Goal: Information Seeking & Learning: Learn about a topic

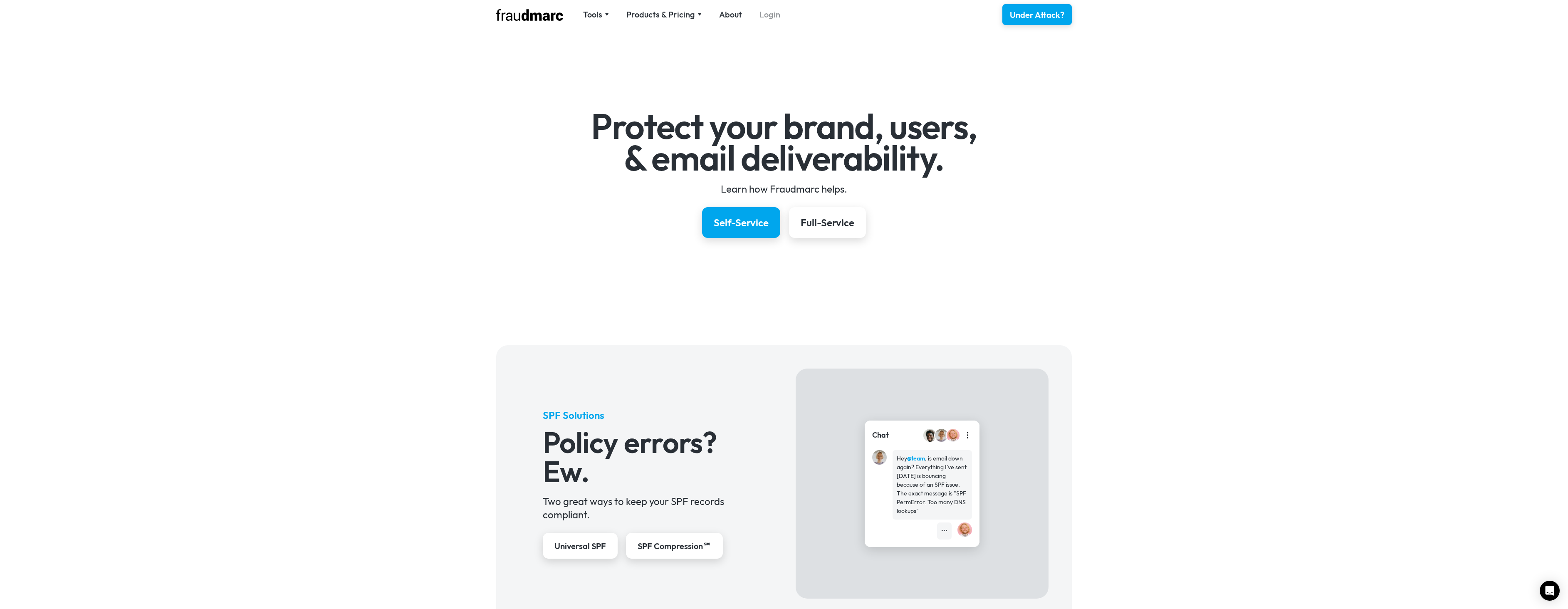
click at [768, 17] on link "Login" at bounding box center [770, 14] width 21 height 12
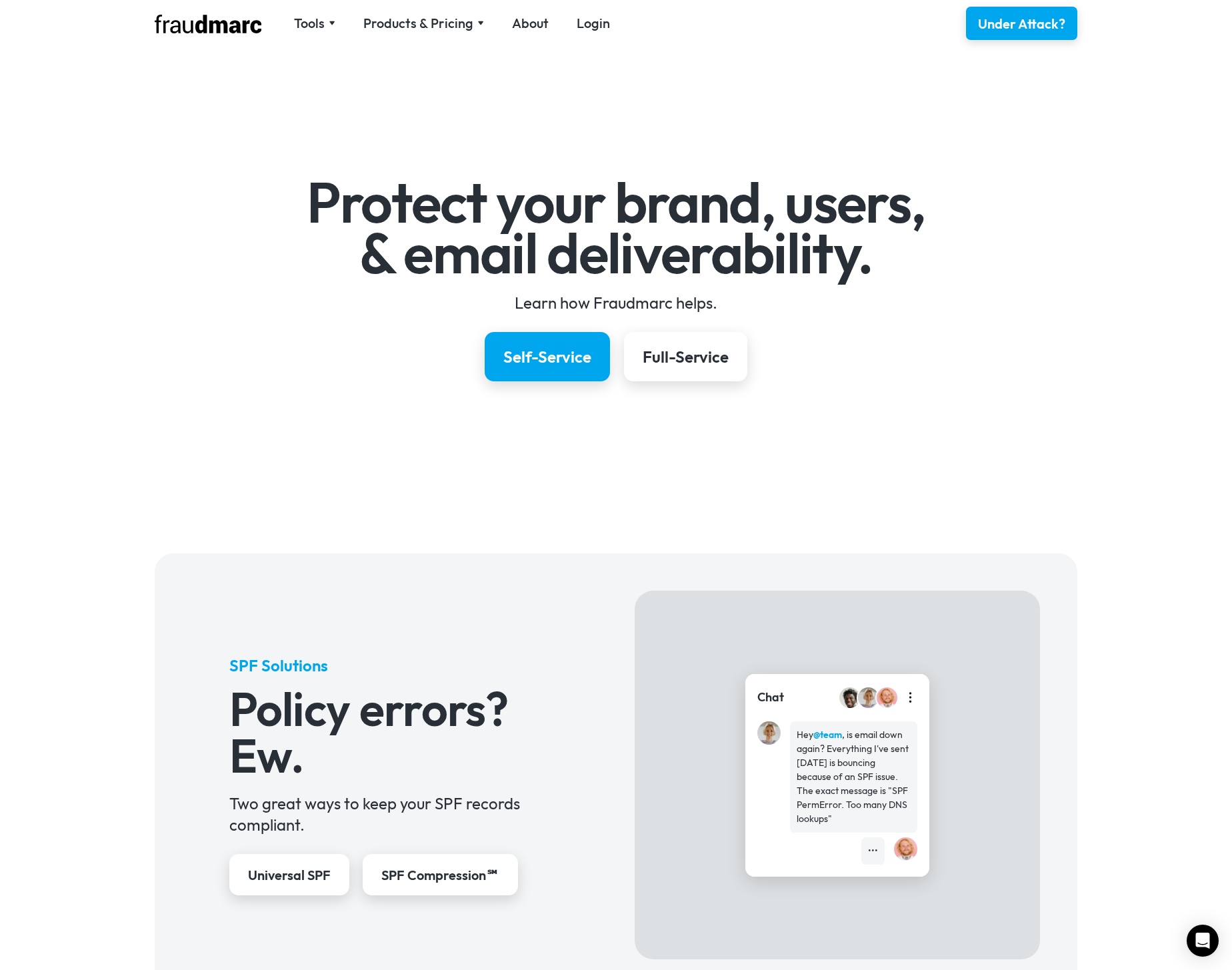
click at [610, 30] on nav "Tools SPF Record Check Inspect any domain's SPF record and learn how to fix it …" at bounding box center [451, 23] width 344 height 19
click at [592, 22] on link "Login" at bounding box center [593, 23] width 33 height 19
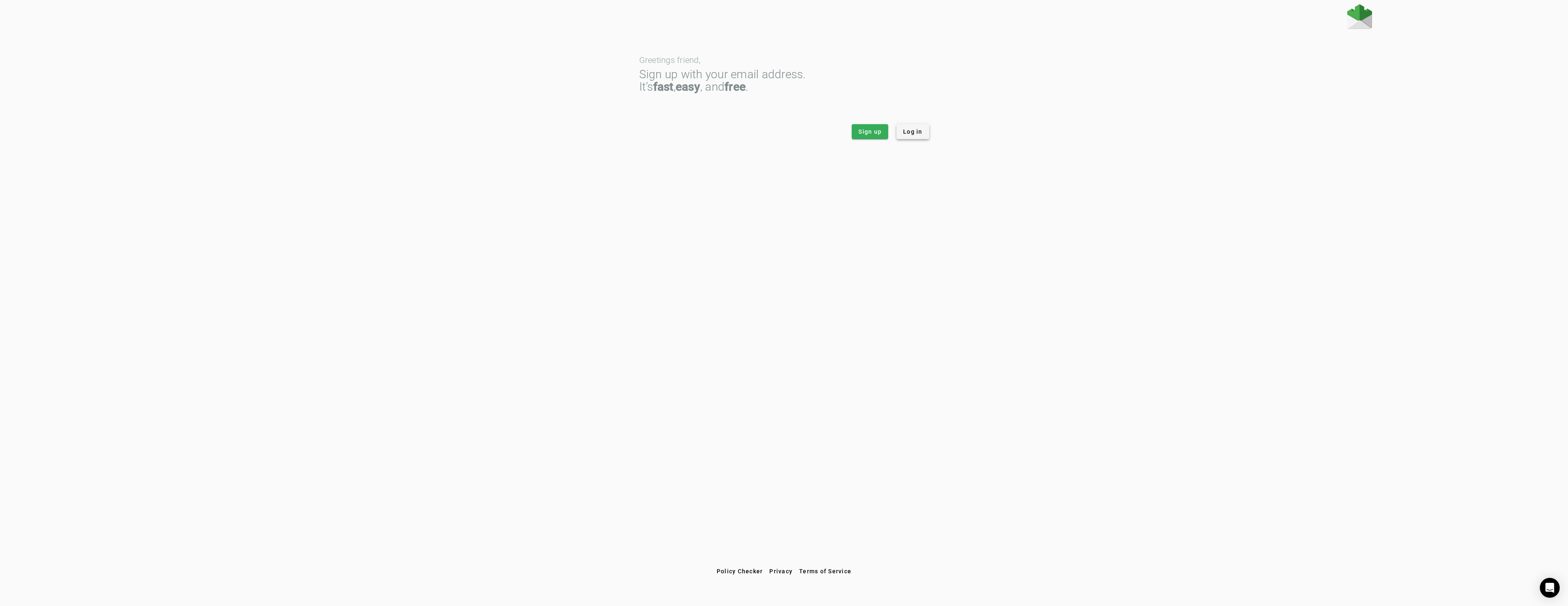
click at [917, 134] on span "Log in" at bounding box center [913, 132] width 19 height 9
click at [902, 131] on span at bounding box center [913, 131] width 33 height 20
click at [914, 130] on span "Log in" at bounding box center [913, 132] width 19 height 9
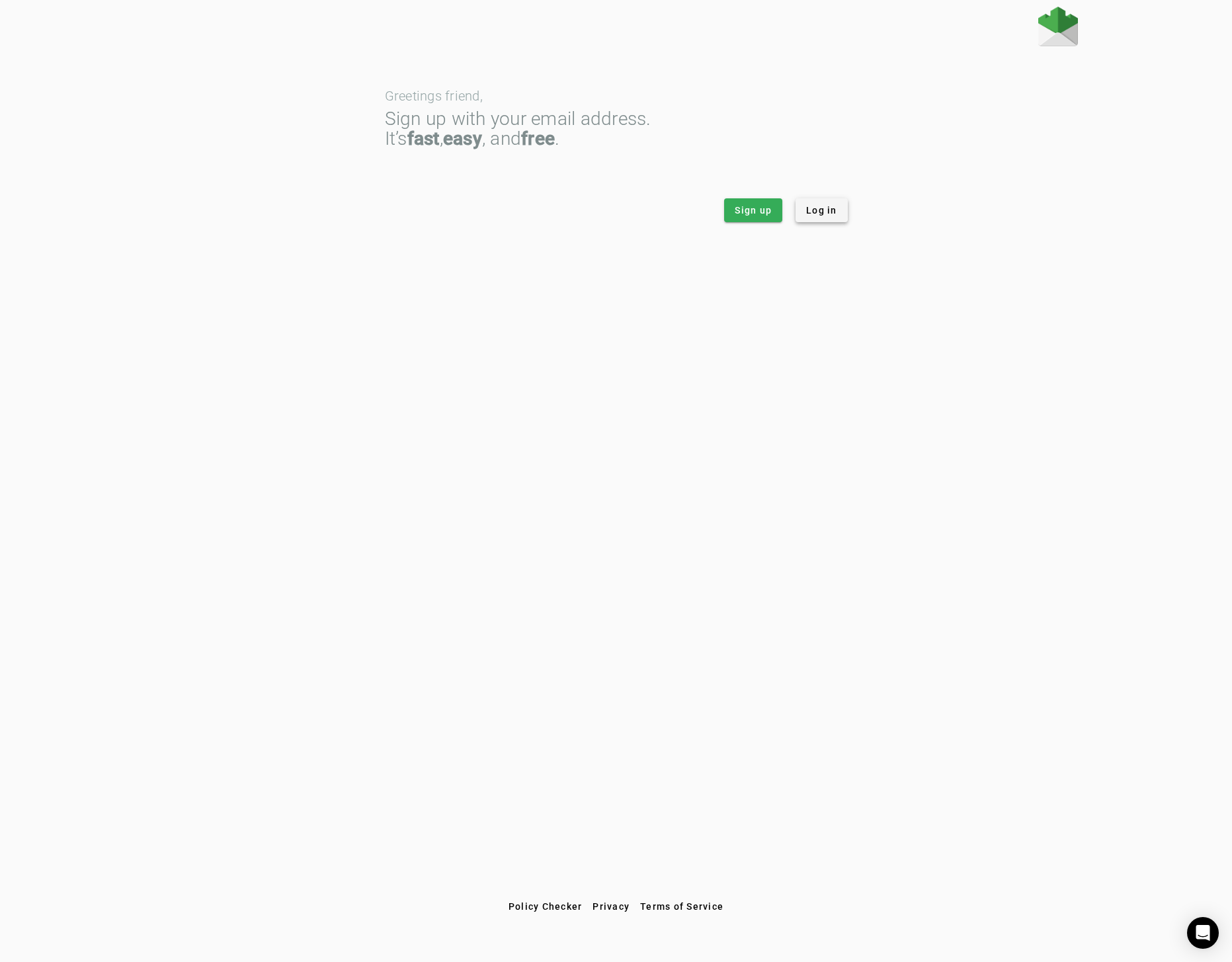
click at [829, 209] on span "Log in" at bounding box center [822, 211] width 31 height 14
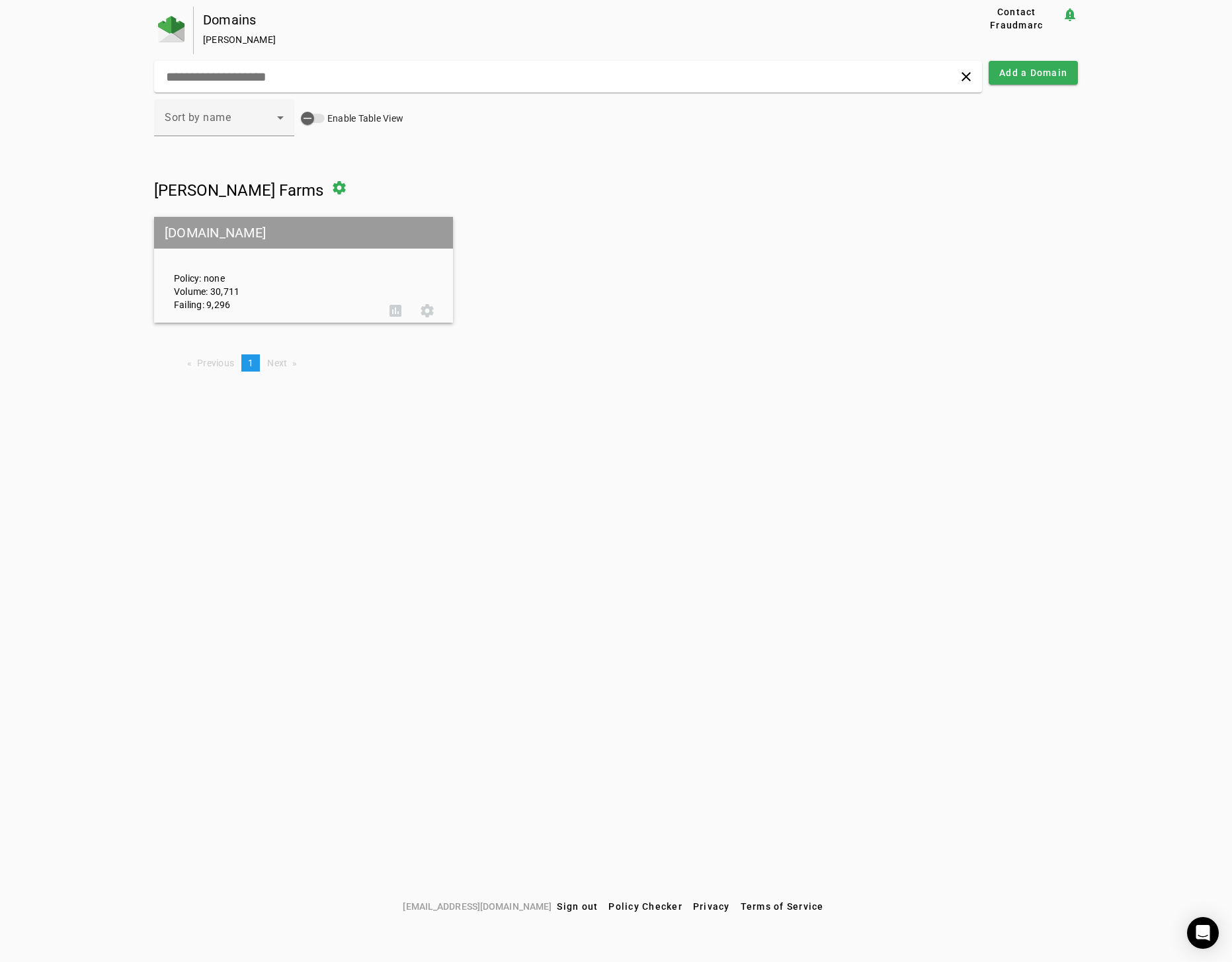
click at [197, 282] on div "Policy: none Volume: 30,711 Failing: 9,296" at bounding box center [272, 269] width 216 height 83
click at [213, 235] on mat-grid-tile-header "[DOMAIN_NAME]" at bounding box center [304, 232] width 299 height 32
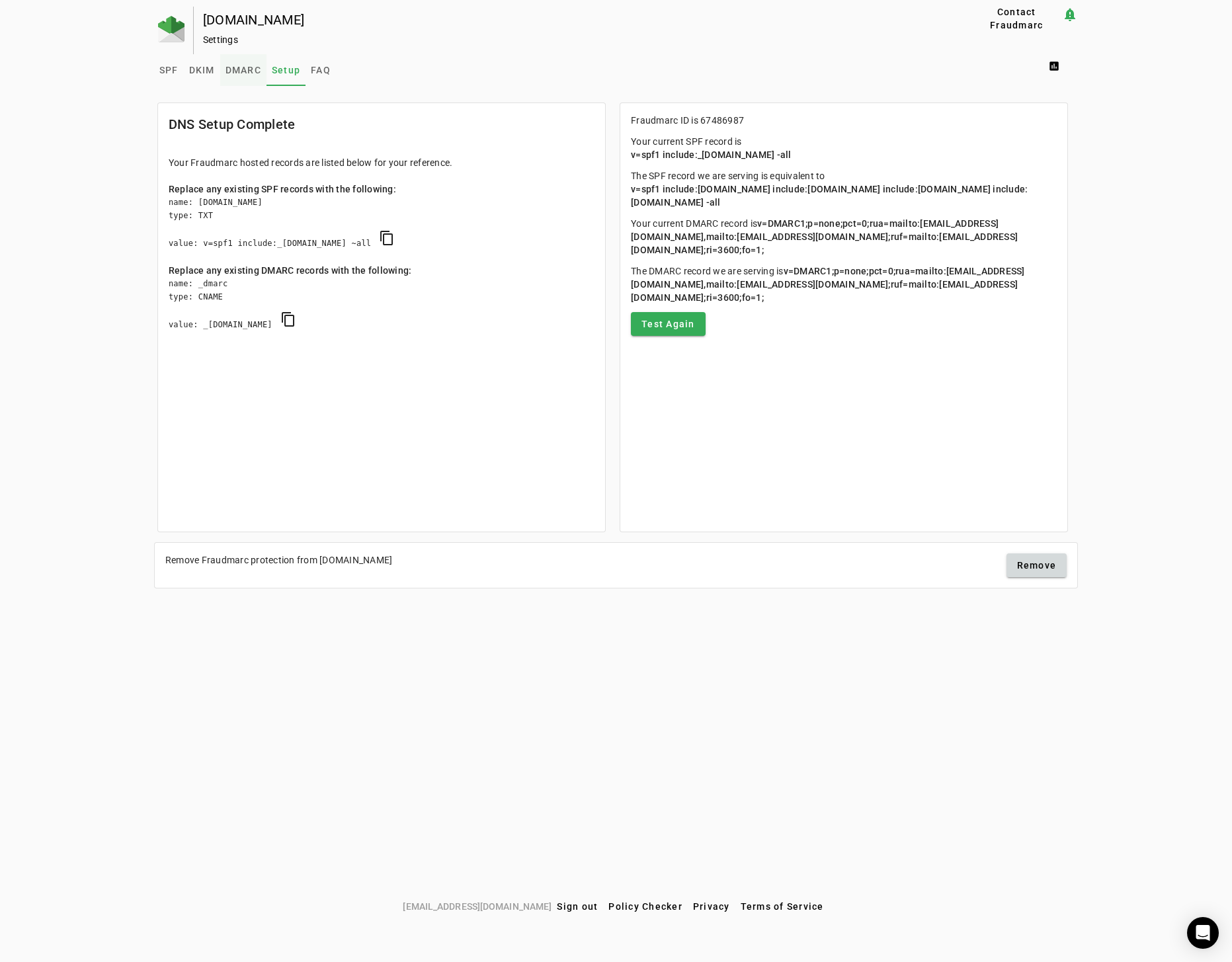
click at [234, 65] on span "DMARC" at bounding box center [243, 70] width 36 height 10
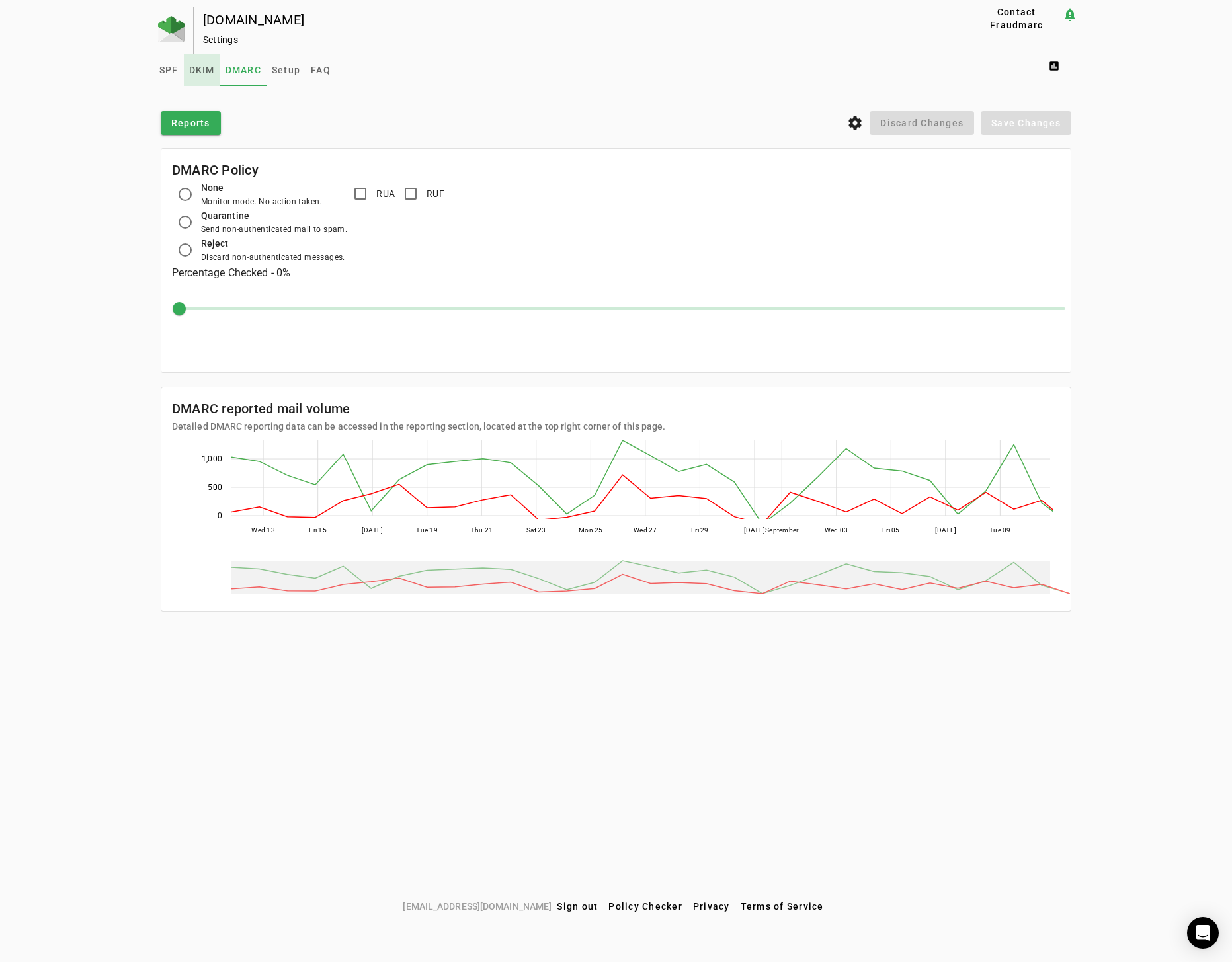
click at [202, 65] on span "DKIM" at bounding box center [202, 70] width 26 height 10
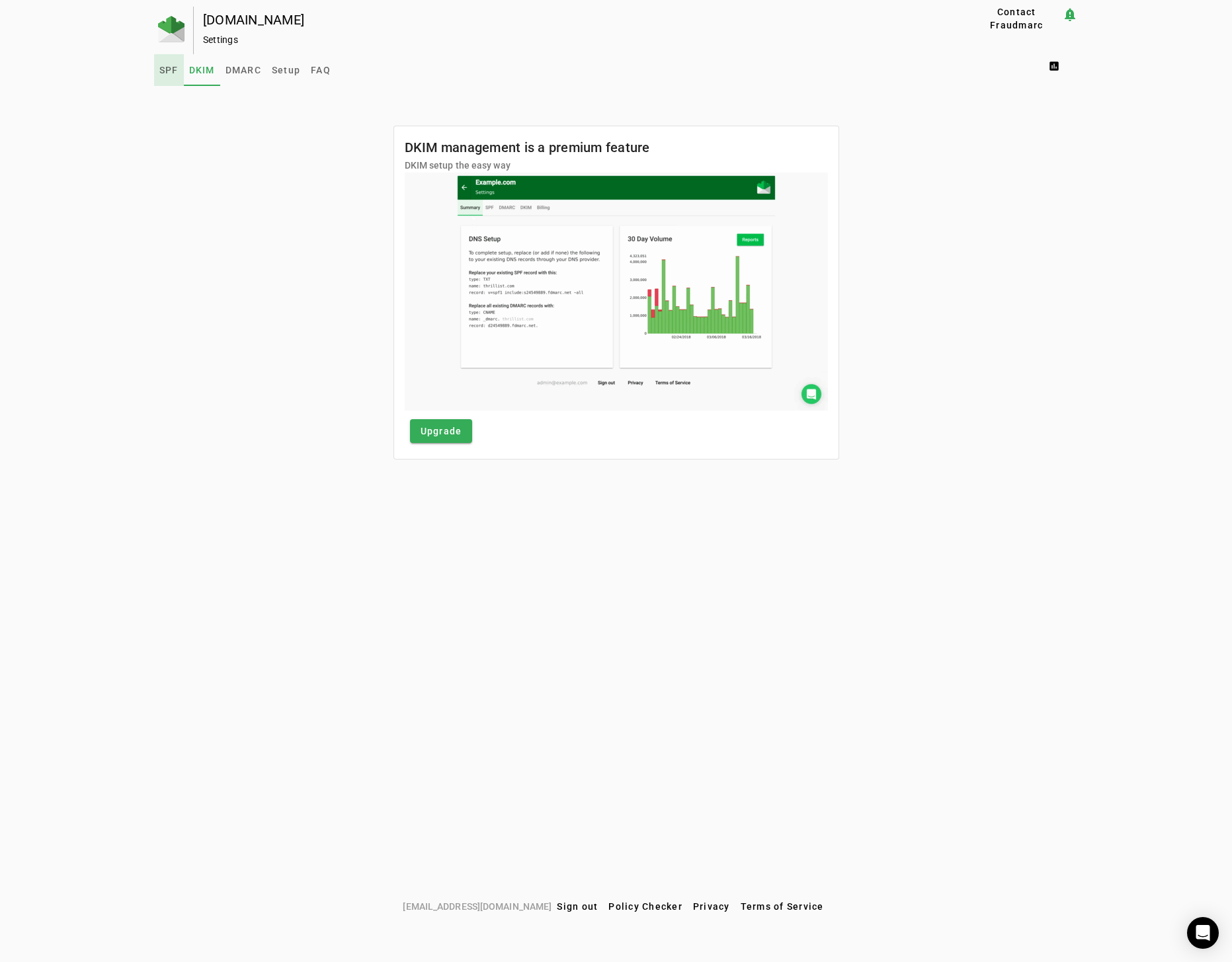
click at [176, 65] on span "SPF" at bounding box center [169, 70] width 19 height 10
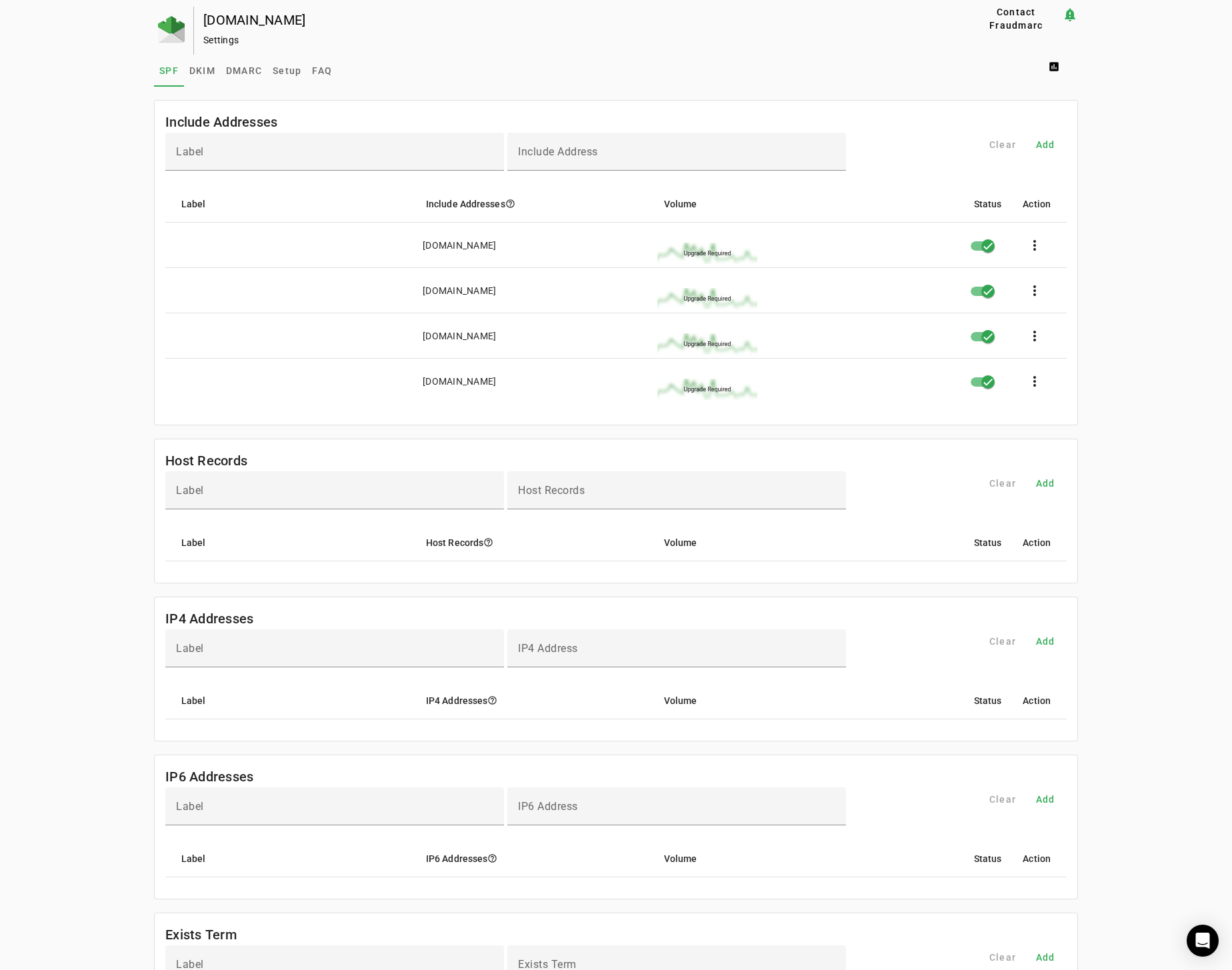
click at [226, 22] on div "[DOMAIN_NAME]" at bounding box center [565, 21] width 724 height 14
click at [1052, 18] on span "Contact Fraudmarc" at bounding box center [1016, 18] width 81 height 26
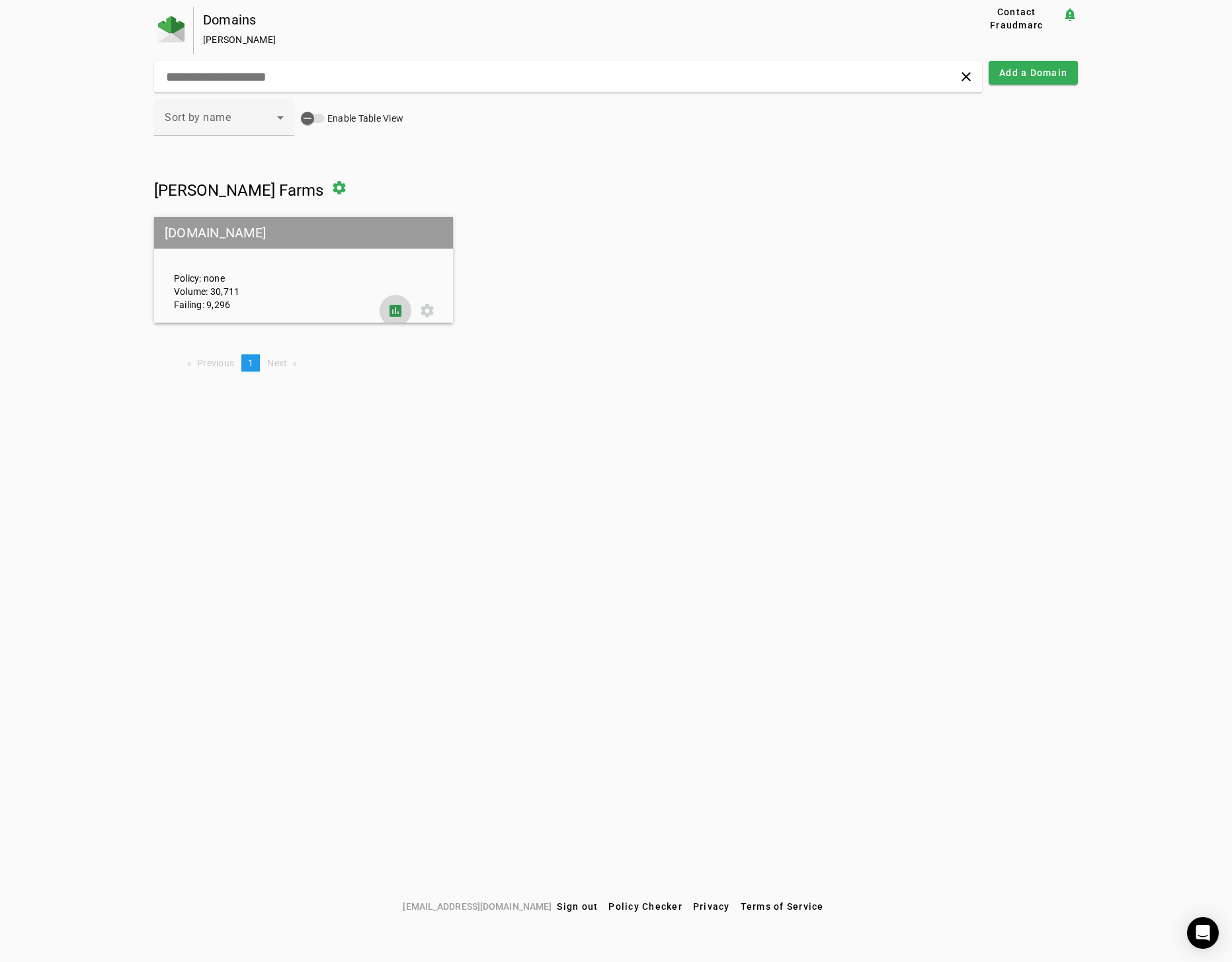
click at [395, 310] on span at bounding box center [395, 311] width 32 height 32
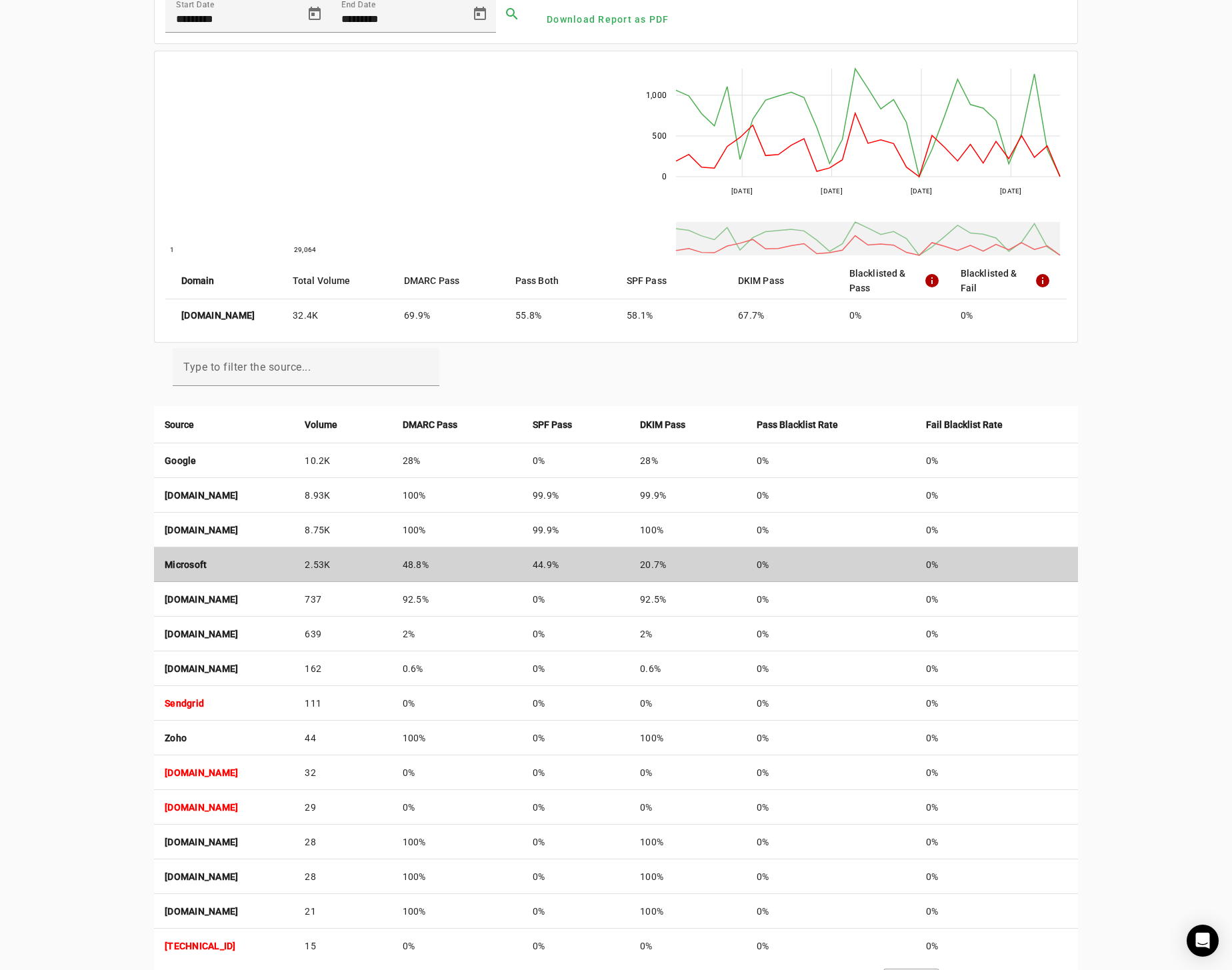
scroll to position [133, 0]
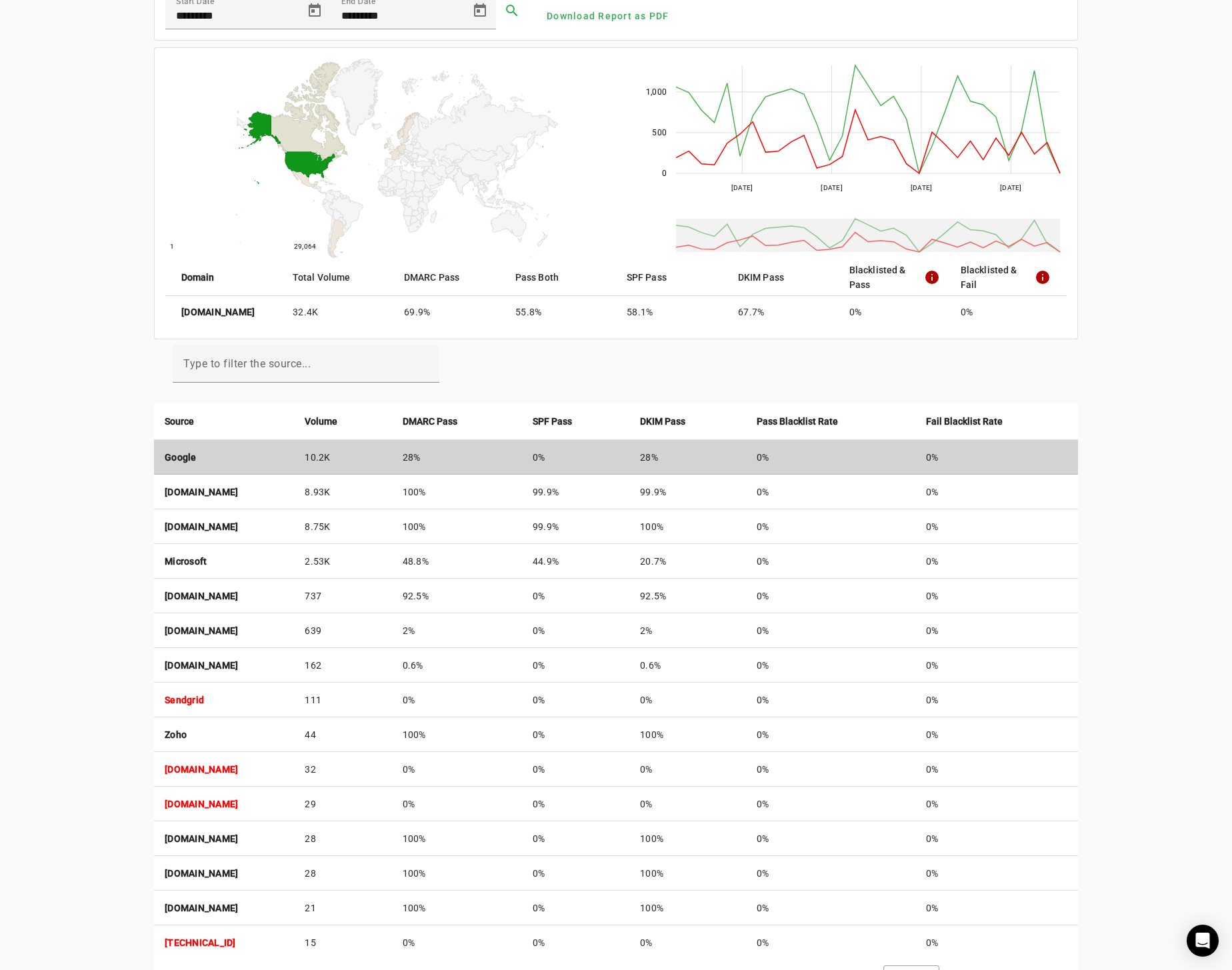
click at [166, 452] on strong "Google" at bounding box center [180, 457] width 32 height 11
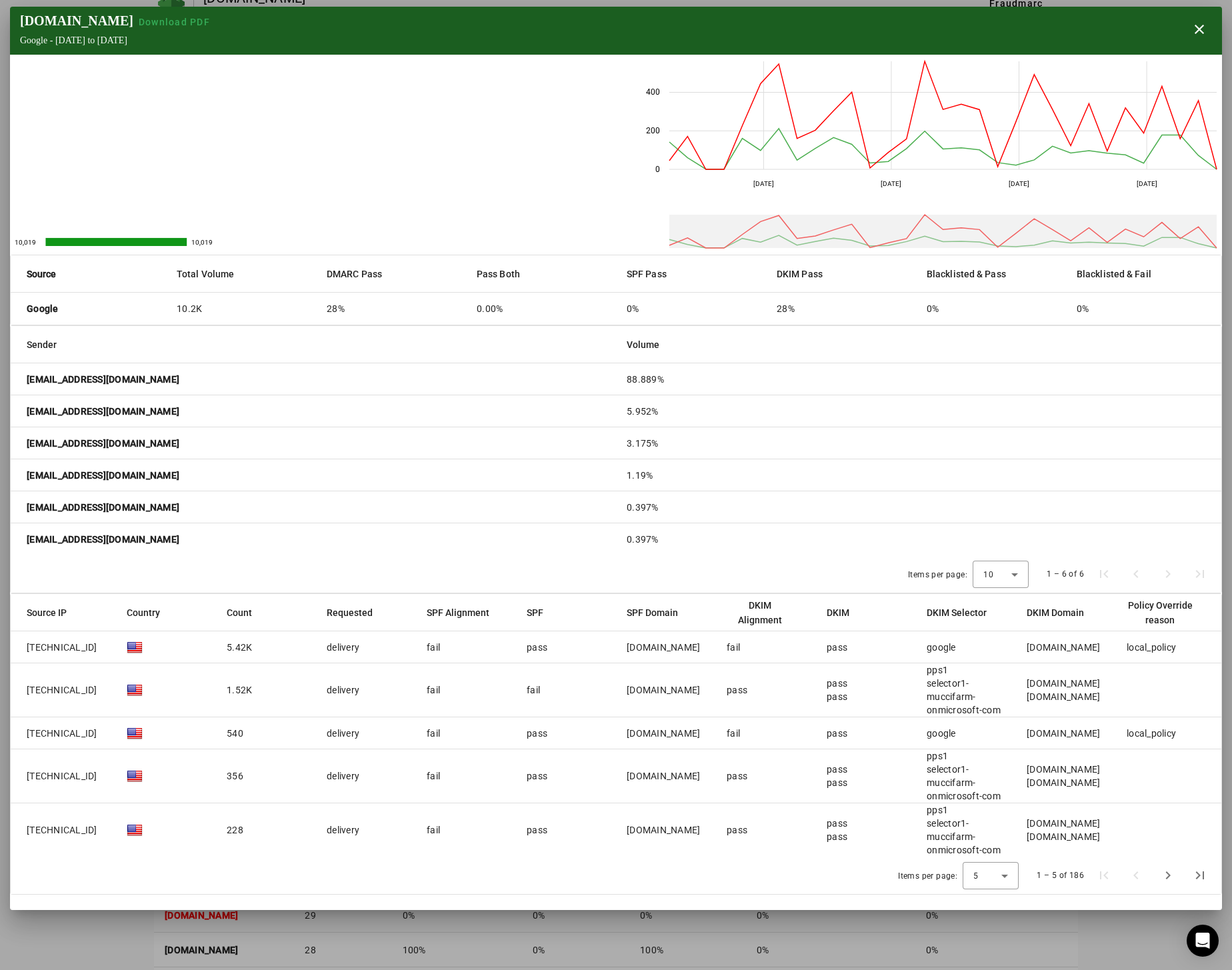
scroll to position [0, 0]
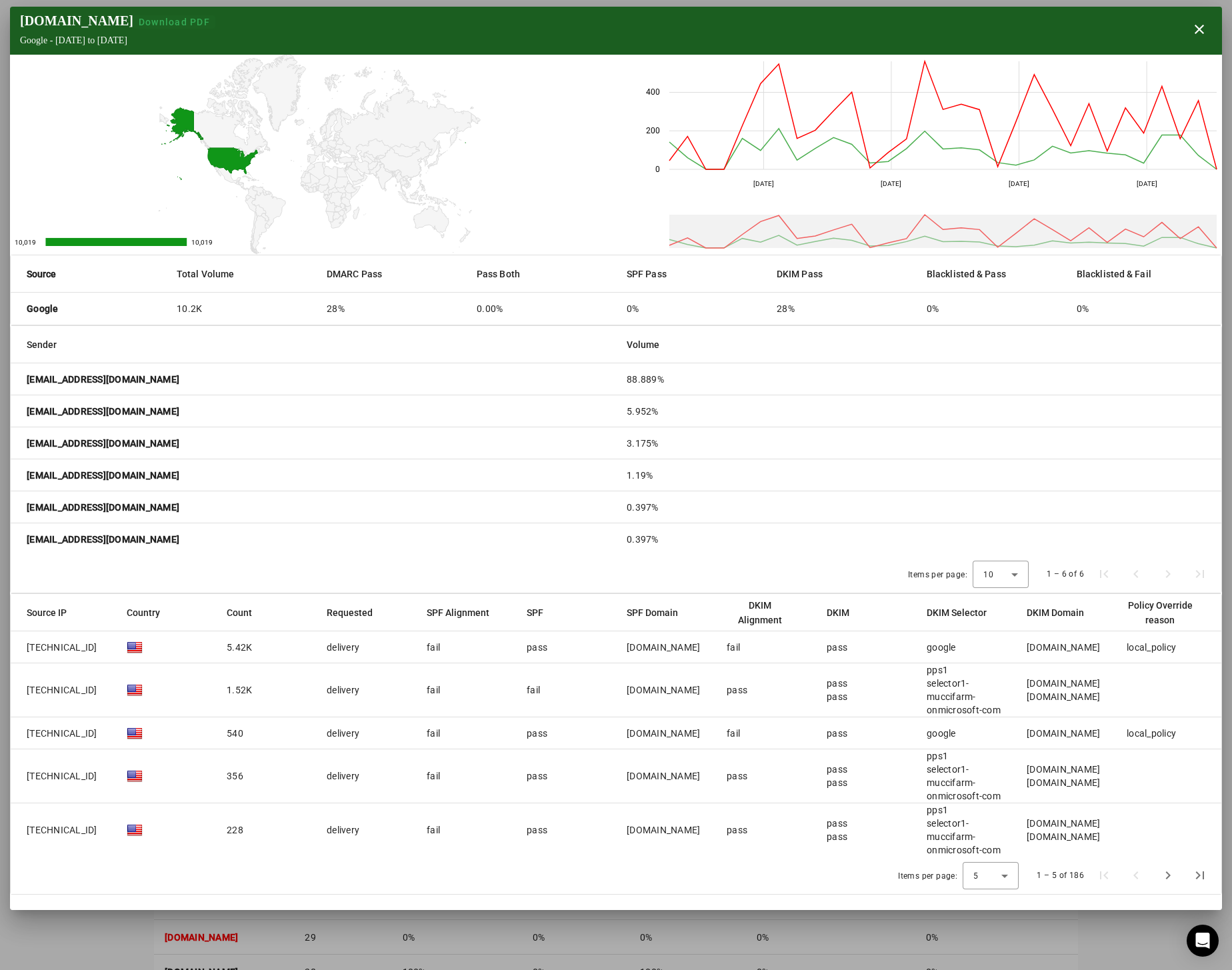
click at [166, 22] on span "Download PDF" at bounding box center [174, 22] width 71 height 11
click at [1212, 26] on span "button" at bounding box center [1199, 29] width 32 height 32
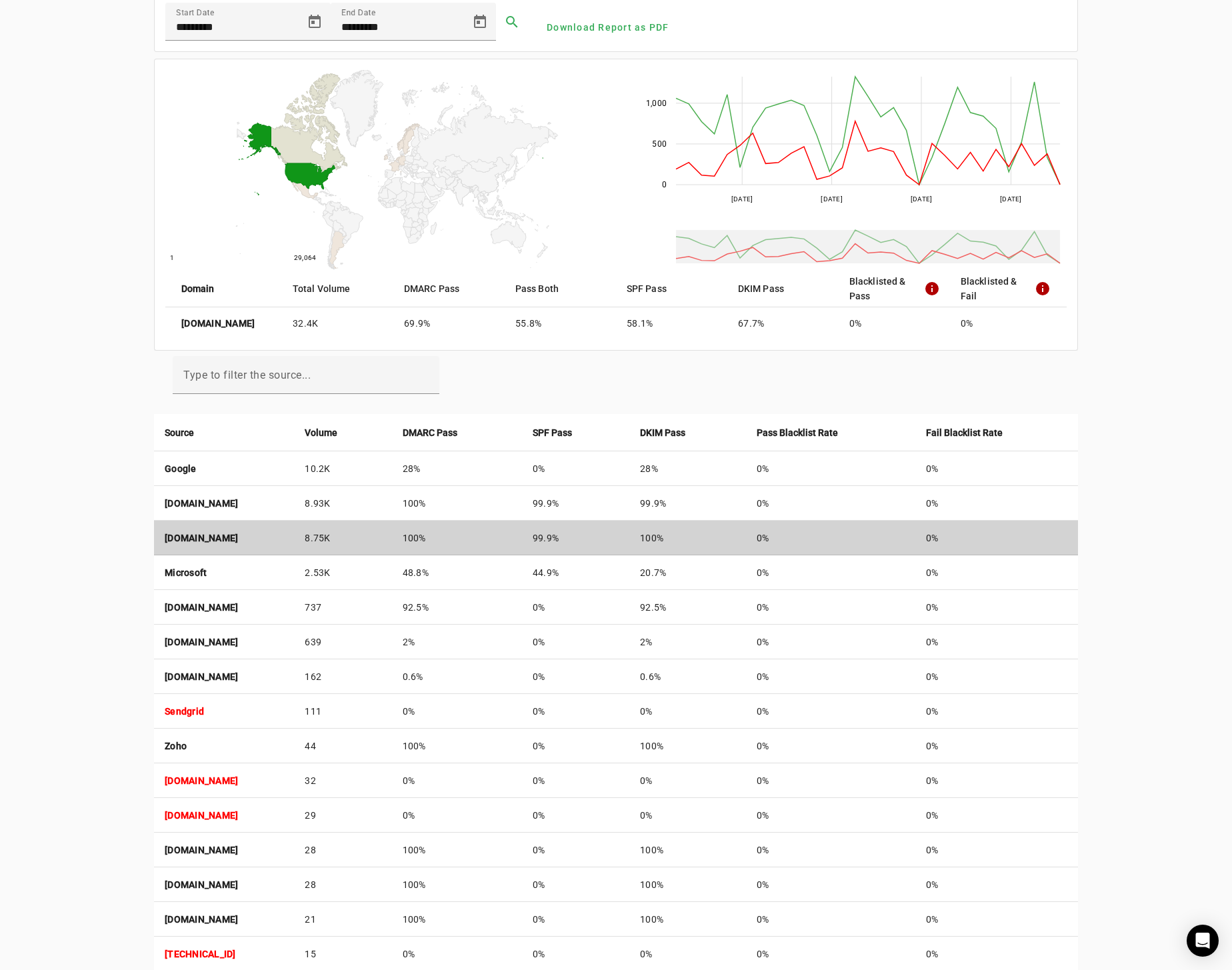
scroll to position [133, 0]
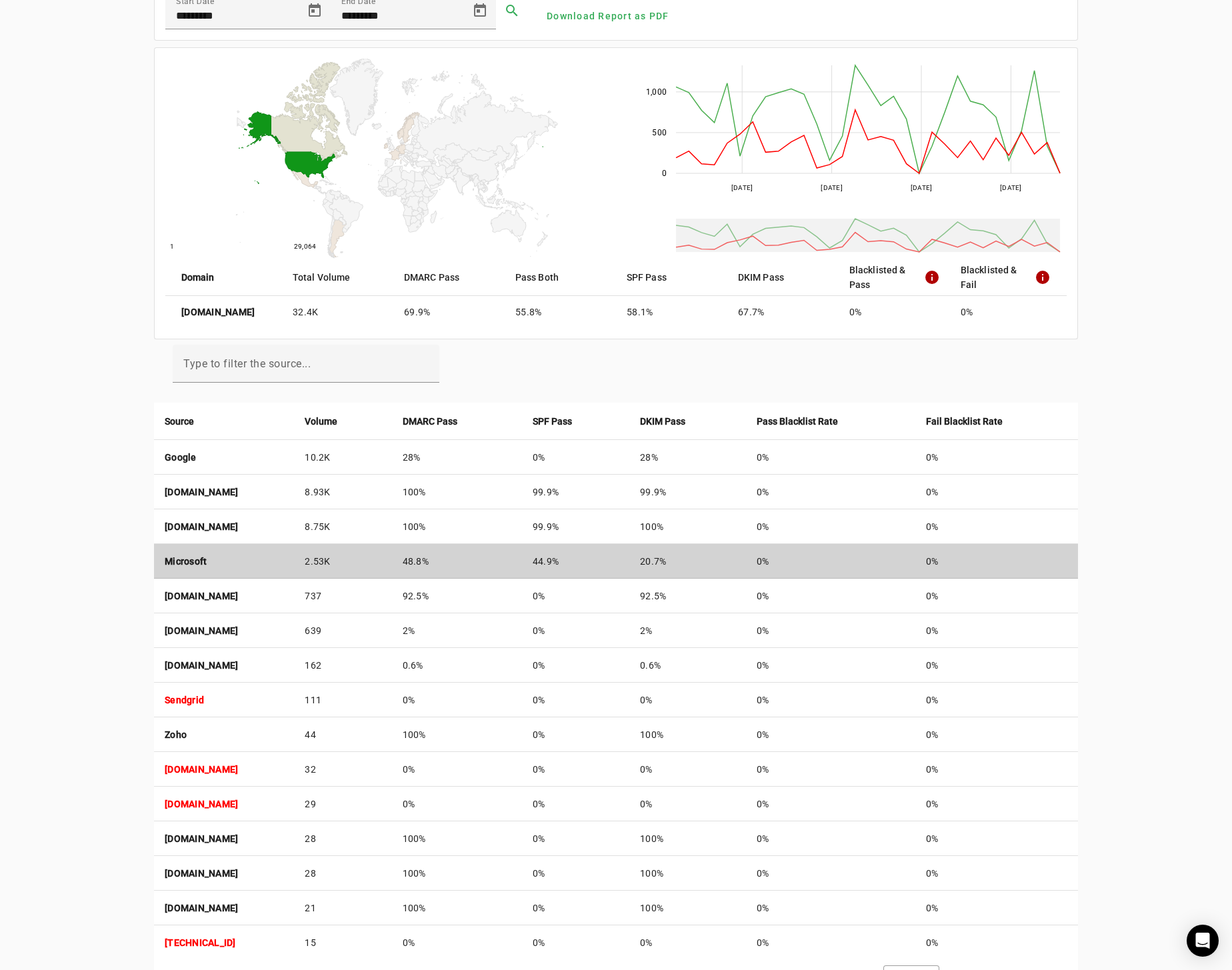
click at [189, 559] on strong "Microsoft" at bounding box center [185, 561] width 42 height 11
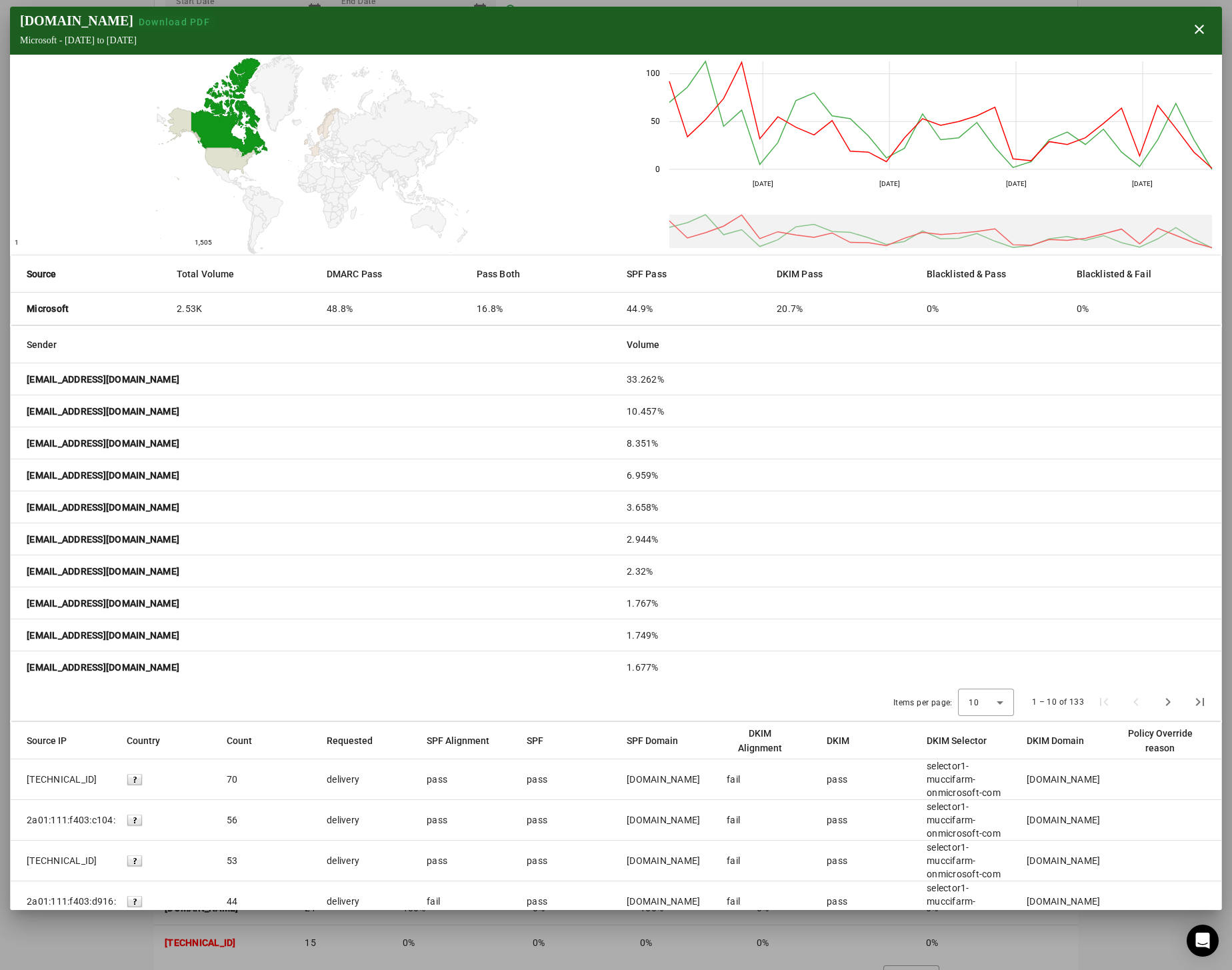
click at [151, 20] on span "Download PDF" at bounding box center [174, 22] width 71 height 11
click at [781, 26] on div "[DOMAIN_NAME] Download PDF Microsoft - [DATE] to [DATE] close" at bounding box center [615, 30] width 1211 height 48
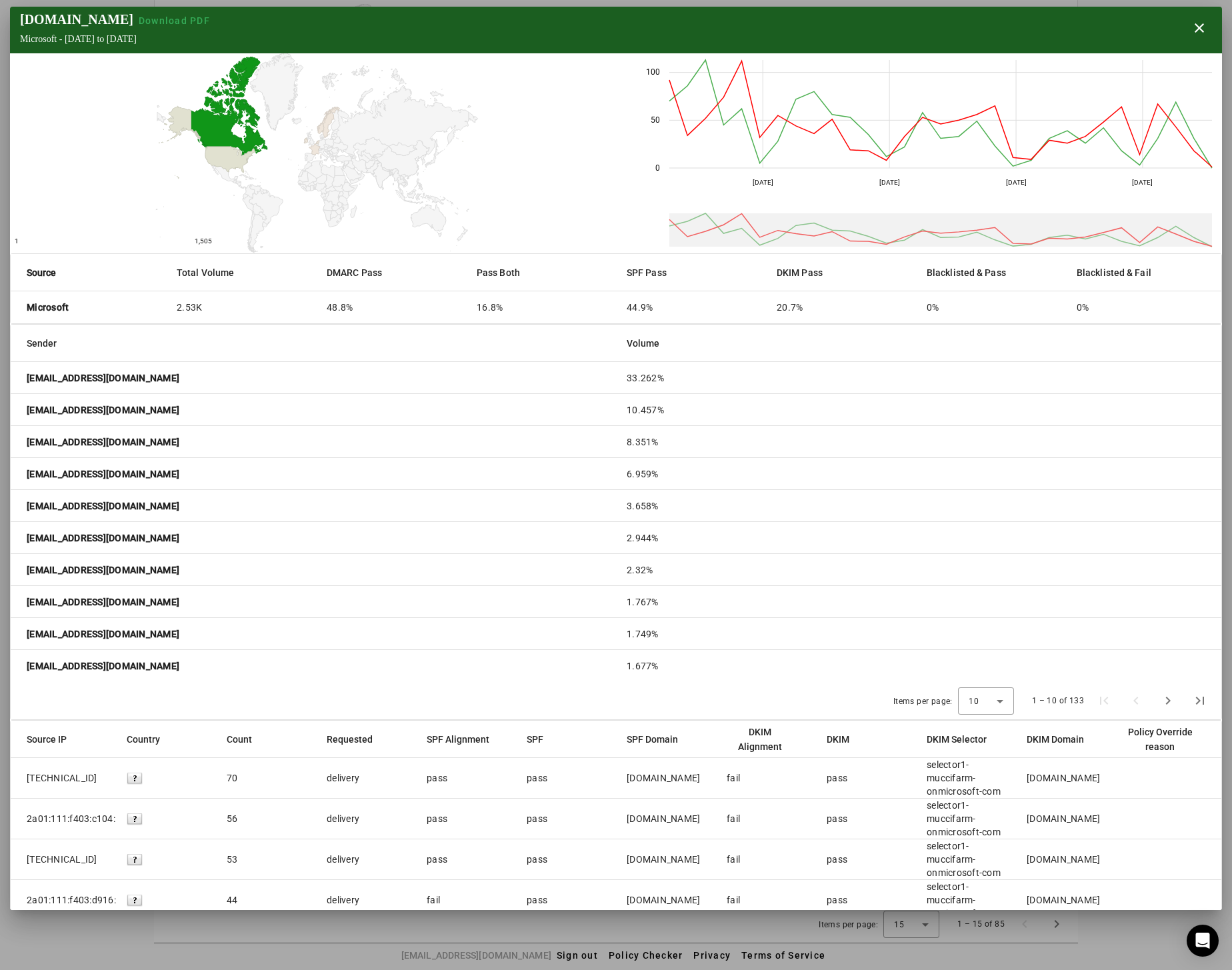
scroll to position [0, 0]
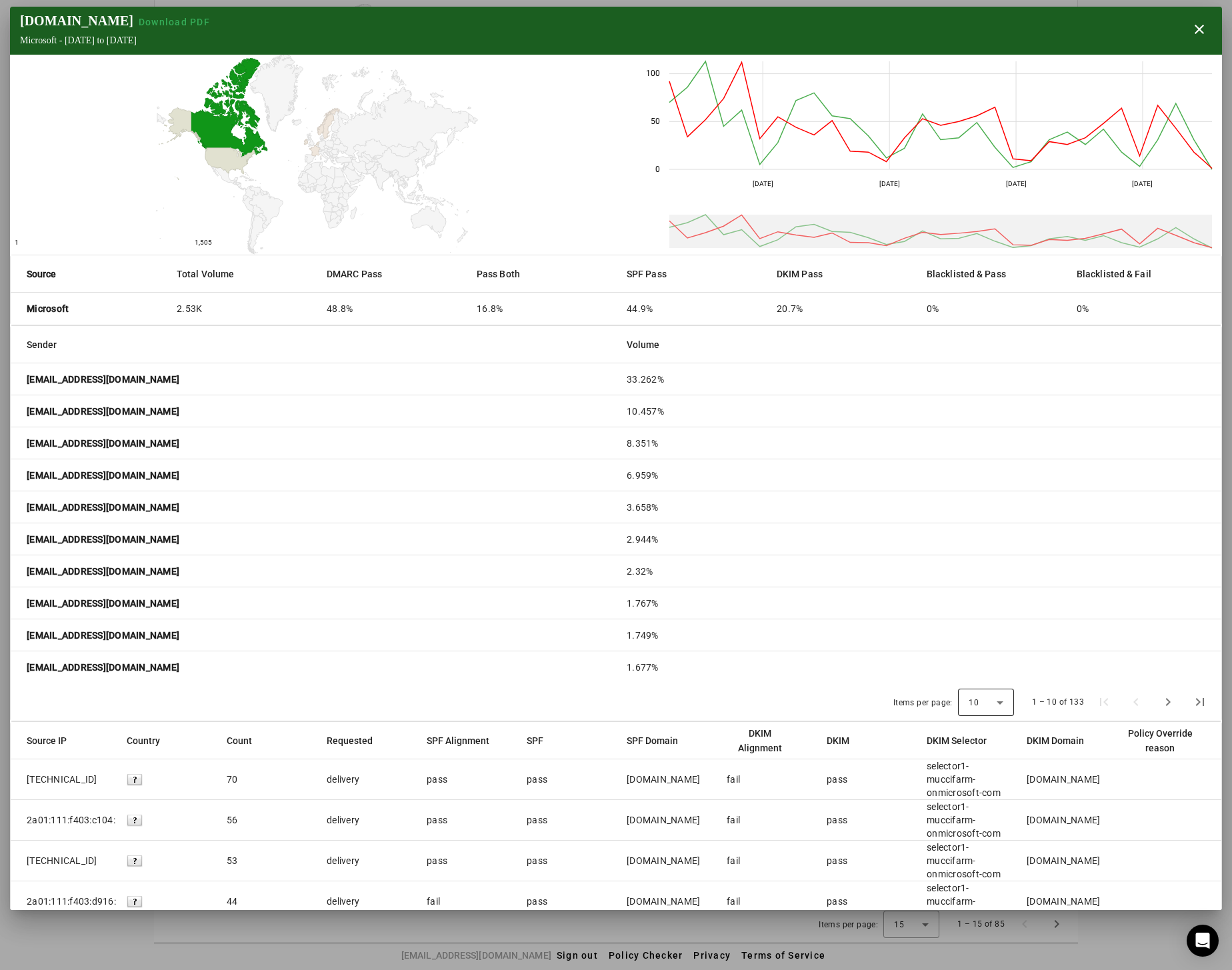
click at [993, 708] on icon at bounding box center [1000, 703] width 16 height 16
click at [980, 869] on mat-option "50" at bounding box center [981, 865] width 56 height 32
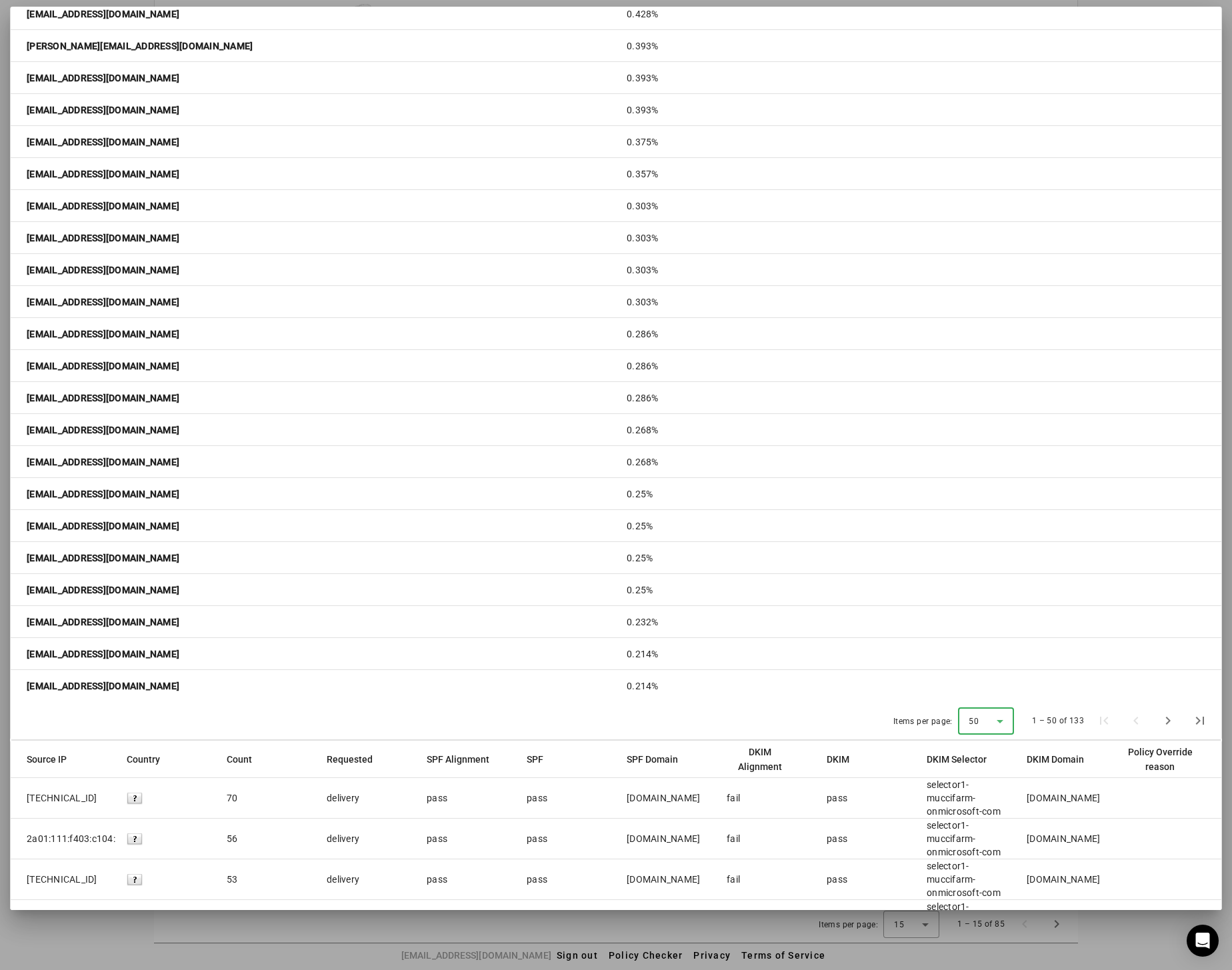
scroll to position [1371, 0]
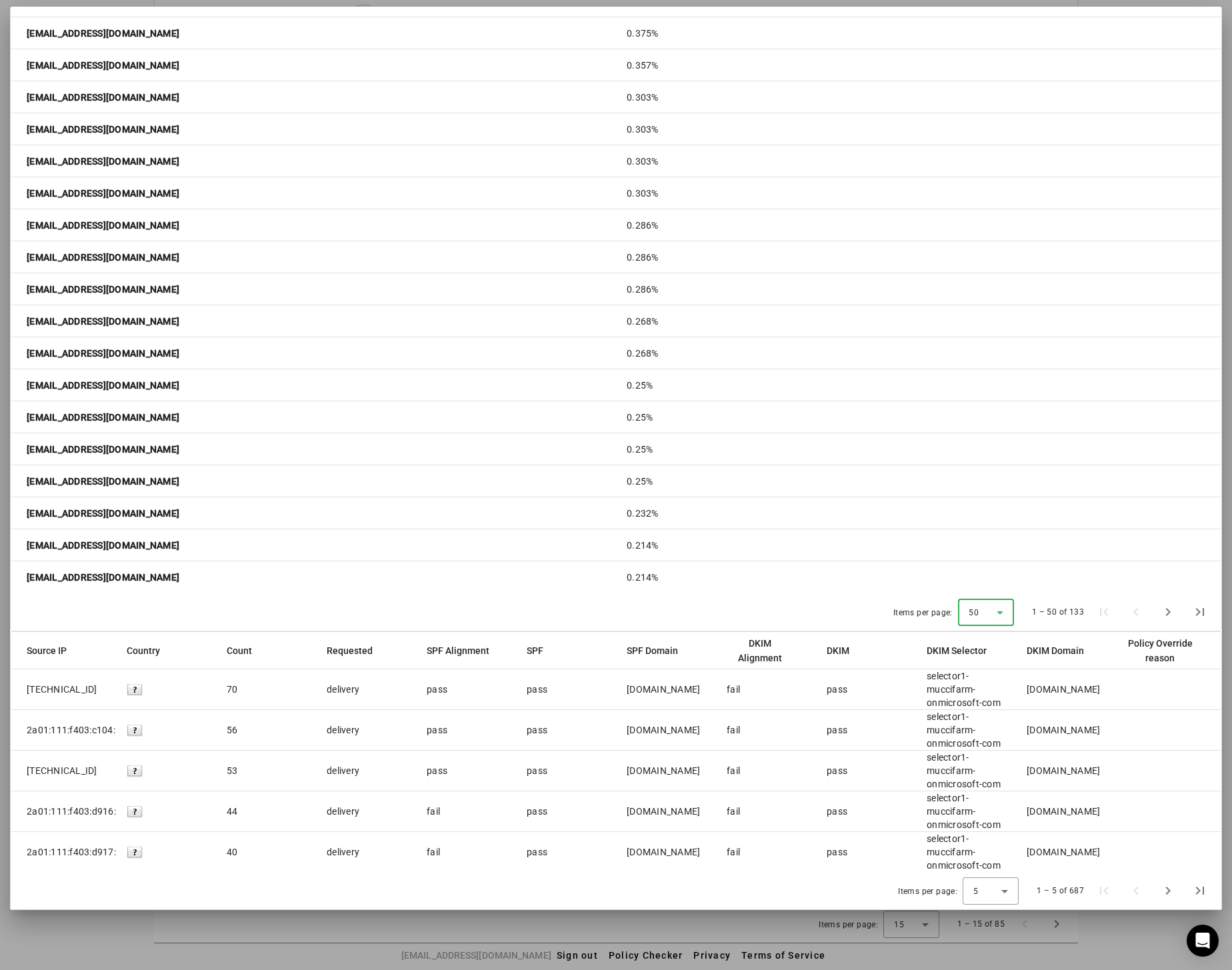
click at [782, 780] on mat-cell "fail" at bounding box center [766, 771] width 100 height 41
click at [1003, 897] on icon at bounding box center [1004, 892] width 16 height 16
click at [984, 850] on mat-option "50" at bounding box center [986, 856] width 56 height 32
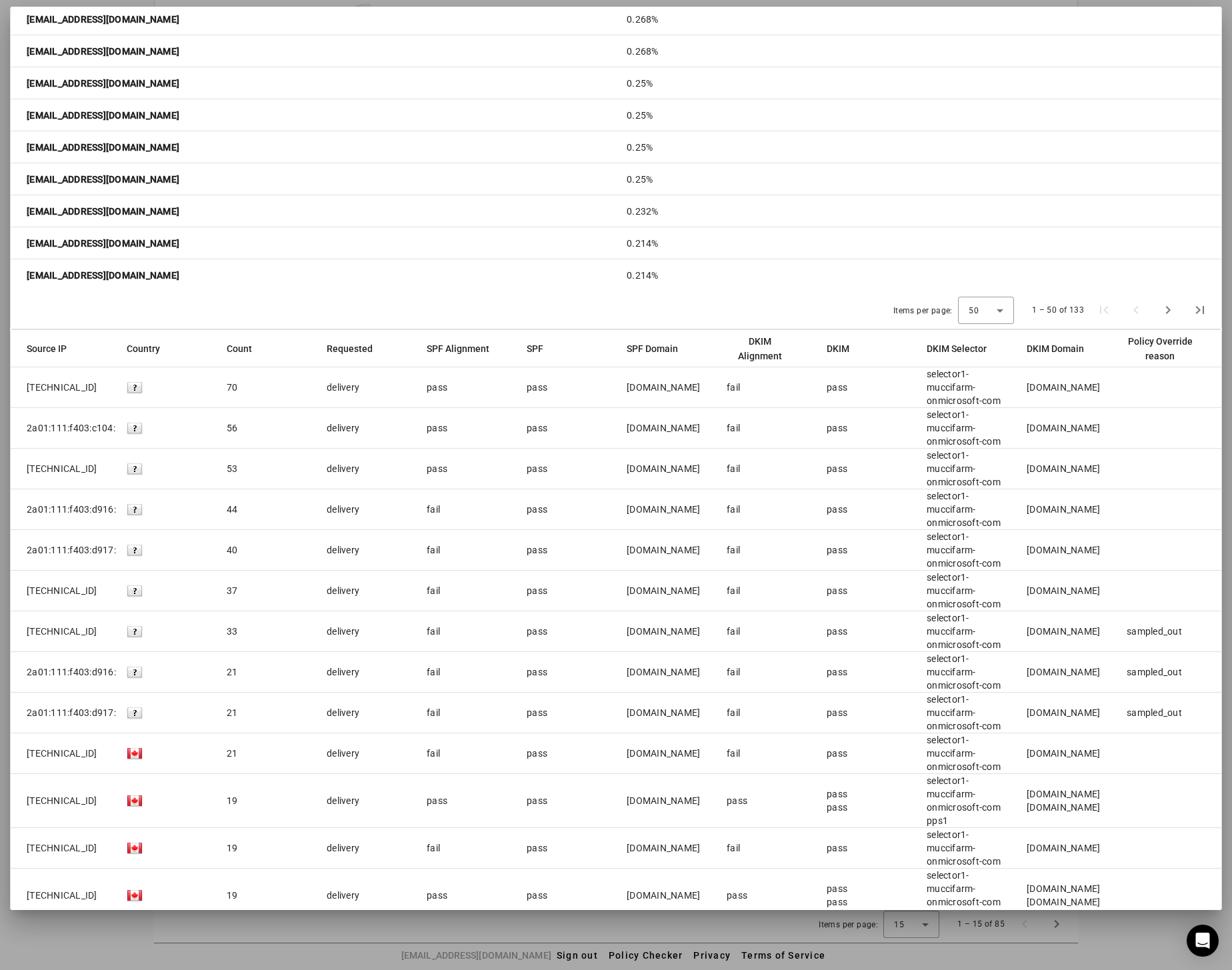
scroll to position [1667, 0]
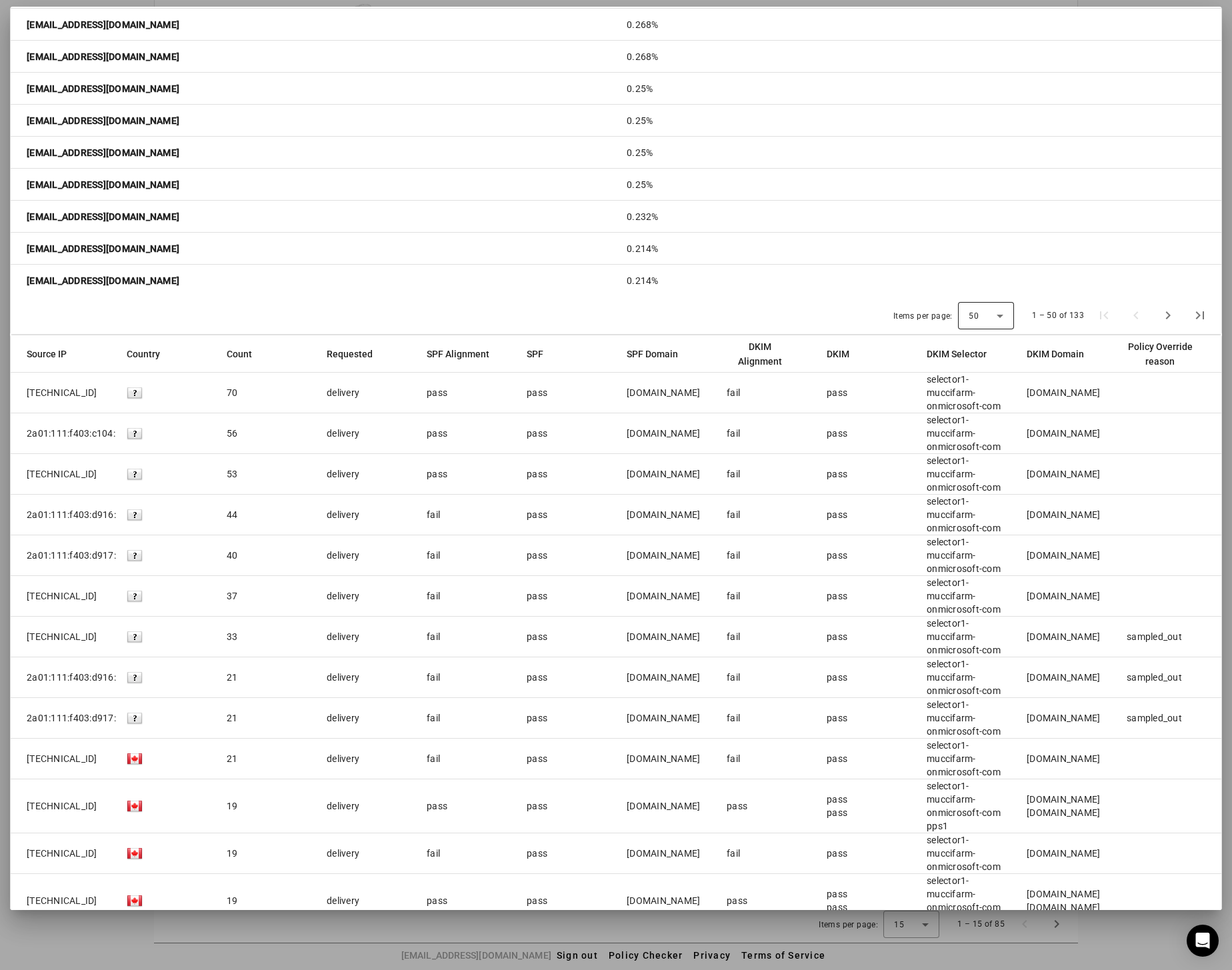
click at [994, 302] on div "50" at bounding box center [985, 315] width 34 height 27
click at [979, 387] on mat-option "10" at bounding box center [981, 382] width 56 height 32
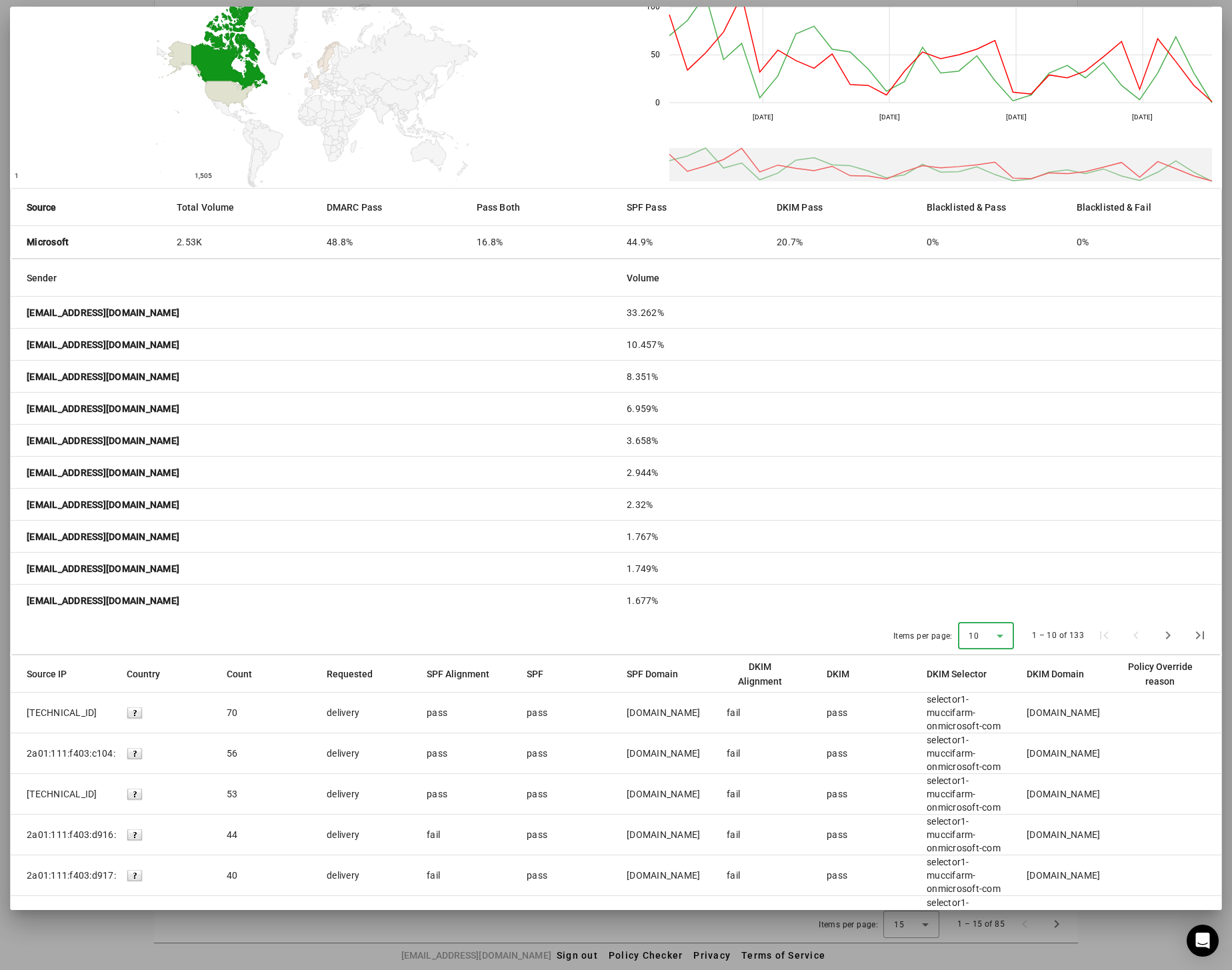
scroll to position [0, 0]
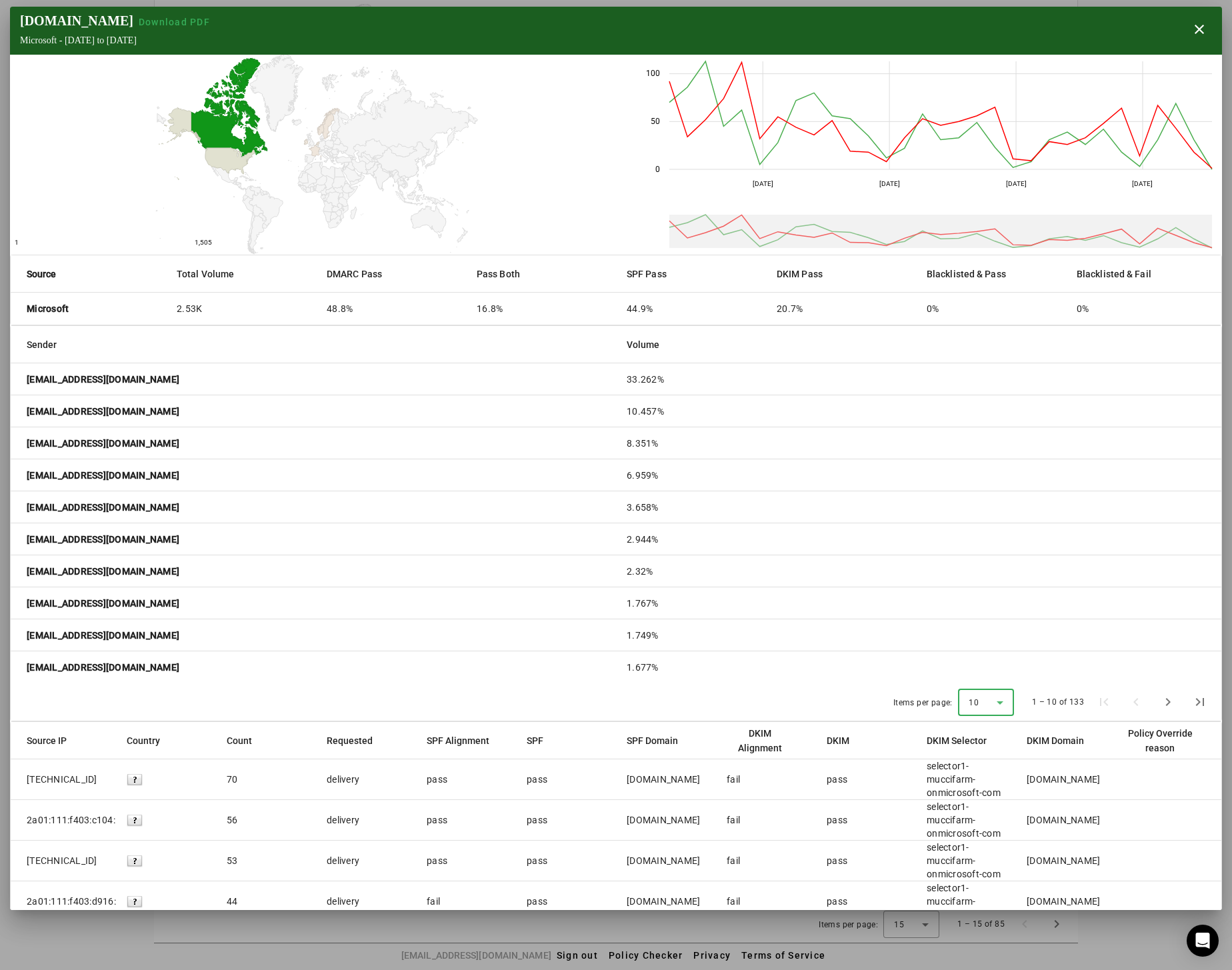
click at [71, 376] on strong "[EMAIL_ADDRESS][DOMAIN_NAME]" at bounding box center [103, 379] width 153 height 14
click at [295, 380] on mat-cell "[EMAIL_ADDRESS][DOMAIN_NAME]" at bounding box center [313, 379] width 605 height 32
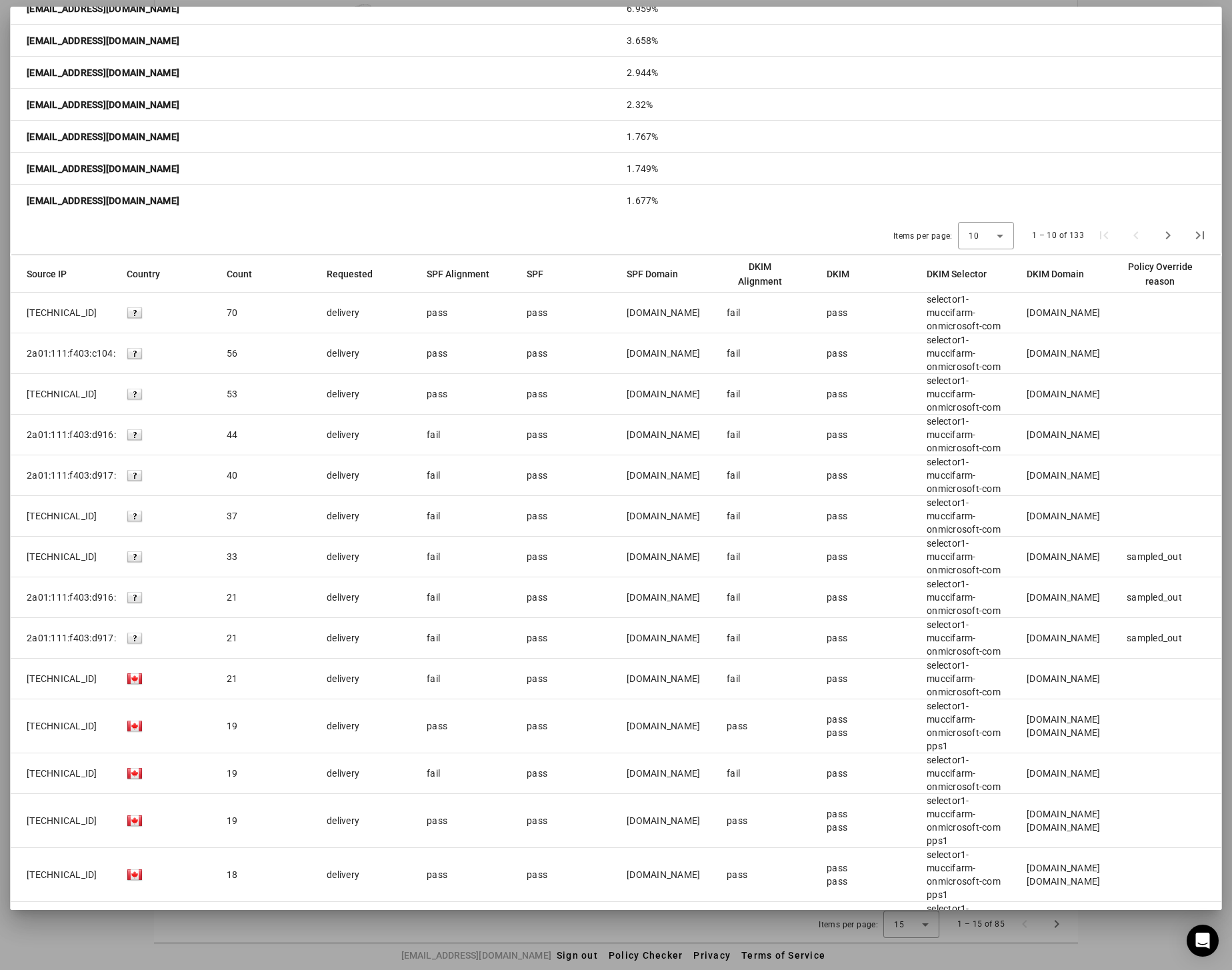
scroll to position [533, 0]
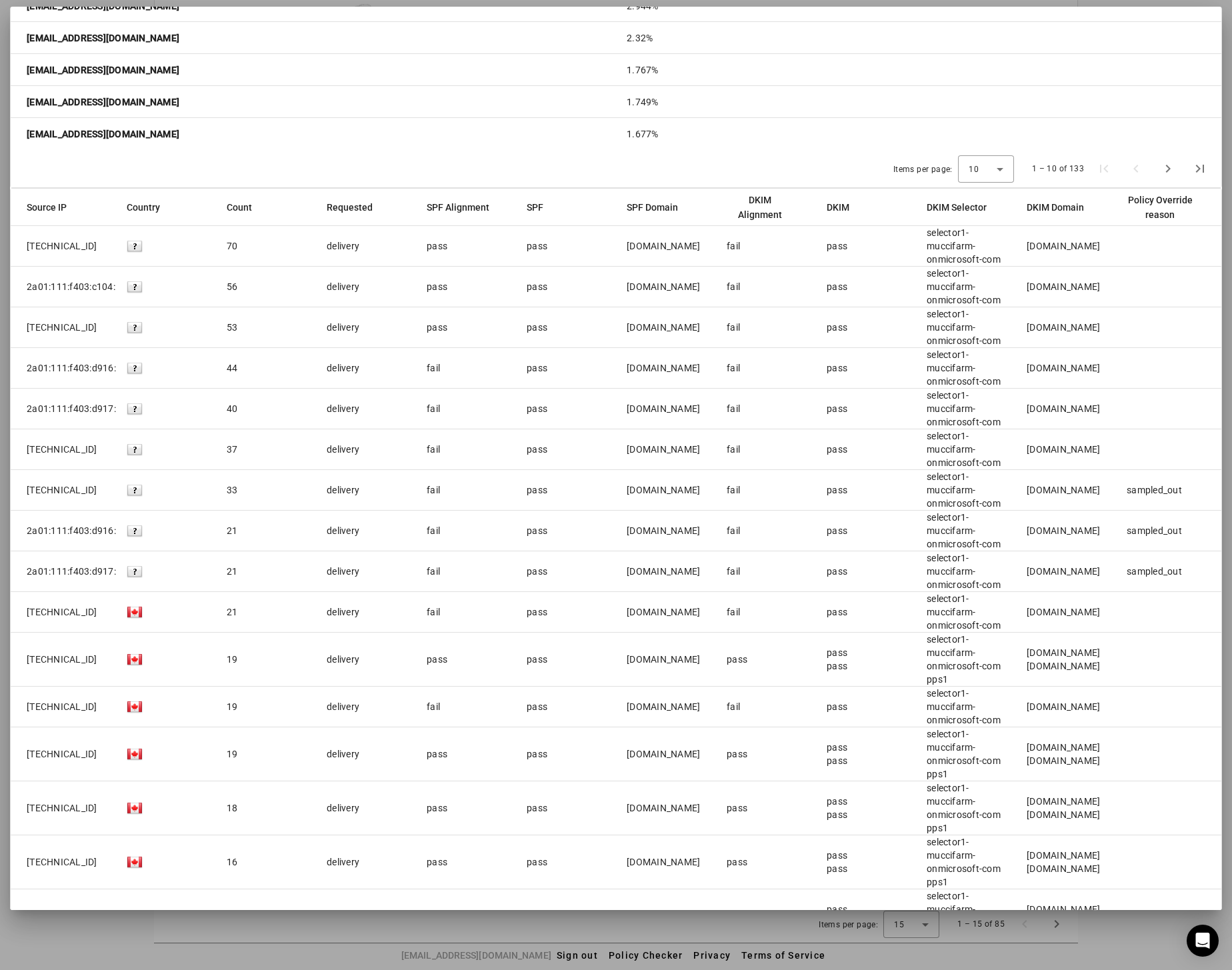
click at [1026, 99] on mat-cell "1.749%" at bounding box center [919, 102] width 605 height 32
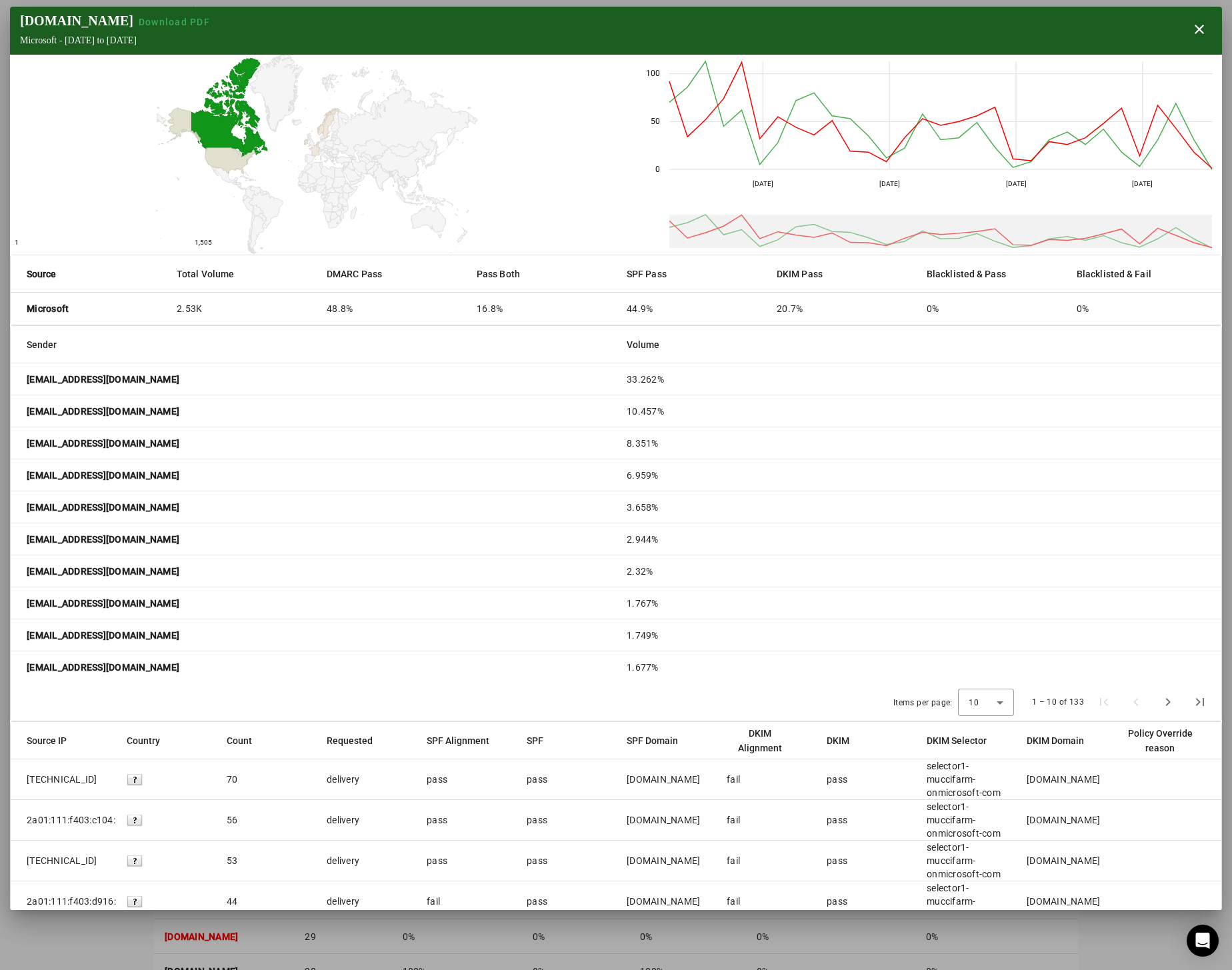
scroll to position [0, 0]
click at [1192, 29] on span "button" at bounding box center [1199, 29] width 32 height 32
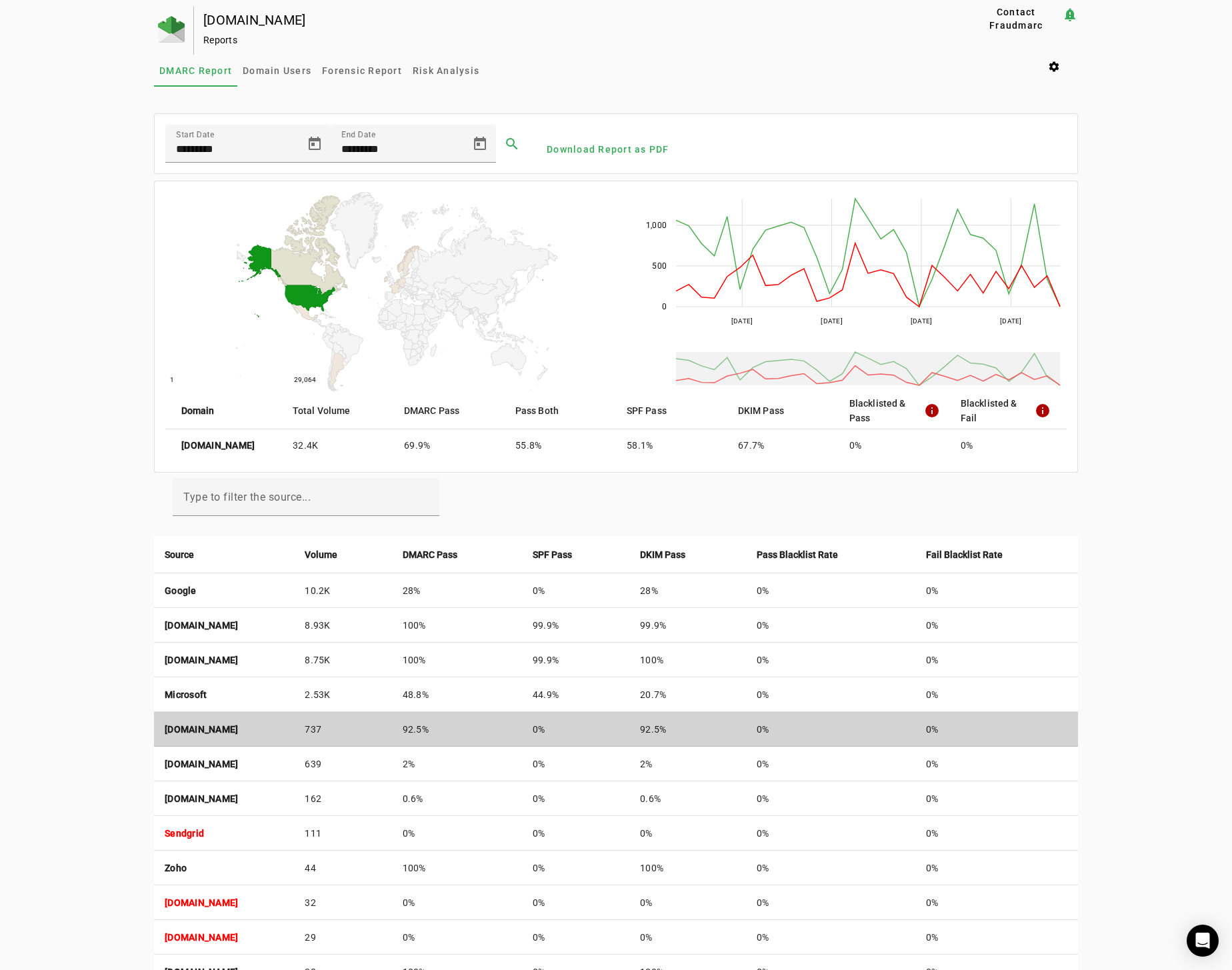
click at [238, 727] on strong "[DOMAIN_NAME]" at bounding box center [201, 729] width 73 height 11
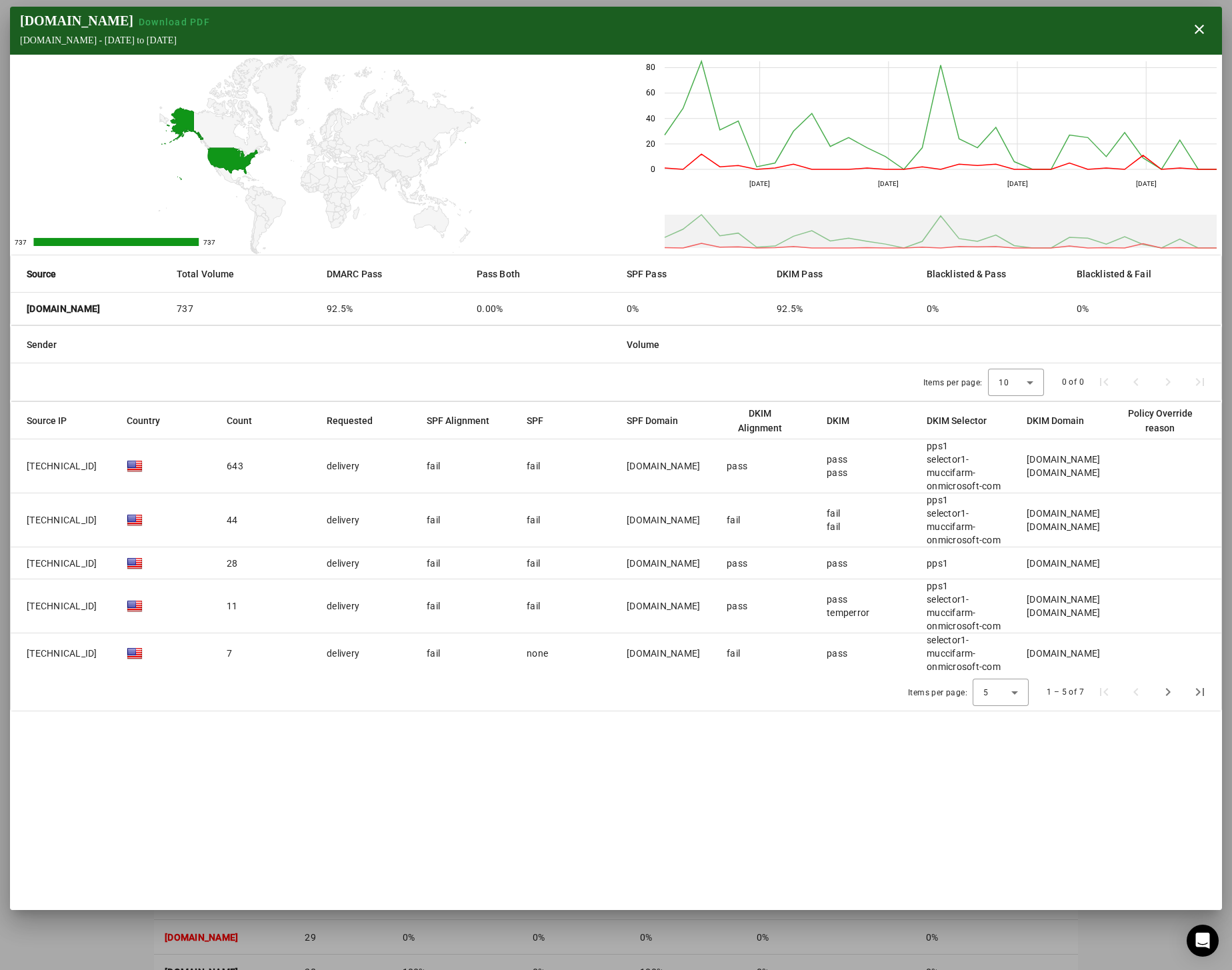
drag, startPoint x: 437, startPoint y: 337, endPoint x: 371, endPoint y: 341, distance: 66.1
click at [371, 341] on mat-header-cell "Sender" at bounding box center [313, 345] width 605 height 37
drag, startPoint x: 127, startPoint y: 310, endPoint x: 38, endPoint y: 314, distance: 89.1
click at [38, 314] on mat-cell "[DOMAIN_NAME]" at bounding box center [88, 309] width 156 height 32
copy strong "[DOMAIN_NAME]"
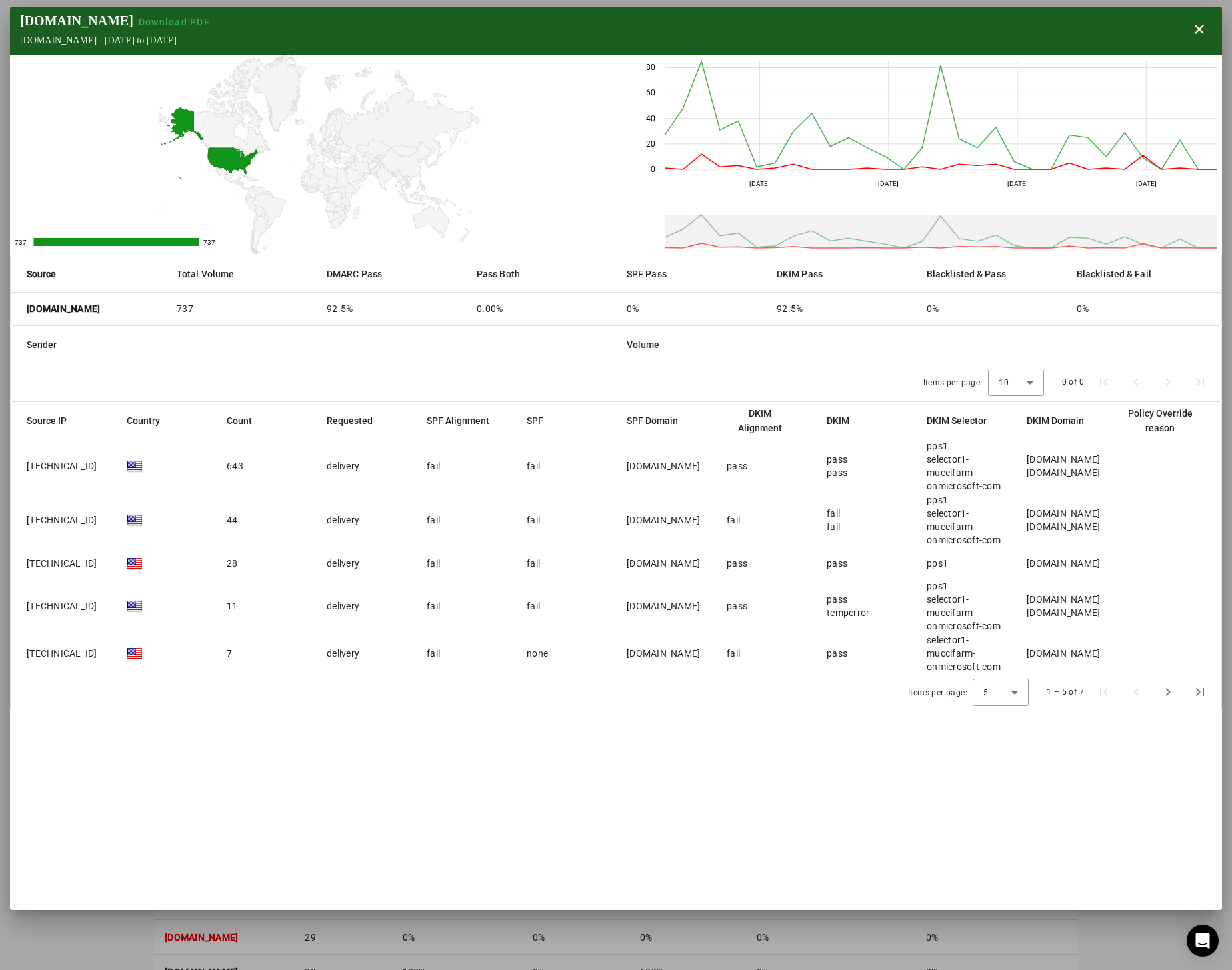
click at [84, 372] on div "Items per page: 10 0 of 0" at bounding box center [616, 382] width 1210 height 37
drag, startPoint x: 124, startPoint y: 308, endPoint x: 22, endPoint y: 315, distance: 102.2
click at [22, 315] on mat-cell "[DOMAIN_NAME]" at bounding box center [88, 309] width 156 height 32
drag, startPoint x: 22, startPoint y: 315, endPoint x: 161, endPoint y: 360, distance: 146.1
click at [161, 360] on mat-header-cell "Sender" at bounding box center [313, 345] width 605 height 37
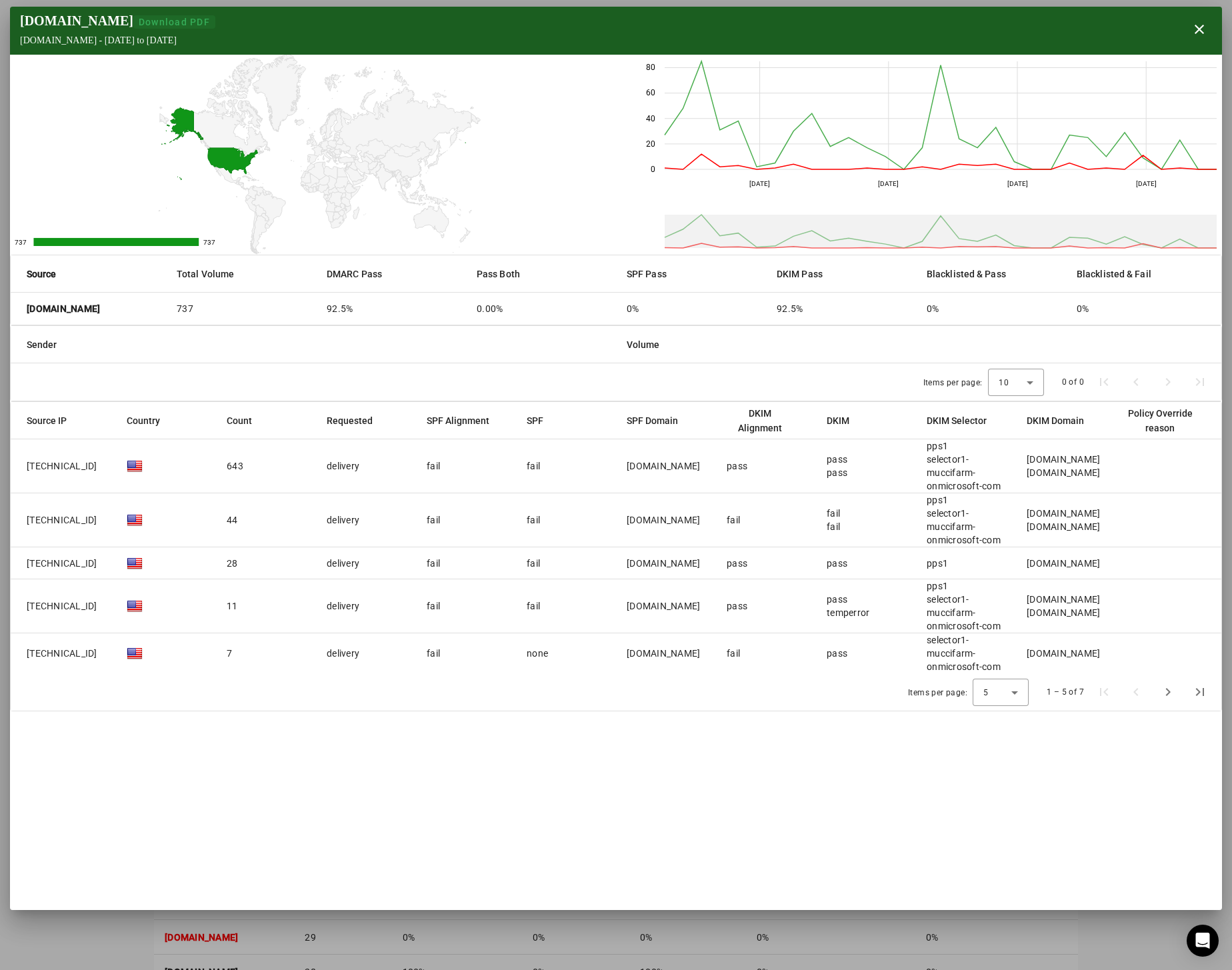
click at [151, 20] on span "Download PDF" at bounding box center [174, 22] width 71 height 11
click at [771, 34] on div "[DOMAIN_NAME] Download PDF [DOMAIN_NAME] - [DATE] to [DATE] close" at bounding box center [615, 30] width 1211 height 48
click at [1201, 32] on span "button" at bounding box center [1199, 29] width 32 height 32
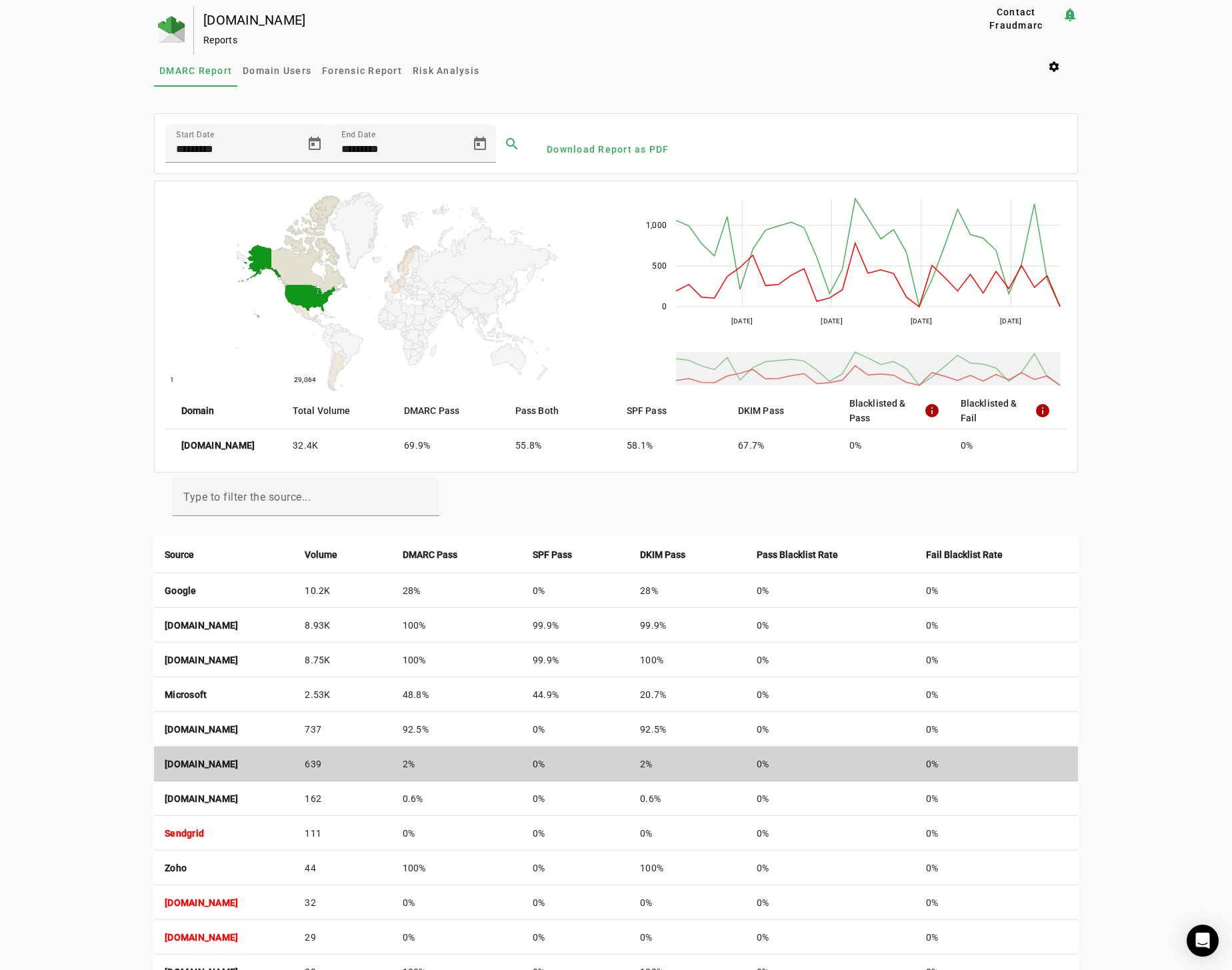
click at [213, 766] on strong "[DOMAIN_NAME]" at bounding box center [201, 764] width 73 height 11
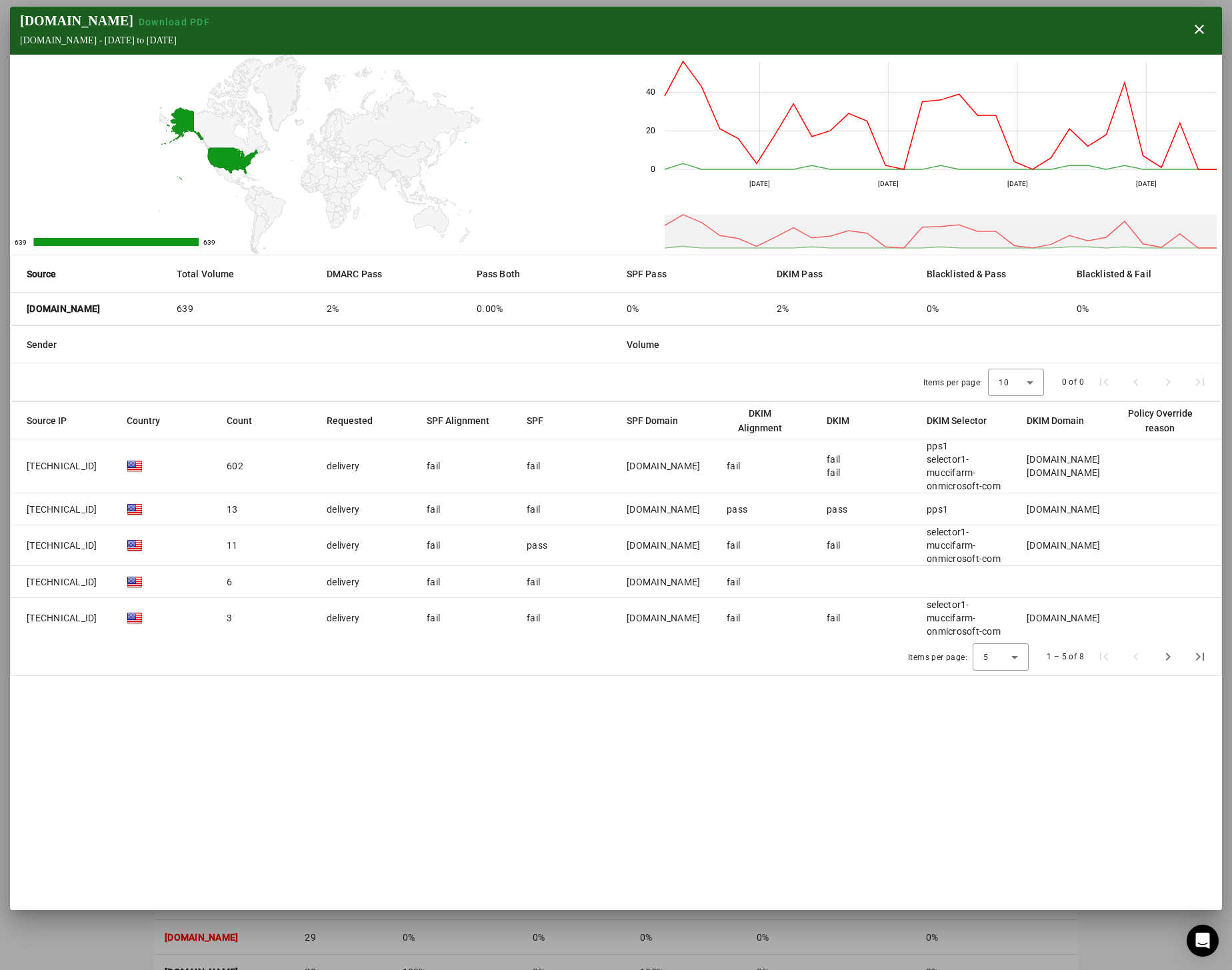
click at [70, 313] on strong "[DOMAIN_NAME]" at bounding box center [63, 309] width 73 height 14
drag, startPoint x: 112, startPoint y: 310, endPoint x: 35, endPoint y: 306, distance: 77.1
click at [35, 306] on mat-cell "[DOMAIN_NAME]" at bounding box center [88, 309] width 156 height 32
copy strong "[DOMAIN_NAME]"
click at [1199, 25] on span "button" at bounding box center [1199, 29] width 32 height 32
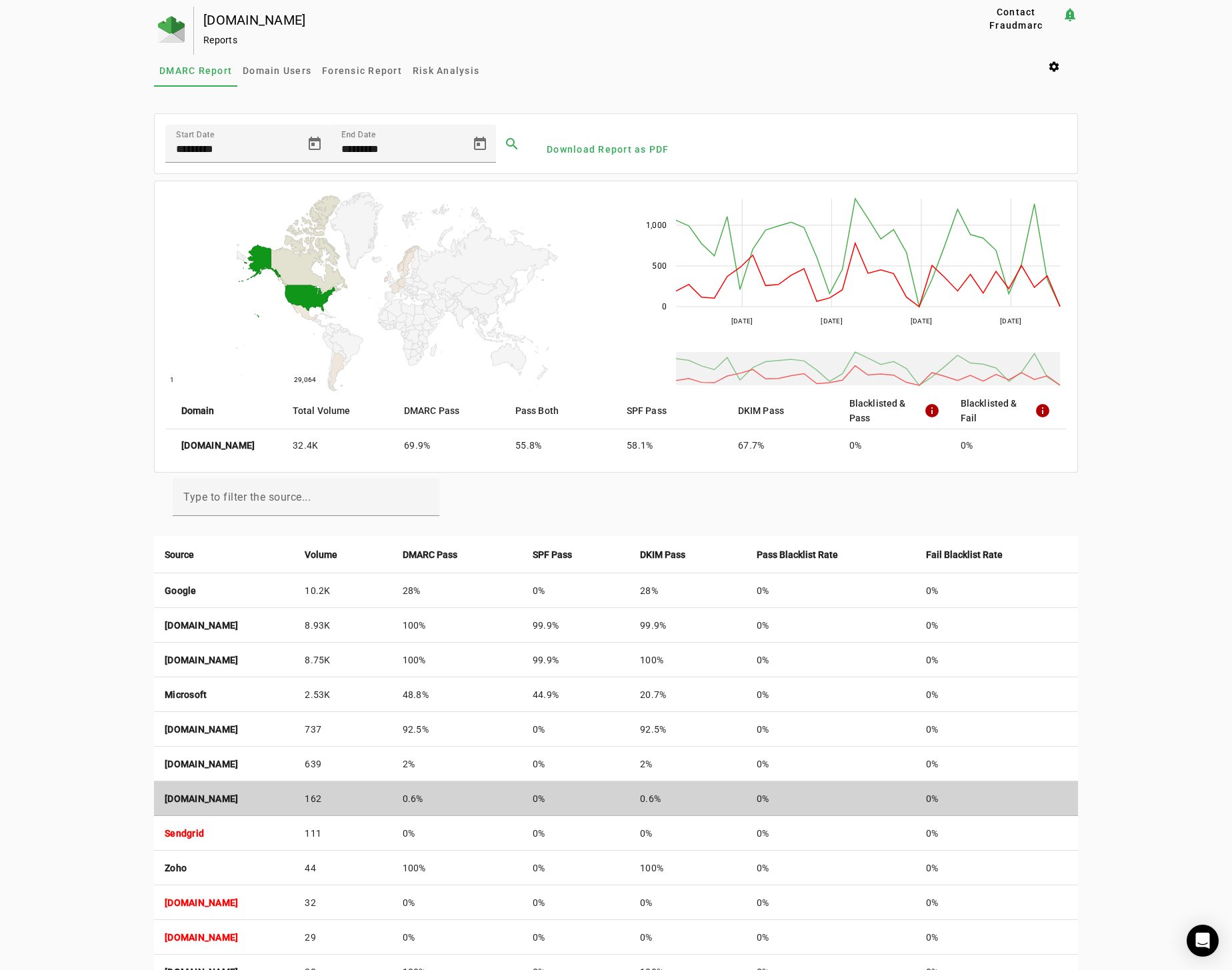
click at [238, 798] on strong "[DOMAIN_NAME]" at bounding box center [201, 799] width 73 height 11
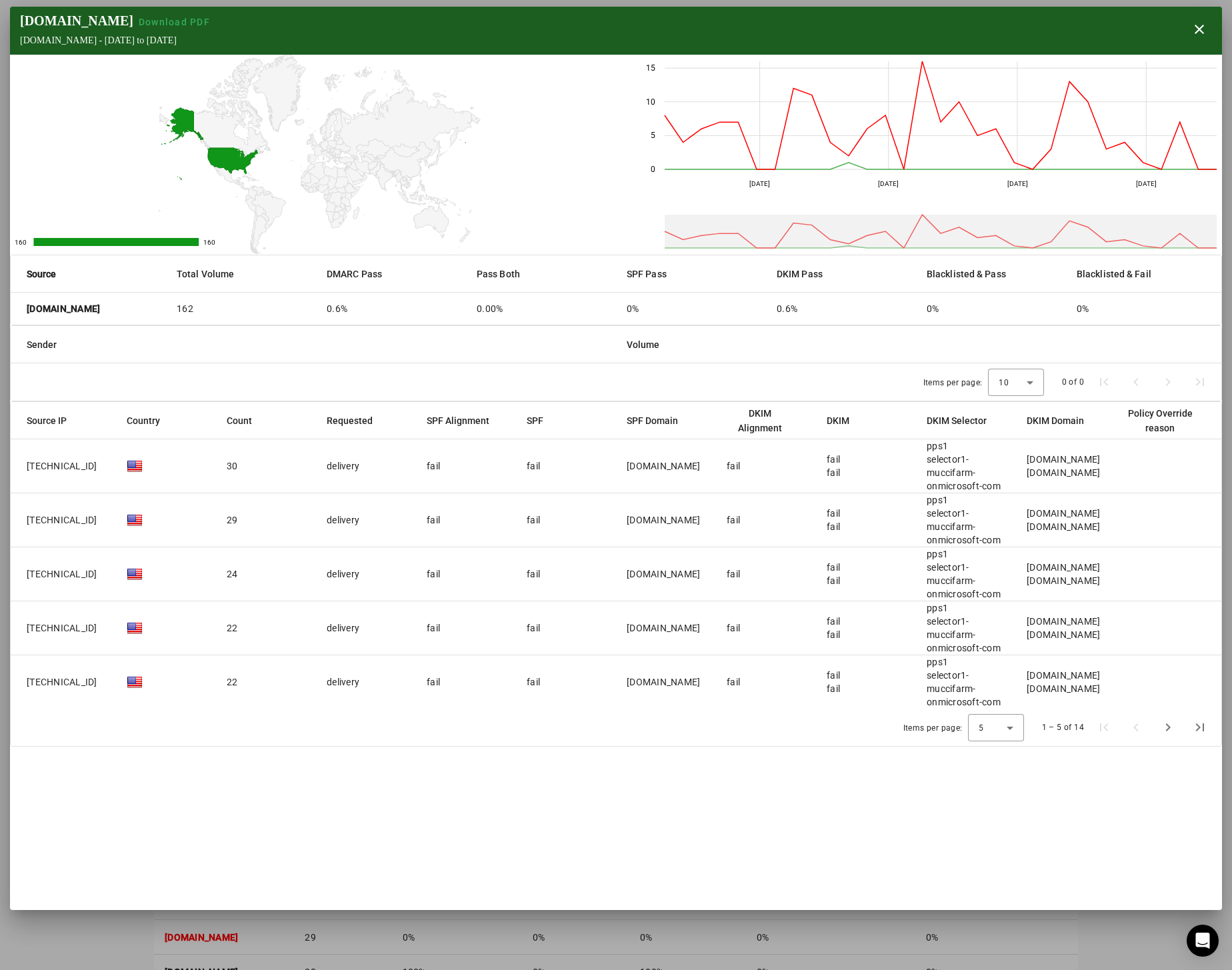
drag, startPoint x: 152, startPoint y: 316, endPoint x: 65, endPoint y: 316, distance: 87.0
click at [65, 315] on strong "[DOMAIN_NAME]" at bounding box center [63, 309] width 73 height 14
copy strong "[DOMAIN_NAME]"
drag, startPoint x: 1201, startPoint y: 36, endPoint x: 1192, endPoint y: 43, distance: 11.4
click at [1199, 36] on span "button" at bounding box center [1199, 29] width 32 height 32
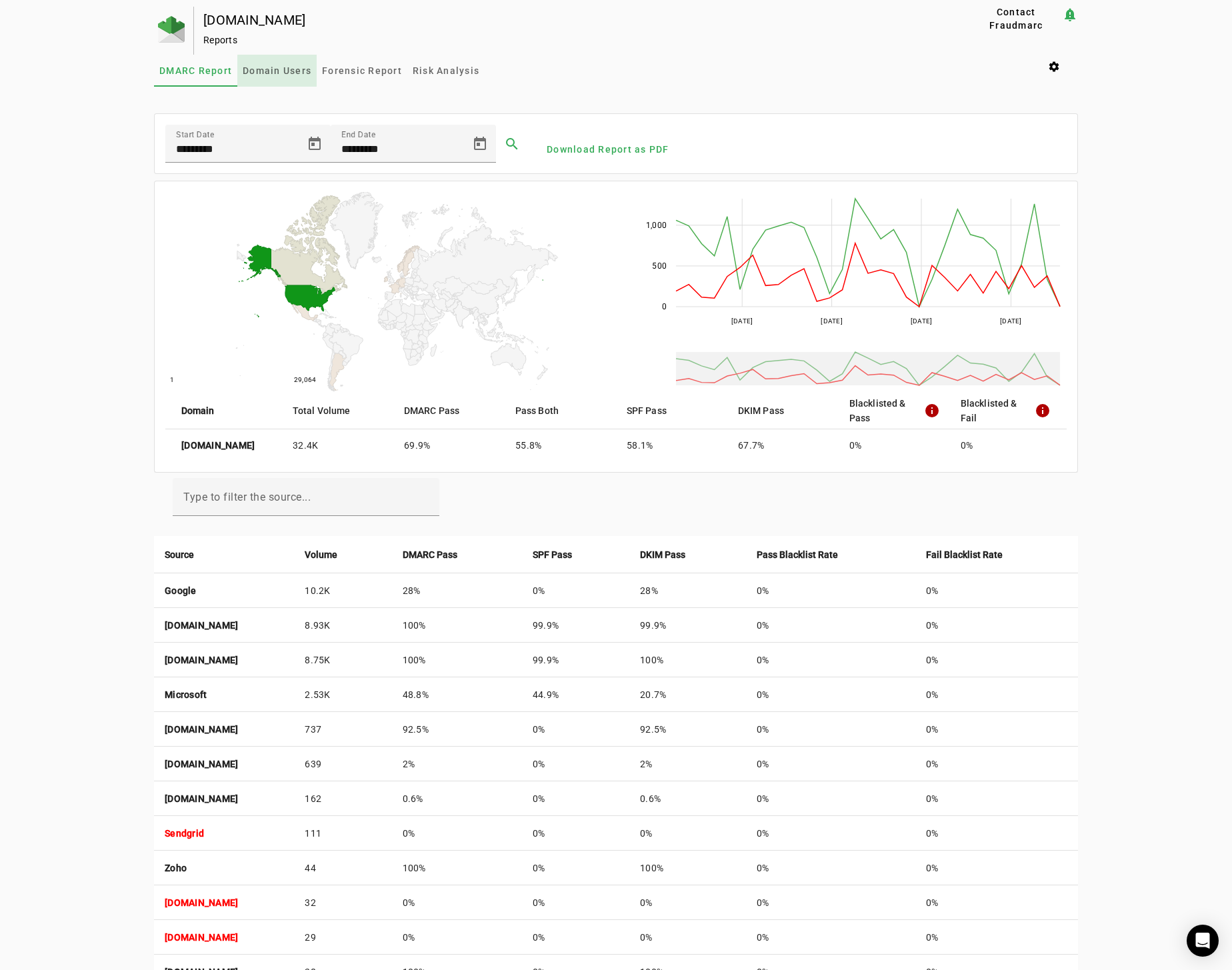
click at [289, 71] on span "Domain Users" at bounding box center [277, 71] width 69 height 10
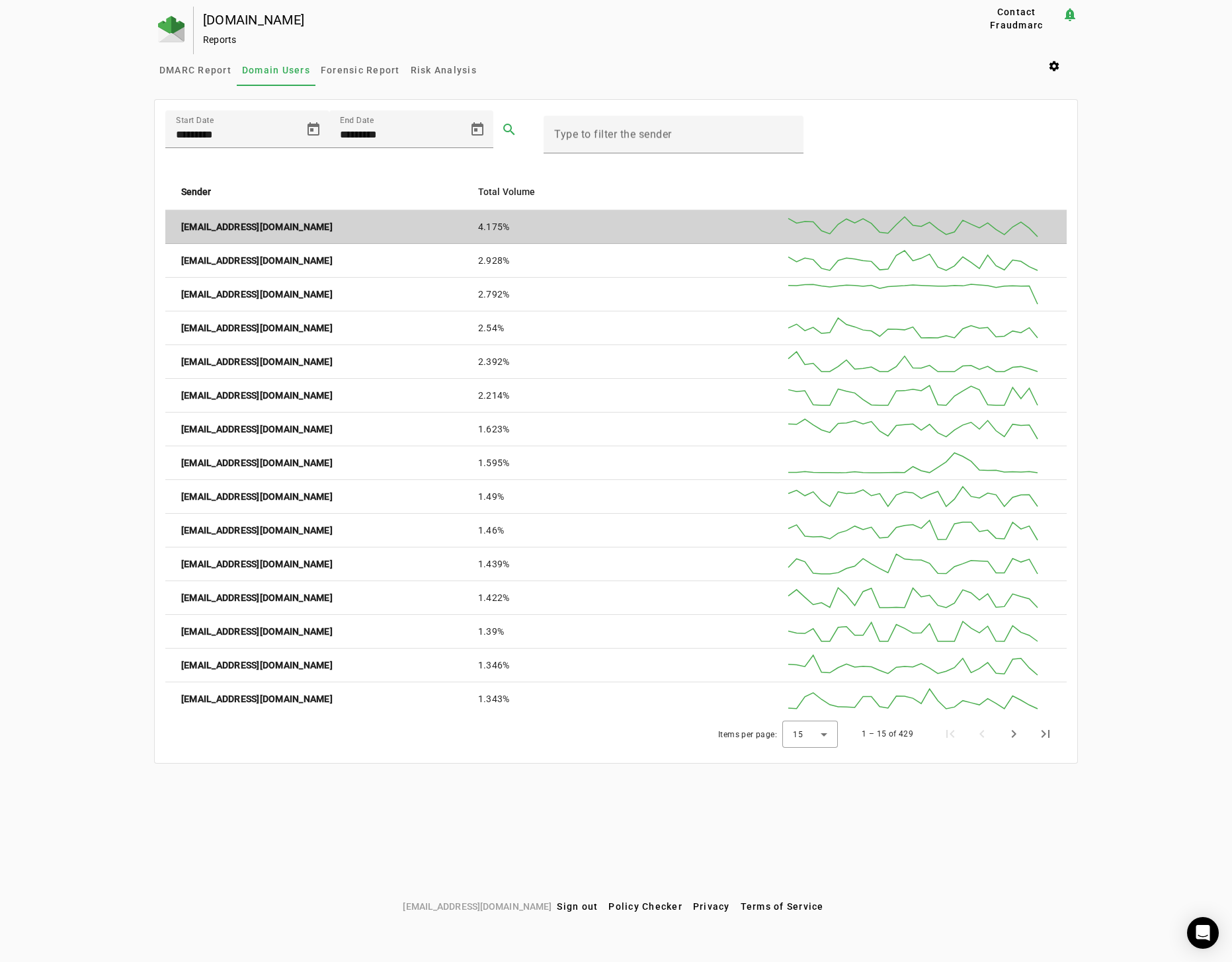
click at [250, 229] on strong "[EMAIL_ADDRESS][DOMAIN_NAME]" at bounding box center [257, 227] width 152 height 14
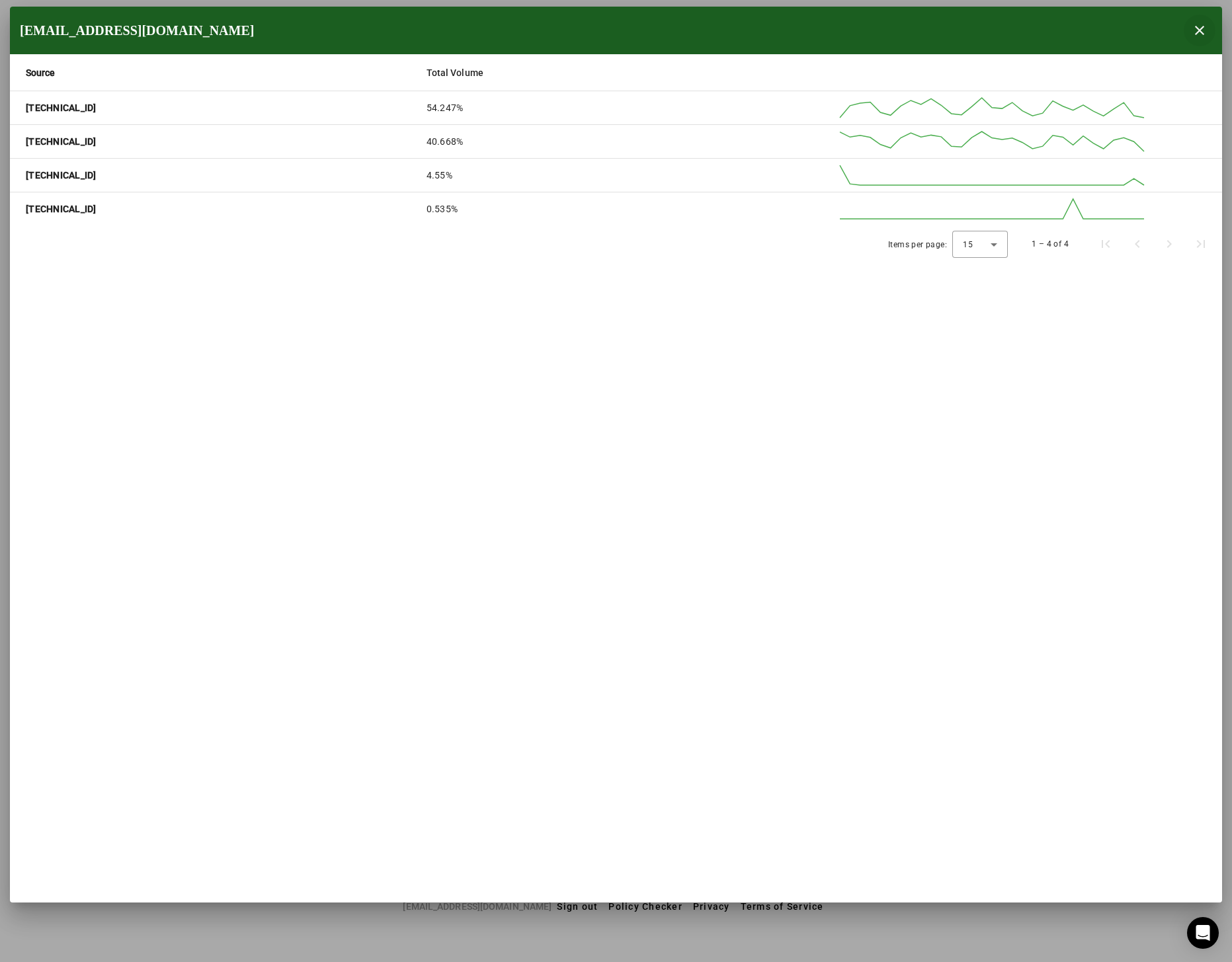
click at [1200, 32] on span "button" at bounding box center [1199, 30] width 32 height 32
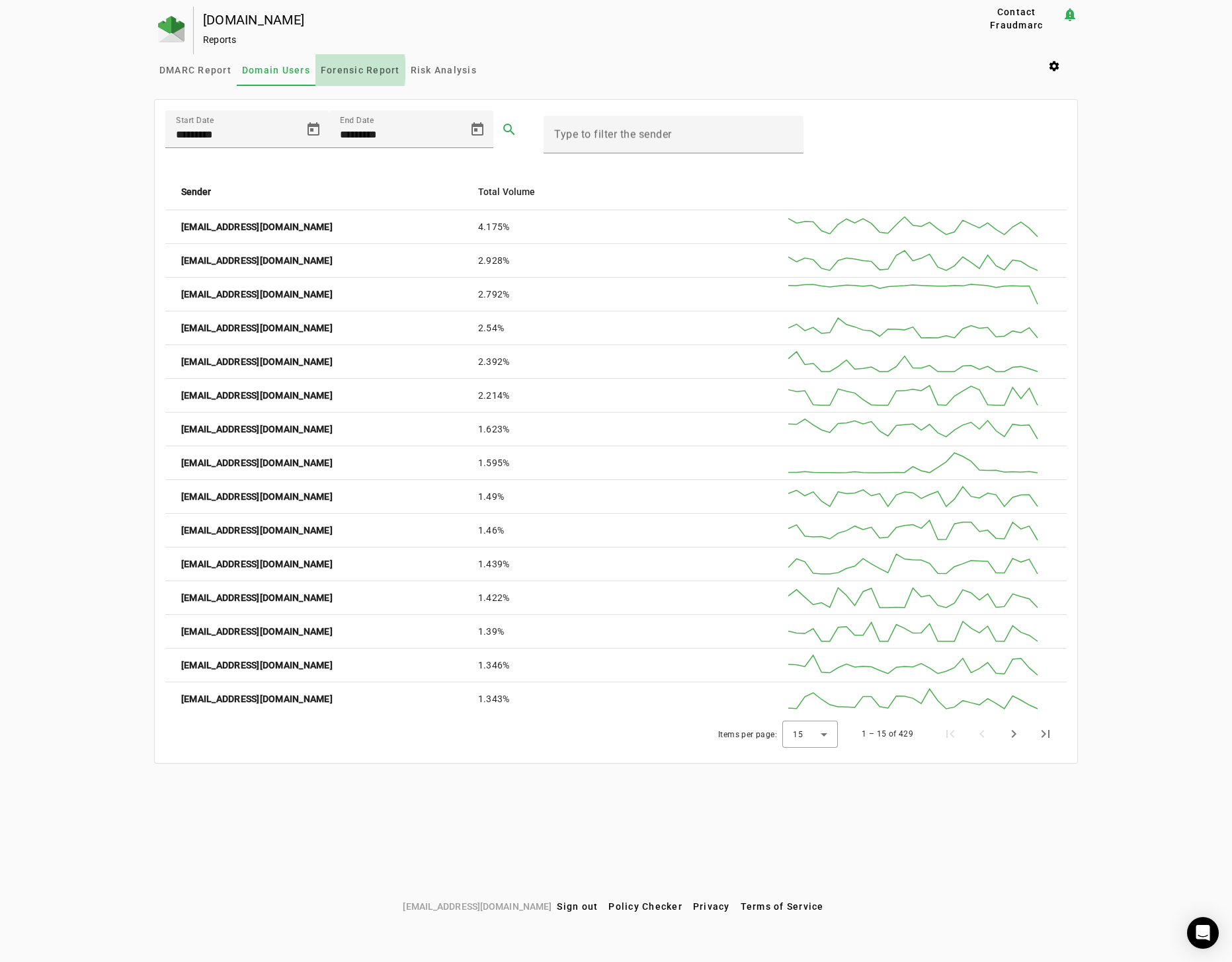
click at [344, 69] on span "Forensic Report" at bounding box center [360, 70] width 80 height 10
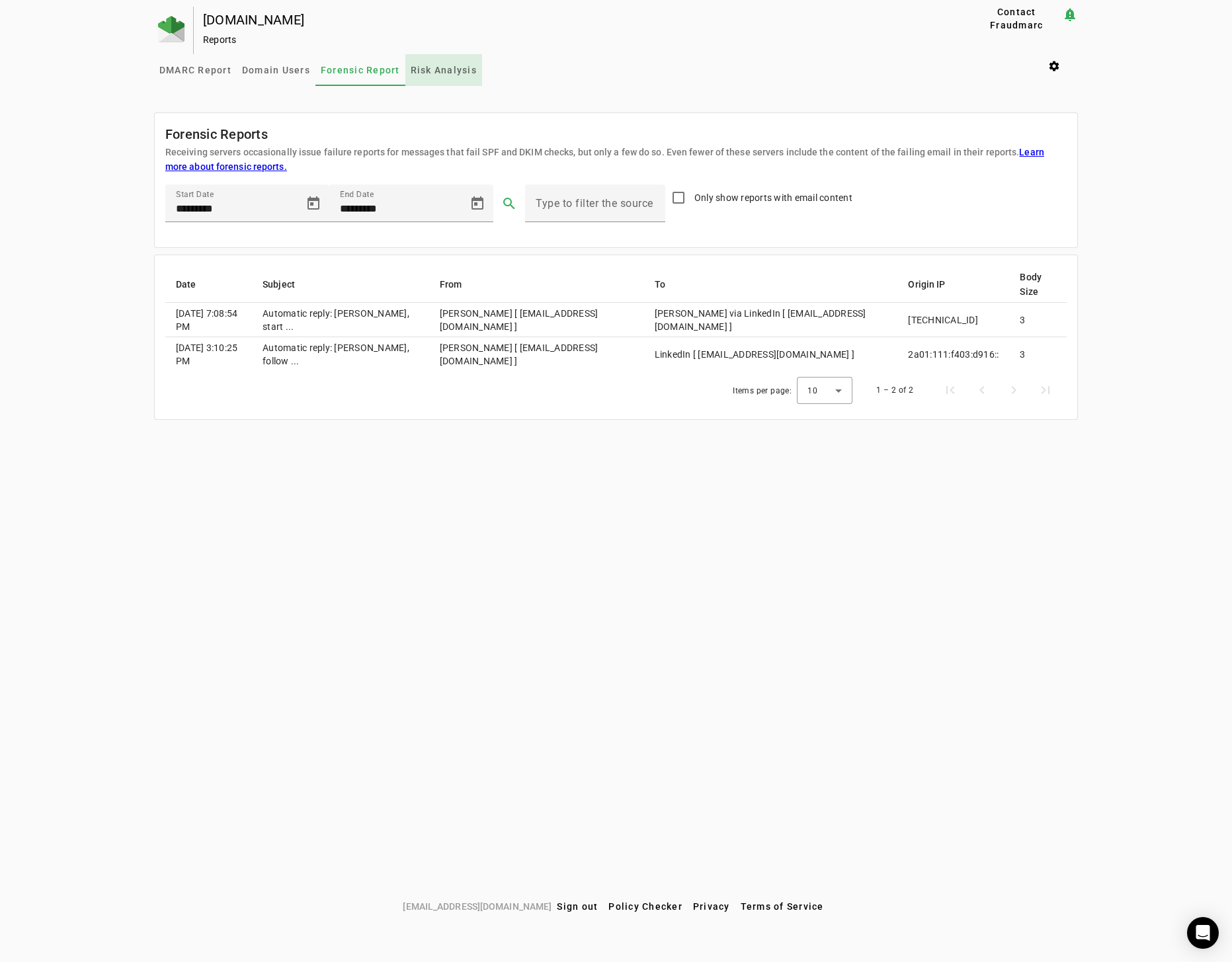
click at [438, 72] on span "Risk Analysis" at bounding box center [444, 70] width 66 height 10
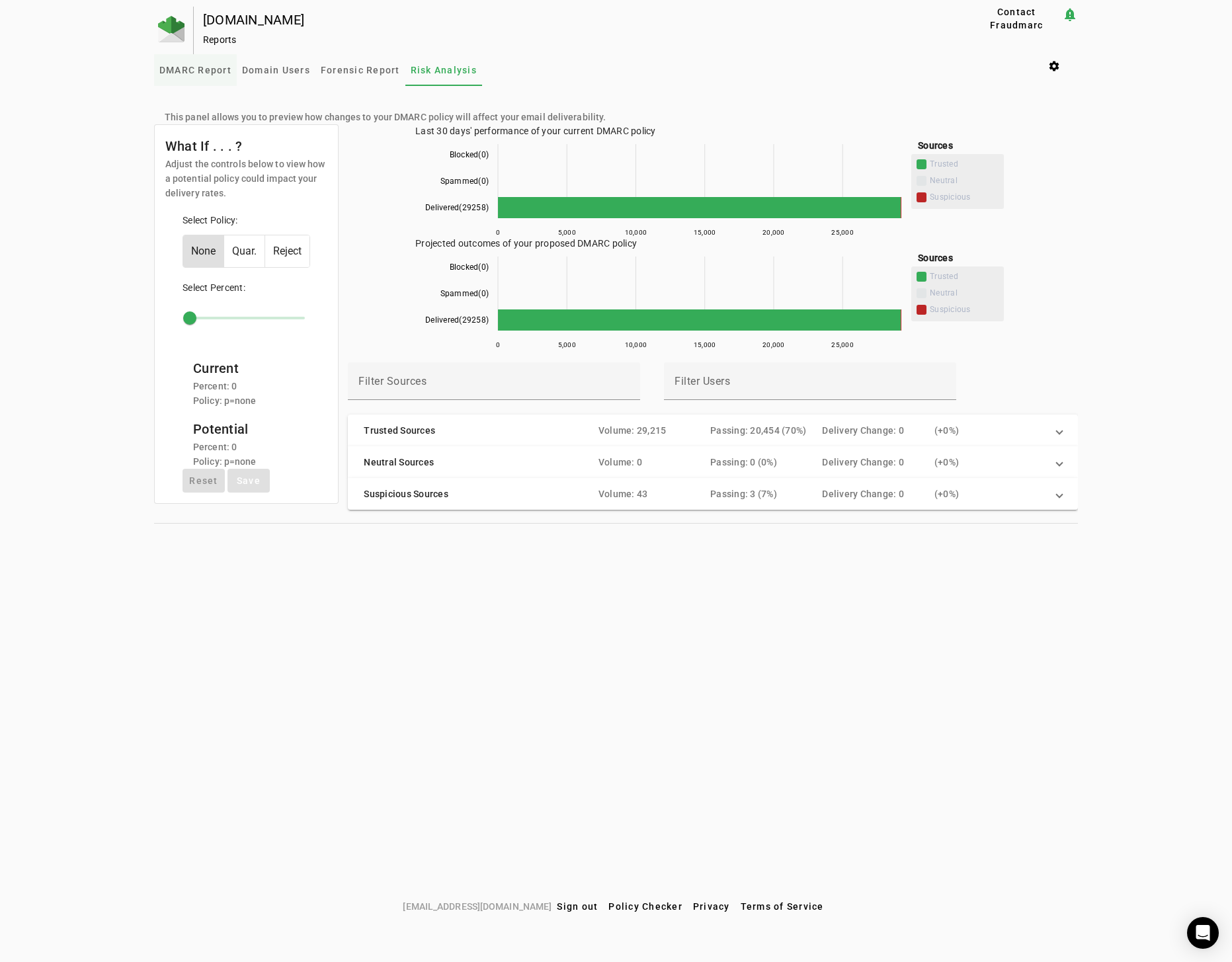
click at [205, 78] on span "DMARC Report" at bounding box center [195, 70] width 72 height 32
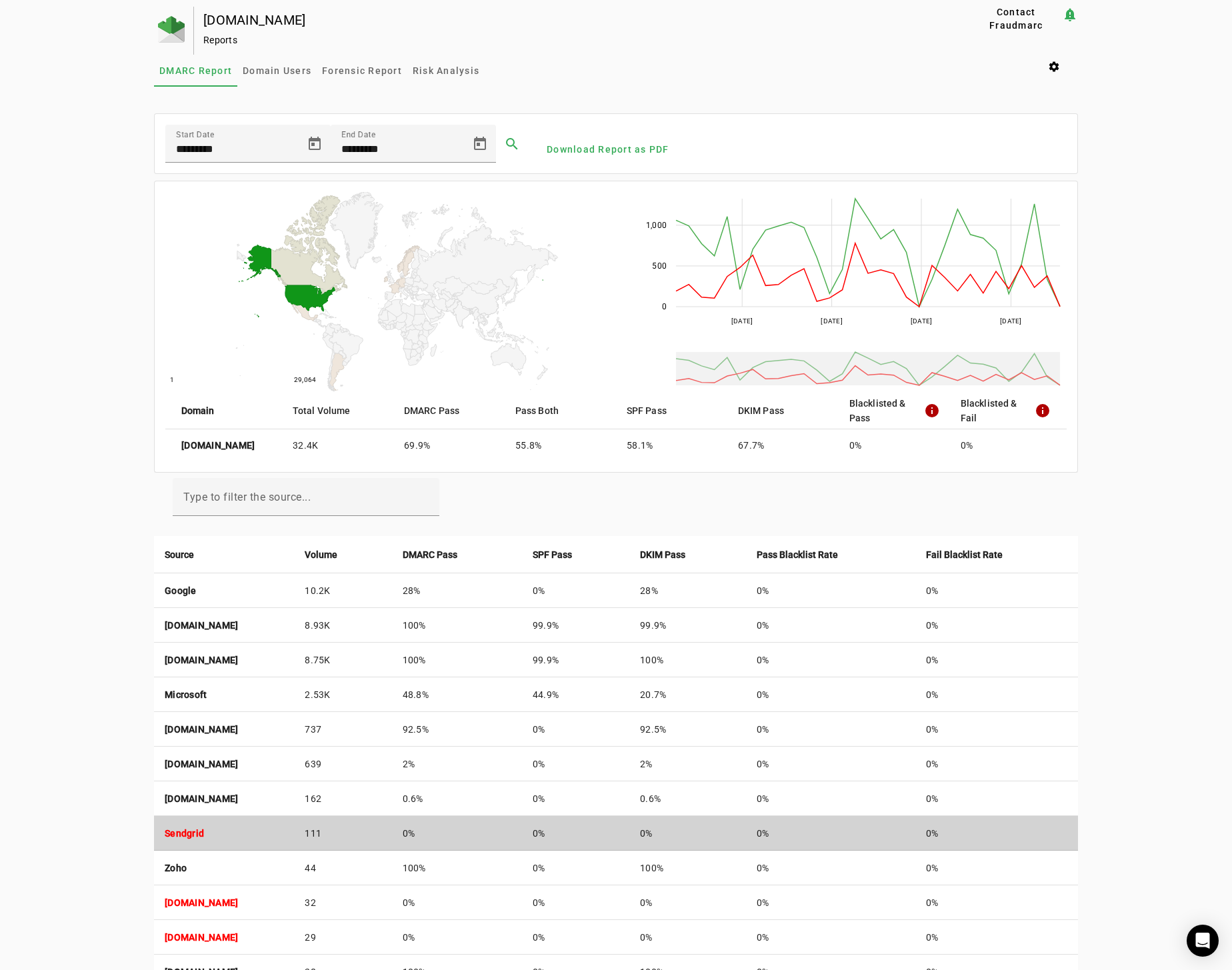
click at [294, 826] on td "Sendgrid" at bounding box center [223, 833] width 140 height 34
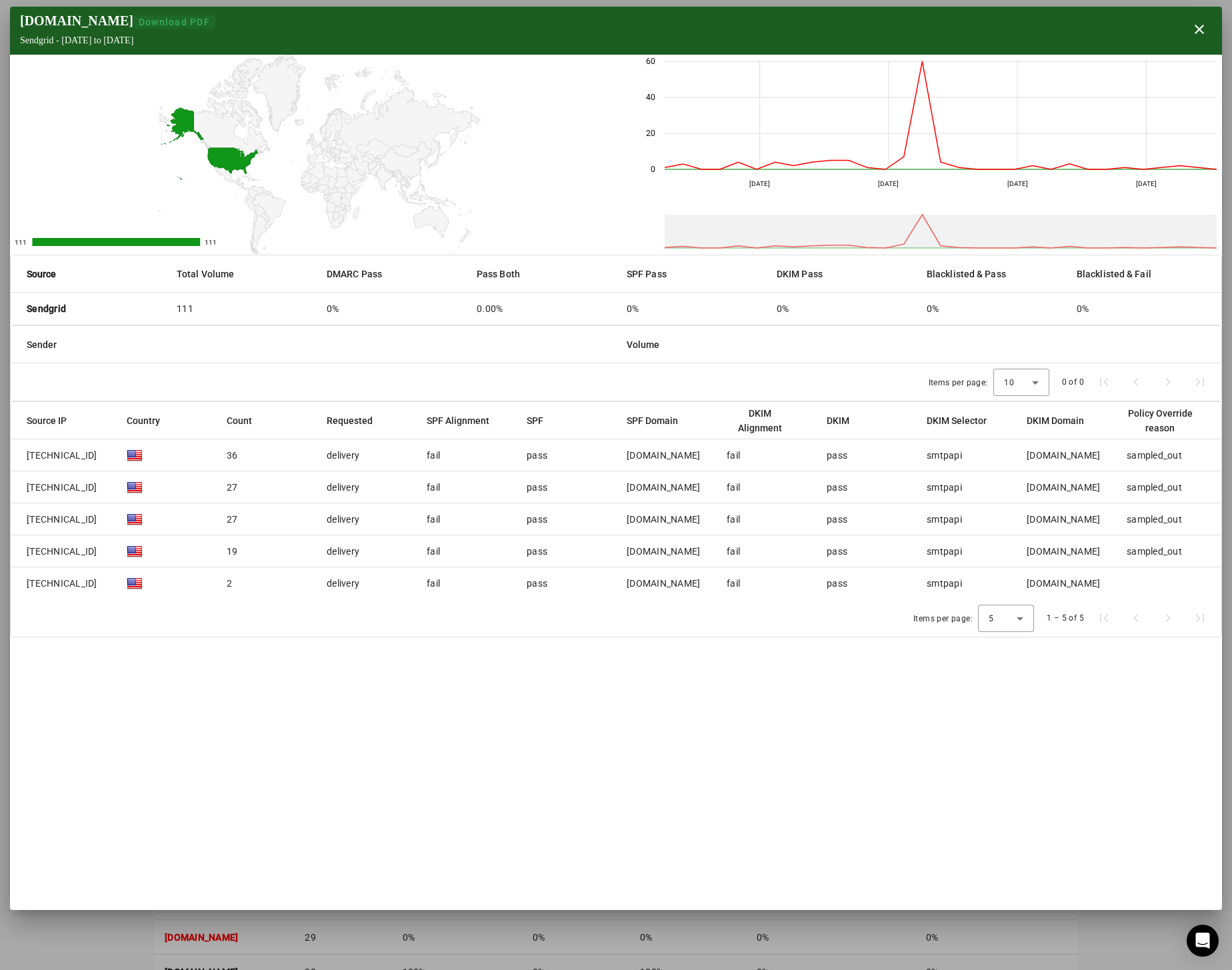
click at [154, 19] on span "Download PDF" at bounding box center [174, 22] width 71 height 11
click at [1189, 30] on span "button" at bounding box center [1199, 29] width 32 height 32
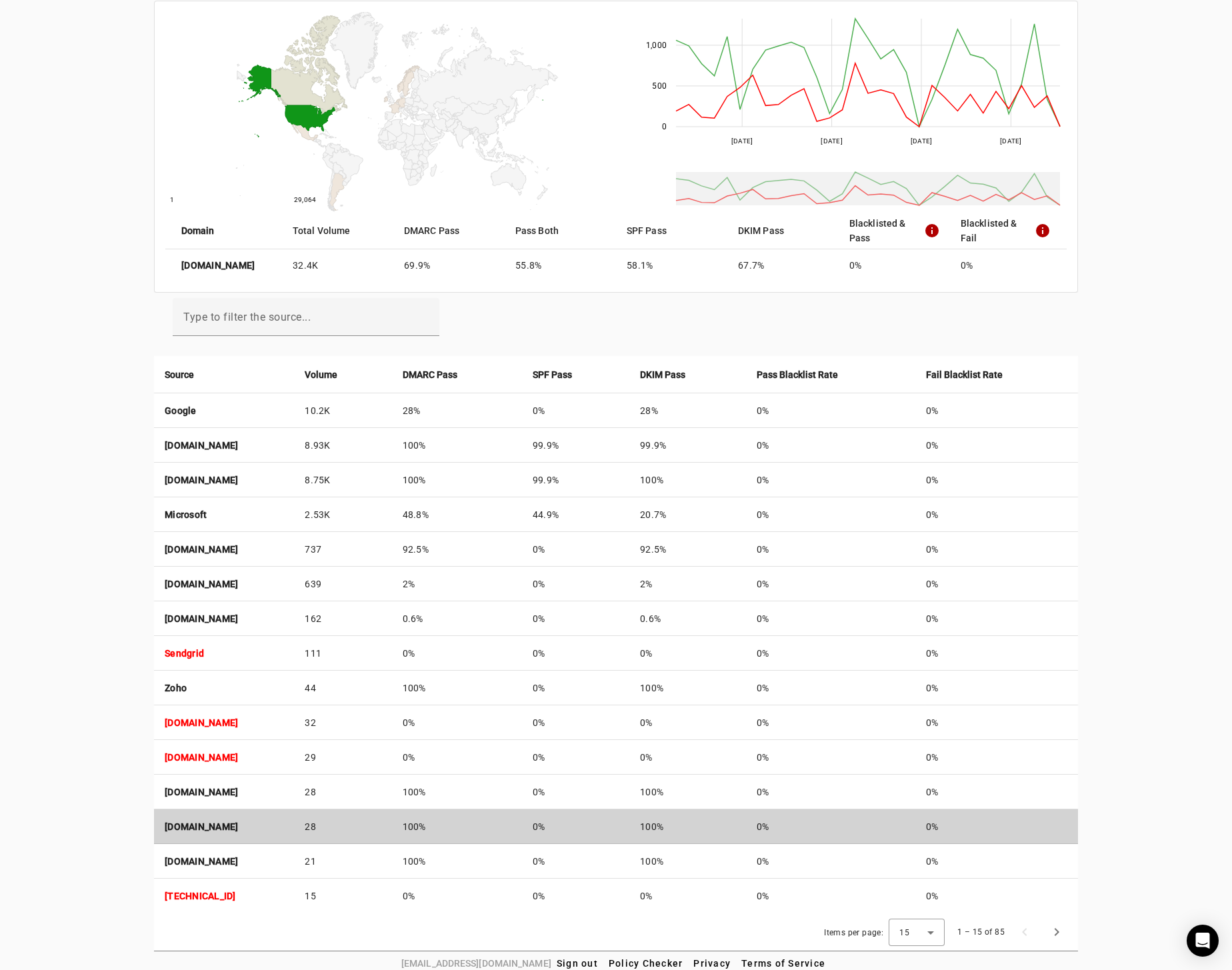
scroll to position [188, 0]
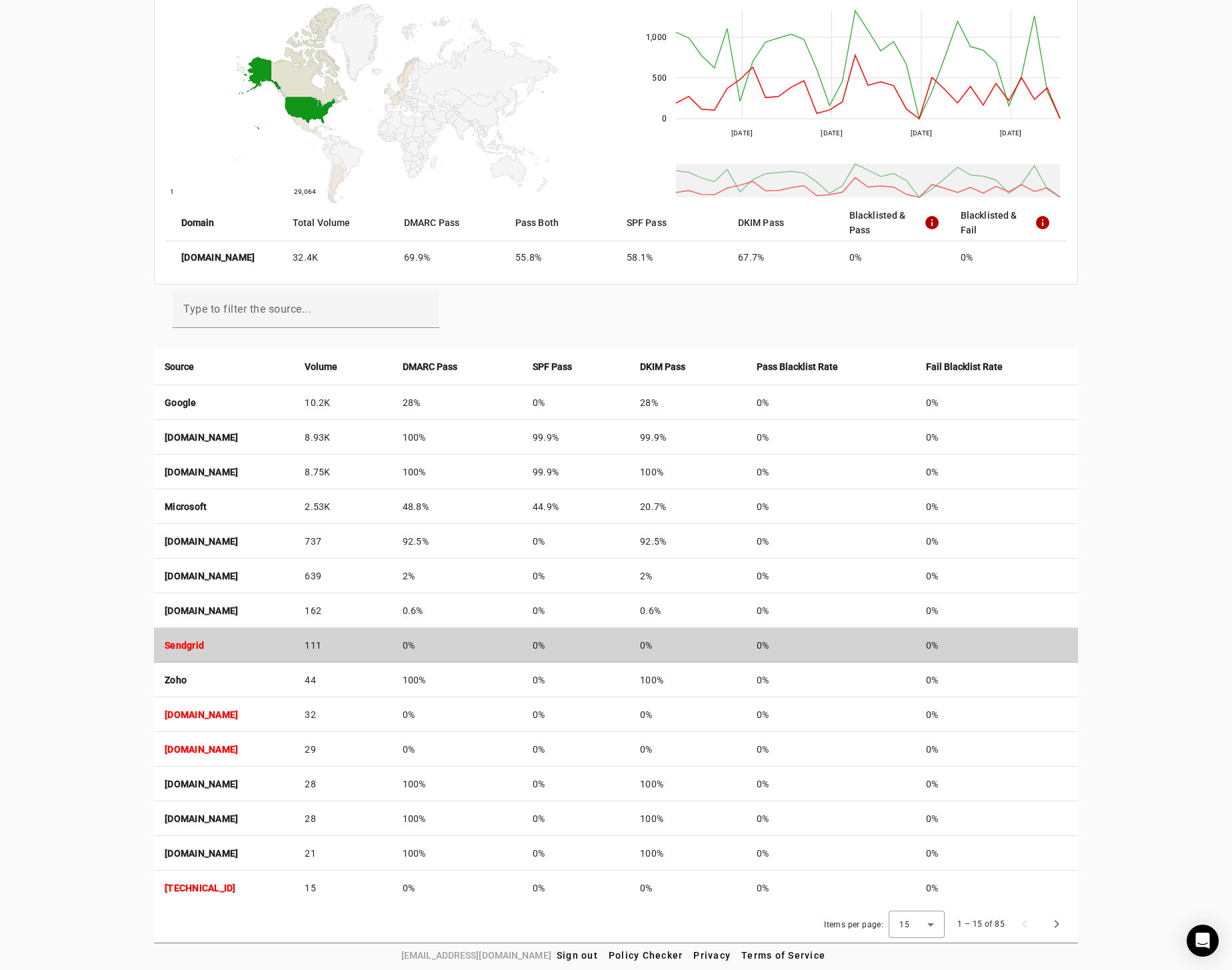
click at [202, 651] on td "Sendgrid" at bounding box center [223, 645] width 140 height 34
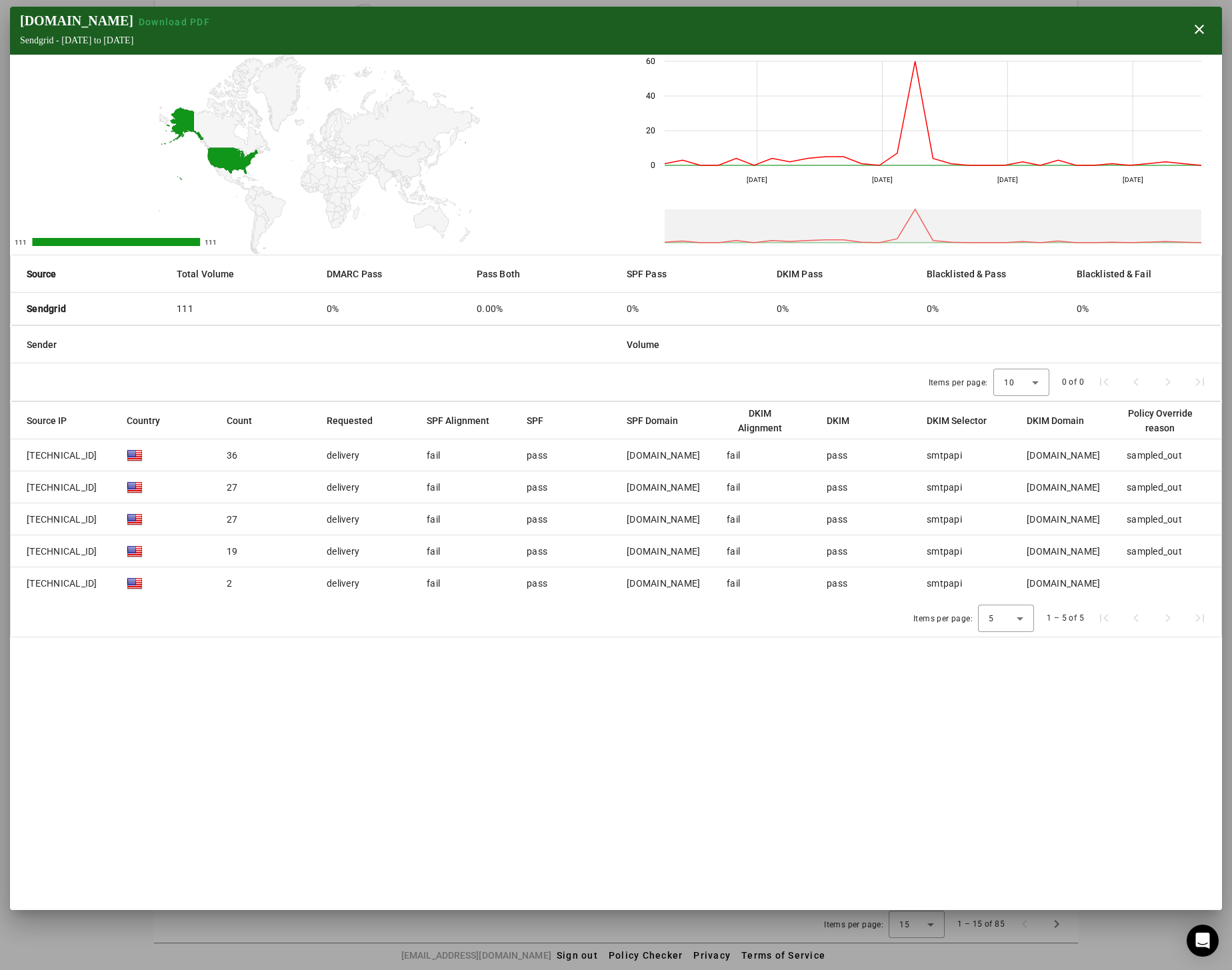
click at [713, 795] on section "[DOMAIN_NAME] Download PDF Sendgrid - [DATE] to [DATE] close 111 111 111 111 11…" at bounding box center [615, 459] width 1211 height 903
click at [963, 38] on div "[DOMAIN_NAME] Download PDF Sendgrid - [DATE] to [DATE] close" at bounding box center [615, 30] width 1211 height 48
drag, startPoint x: 735, startPoint y: 84, endPoint x: 819, endPoint y: 51, distance: 90.2
click at [733, 82] on rect at bounding box center [933, 114] width 537 height 104
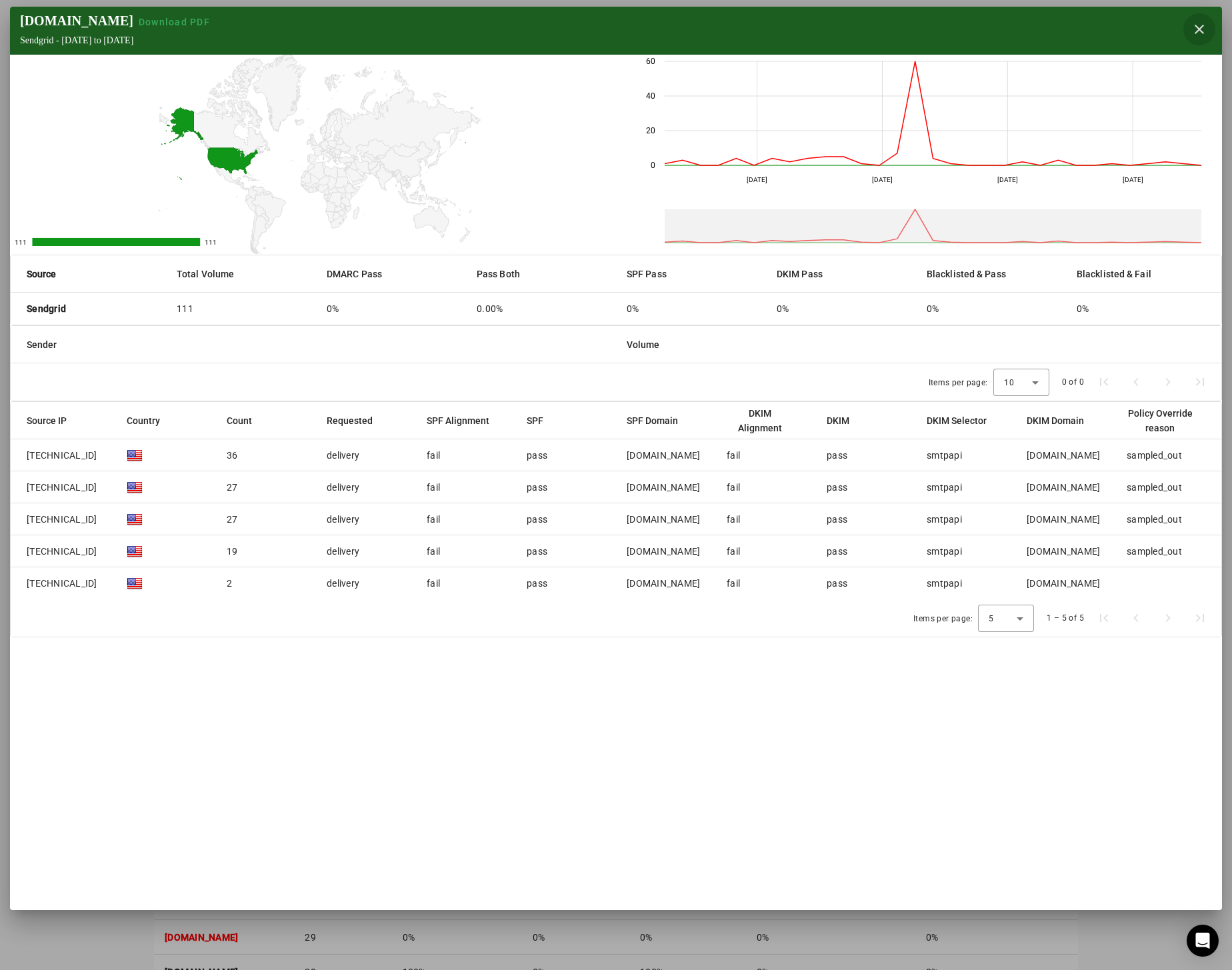
click at [1195, 29] on span "button" at bounding box center [1199, 29] width 32 height 32
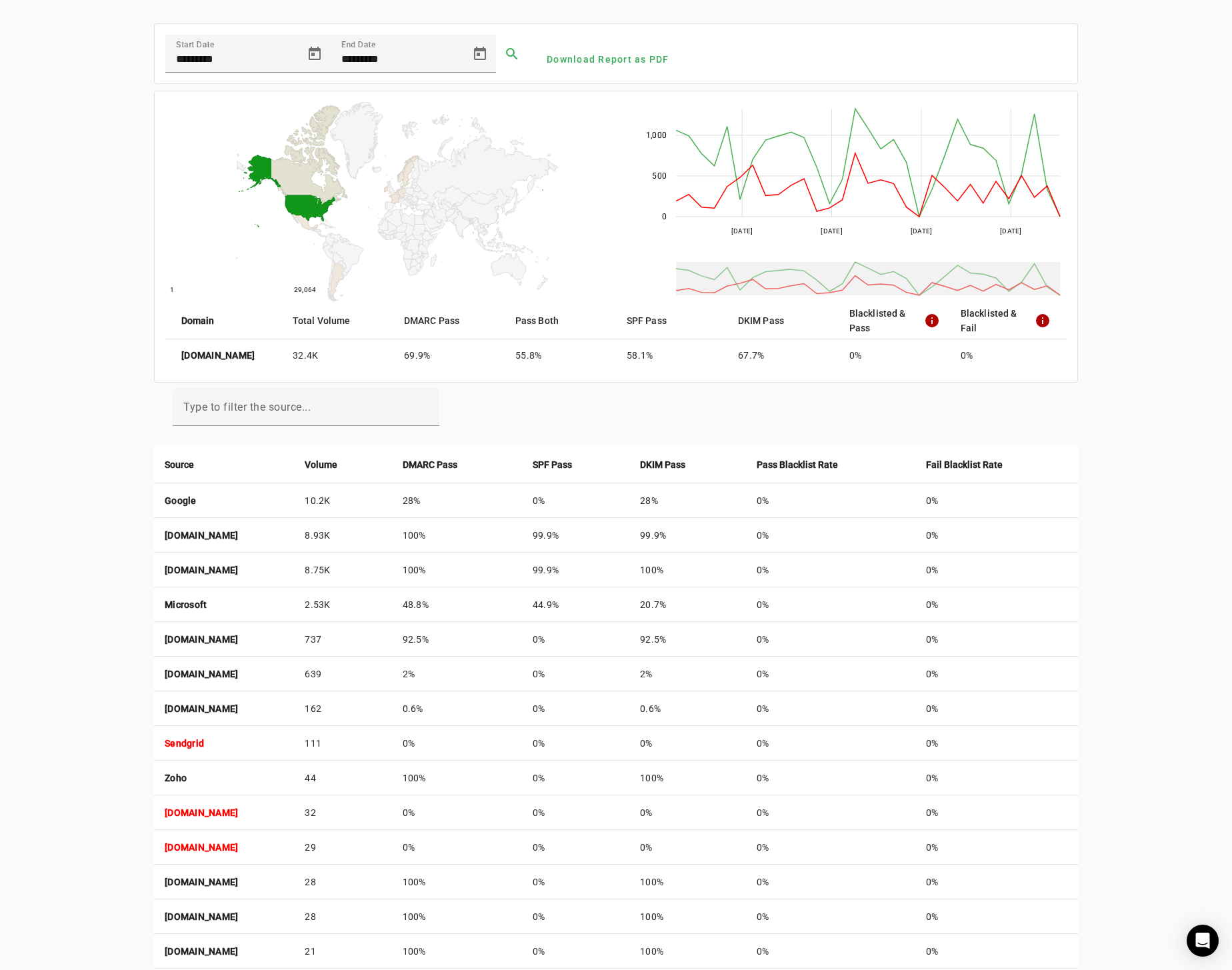
scroll to position [188, 0]
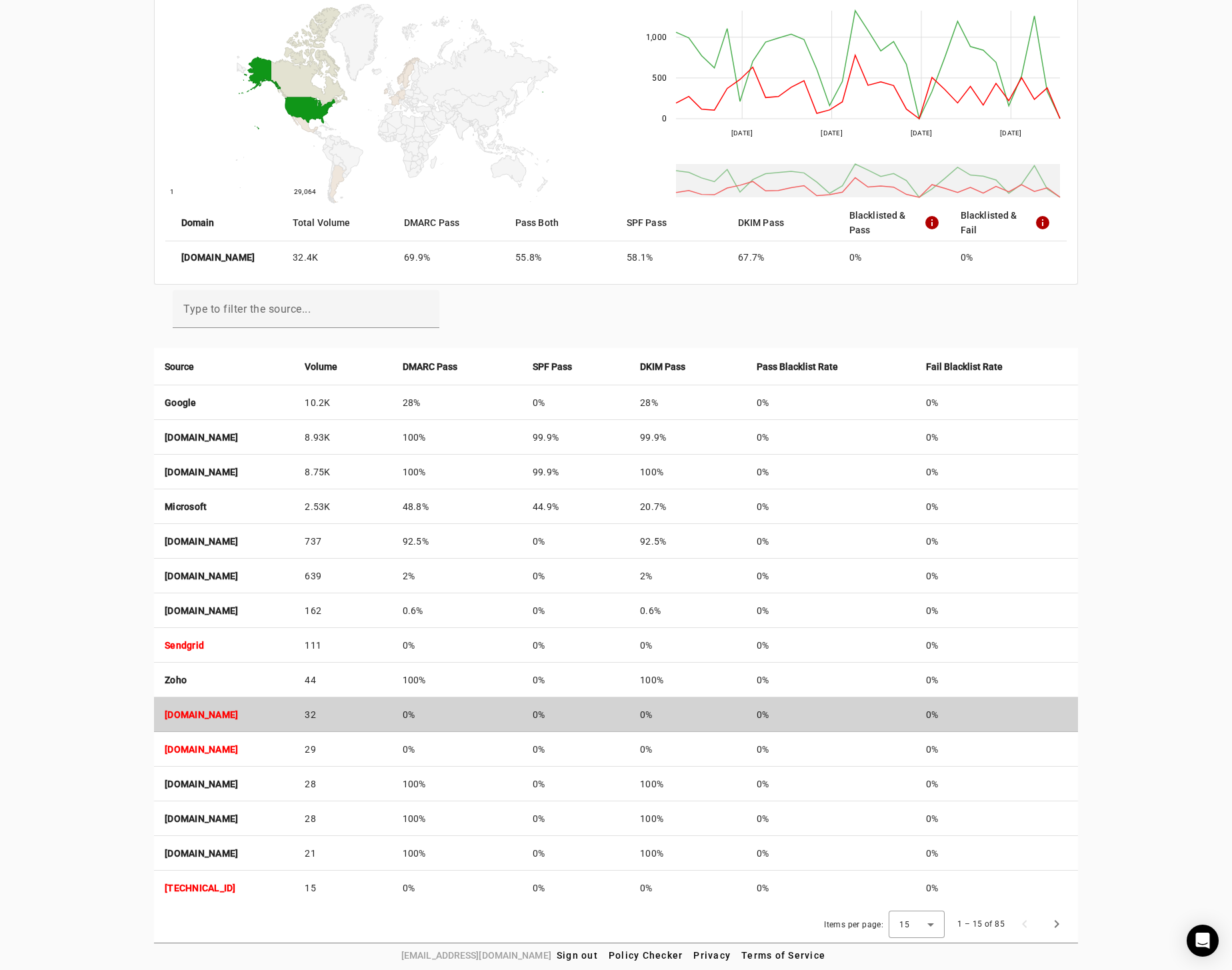
click at [238, 714] on strong "[DOMAIN_NAME]" at bounding box center [201, 714] width 73 height 11
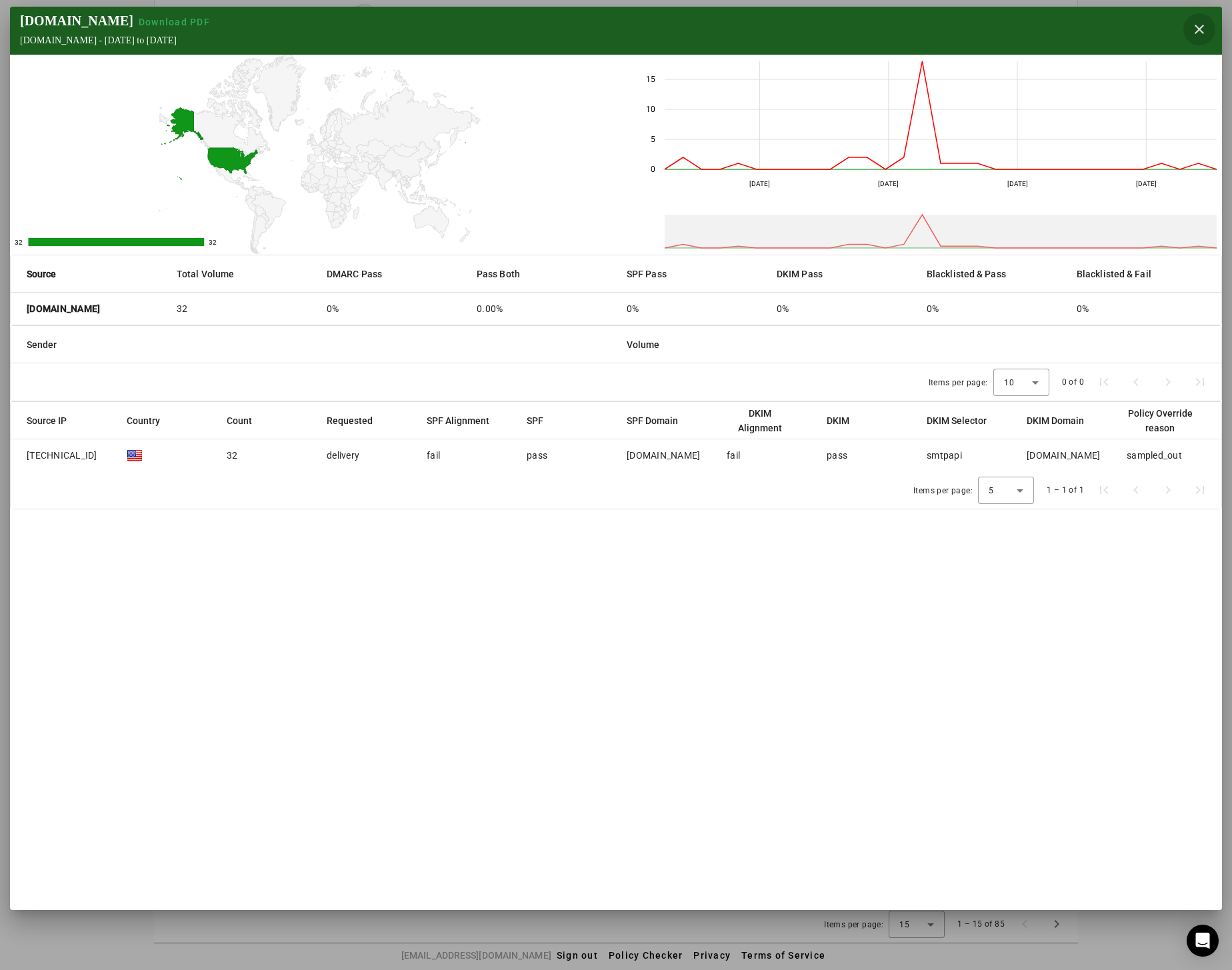
click at [1208, 25] on span "button" at bounding box center [1199, 29] width 32 height 32
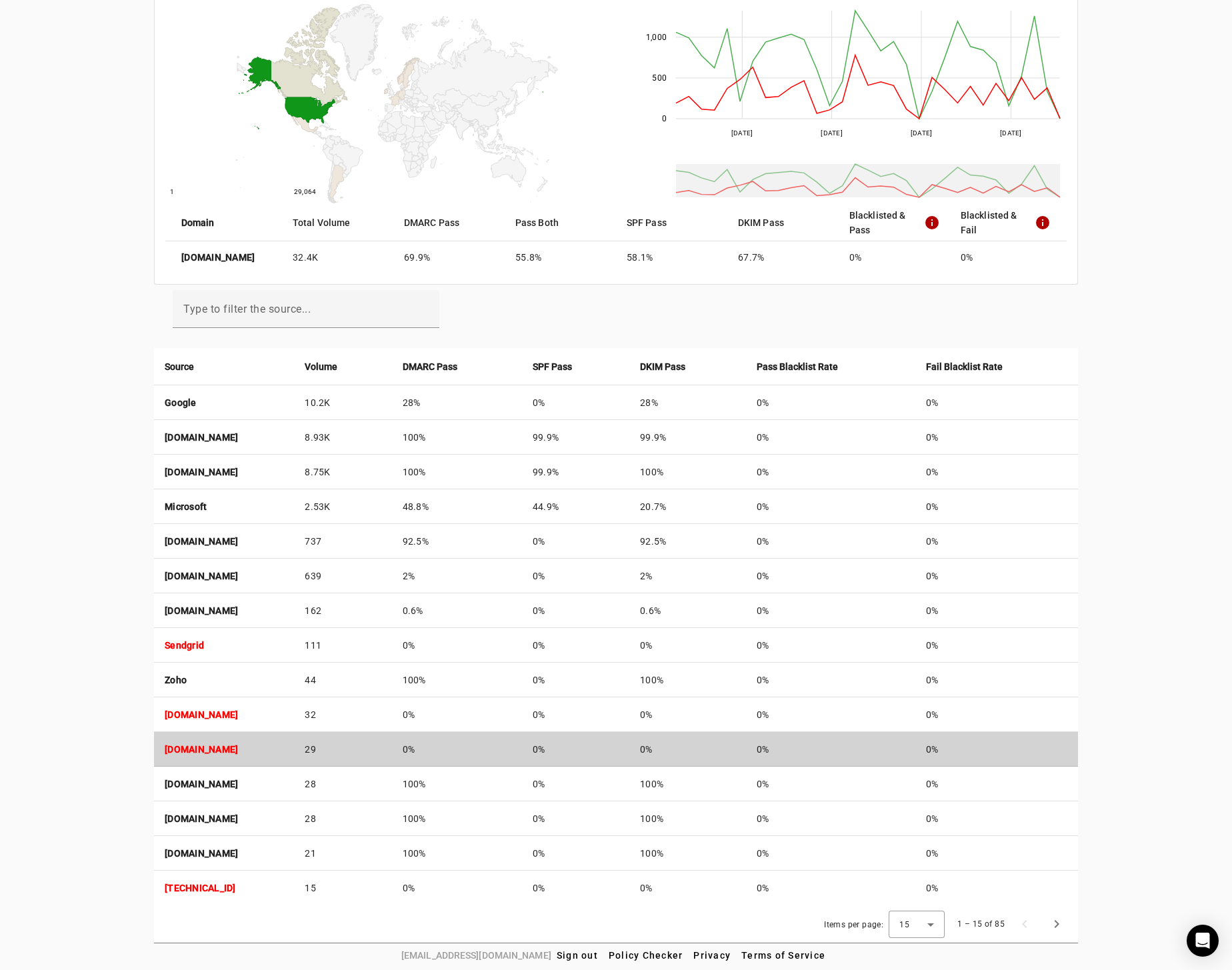
click at [213, 755] on td "[DOMAIN_NAME]" at bounding box center [223, 749] width 140 height 34
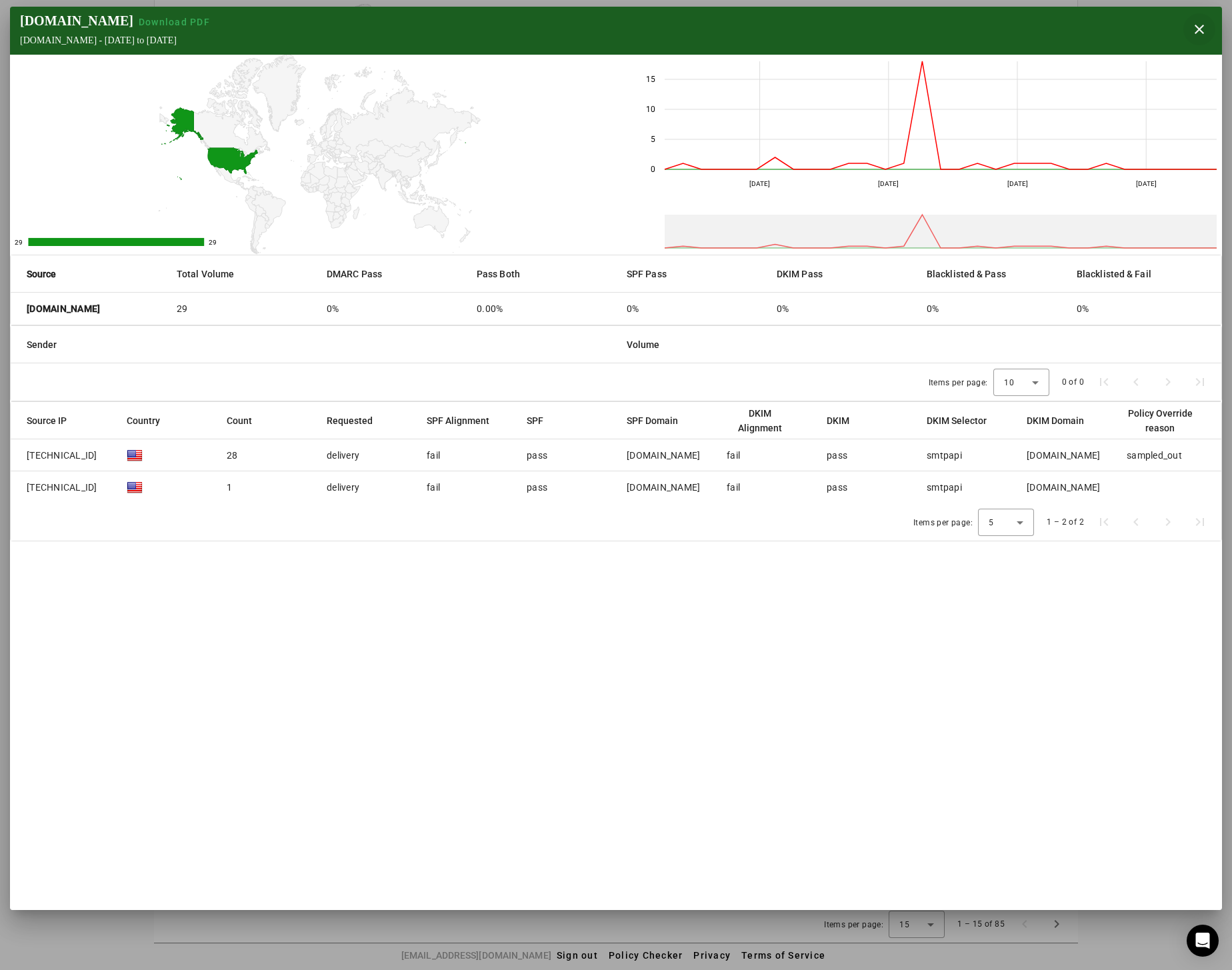
click at [1192, 28] on span "button" at bounding box center [1199, 29] width 32 height 32
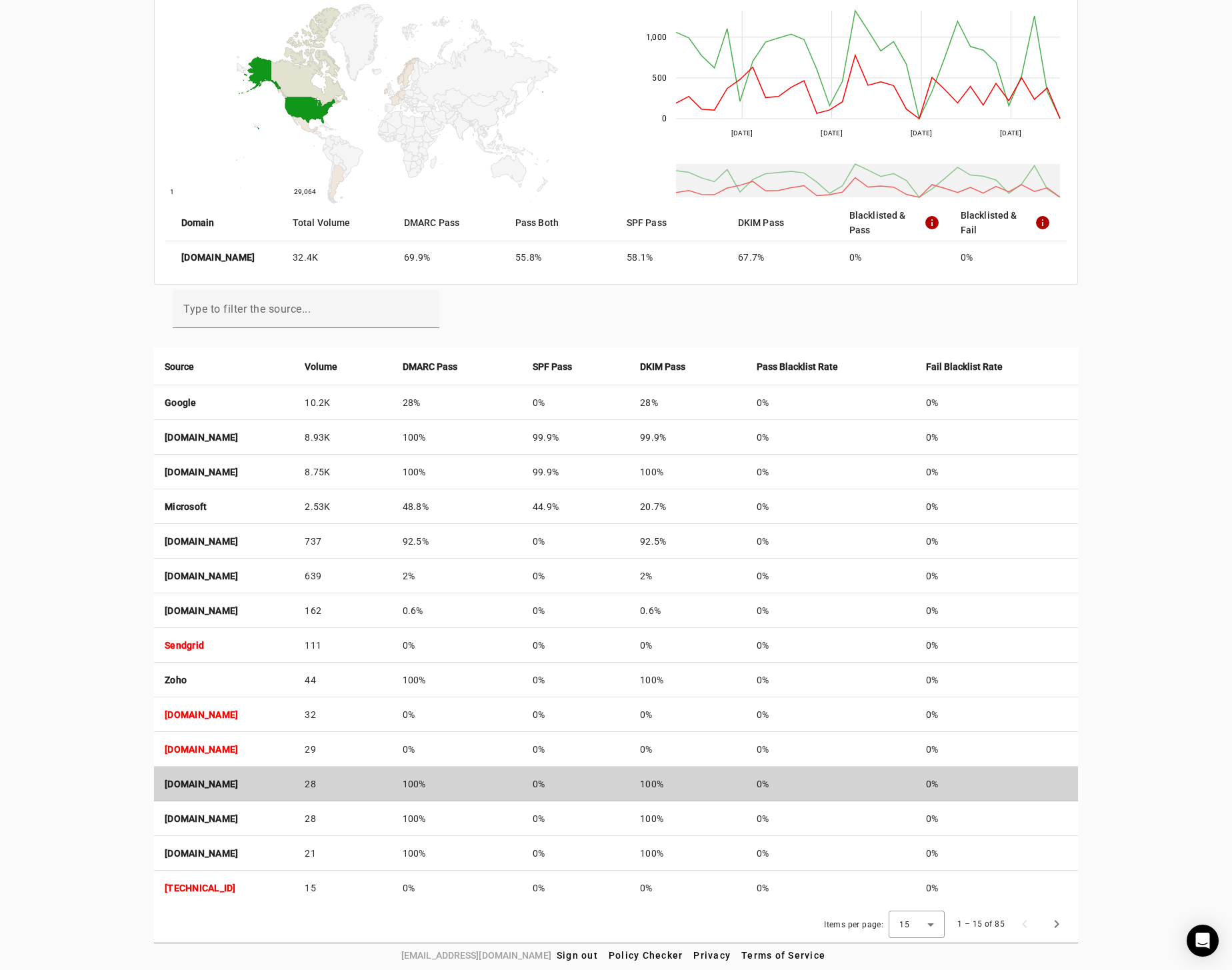
click at [236, 773] on td "[DOMAIN_NAME]" at bounding box center [223, 784] width 140 height 34
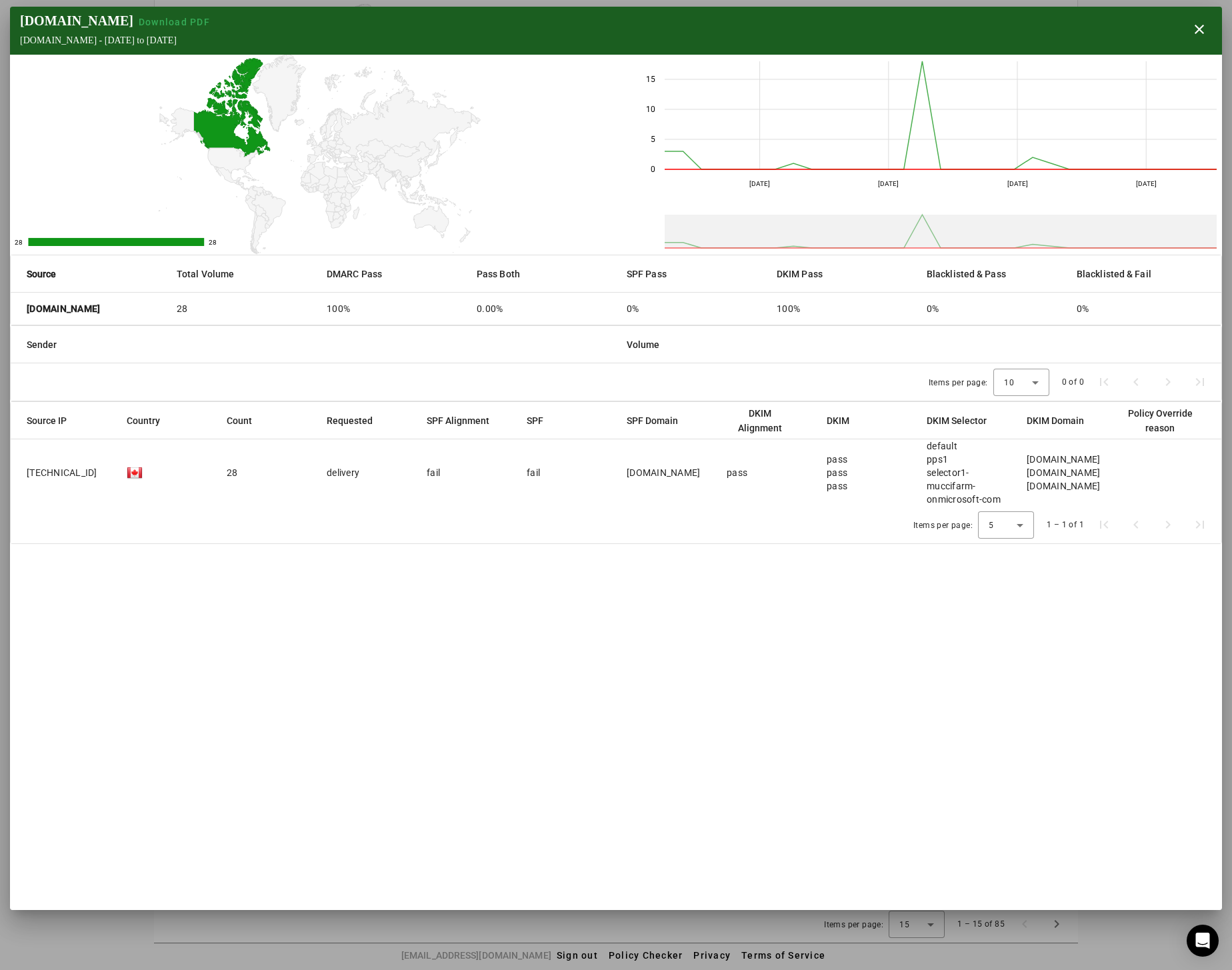
drag, startPoint x: 233, startPoint y: 772, endPoint x: 71, endPoint y: 723, distance: 169.2
click at [70, 723] on section "[DOMAIN_NAME] Download PDF [DOMAIN_NAME] - [DATE] to [DATE] close 28 28 28 28 […" at bounding box center [615, 459] width 1211 height 903
drag, startPoint x: 1098, startPoint y: 459, endPoint x: 1023, endPoint y: 462, distance: 75.1
click at [1023, 462] on mat-cell "[DOMAIN_NAME] [DOMAIN_NAME] [DOMAIN_NAME]" at bounding box center [1066, 473] width 100 height 67
drag, startPoint x: 1023, startPoint y: 462, endPoint x: 1167, endPoint y: 470, distance: 144.2
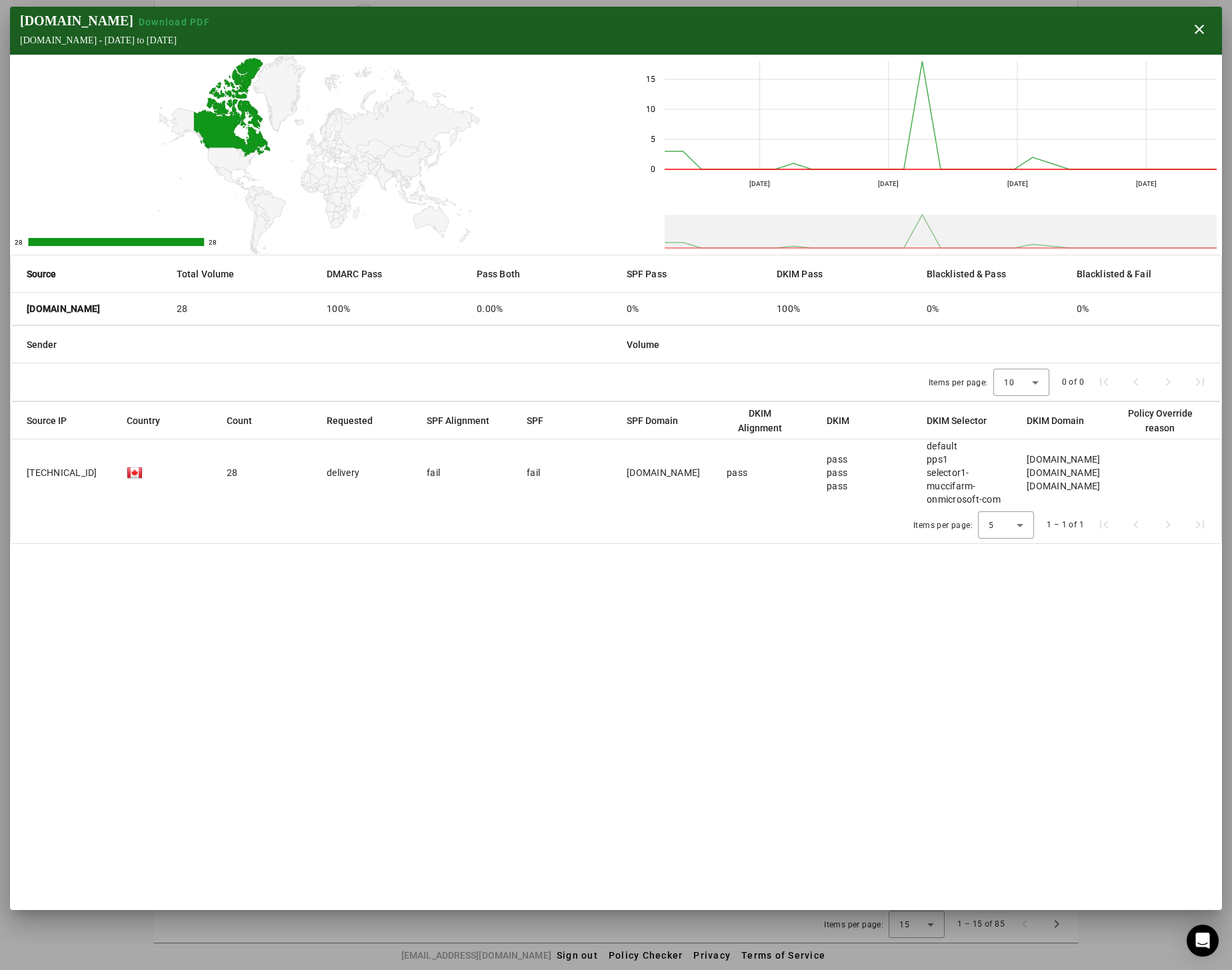
click at [1167, 470] on mat-cell at bounding box center [1168, 473] width 106 height 67
drag, startPoint x: 1095, startPoint y: 461, endPoint x: 1023, endPoint y: 463, distance: 72.0
click at [1023, 463] on mat-cell "[DOMAIN_NAME] [DOMAIN_NAME] [DOMAIN_NAME]" at bounding box center [1066, 473] width 100 height 67
drag, startPoint x: 1023, startPoint y: 463, endPoint x: 1040, endPoint y: 464, distance: 17.0
copy div "[DOMAIN_NAME]"
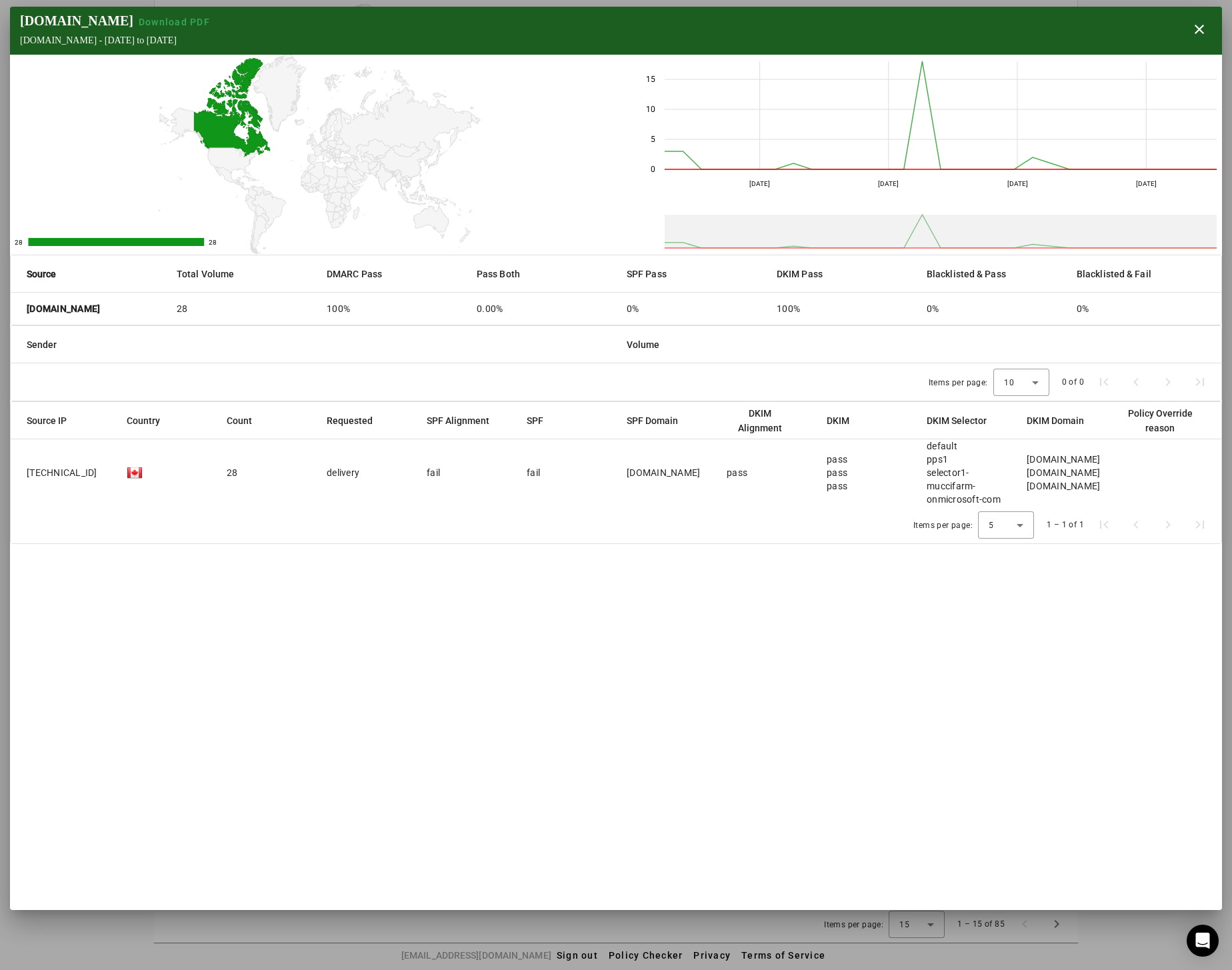
drag, startPoint x: 116, startPoint y: 307, endPoint x: 21, endPoint y: 310, distance: 95.0
click at [21, 310] on mat-cell "[DOMAIN_NAME]" at bounding box center [88, 309] width 156 height 32
copy strong "[DOMAIN_NAME]"
drag, startPoint x: 1205, startPoint y: 28, endPoint x: 1188, endPoint y: 38, distance: 19.7
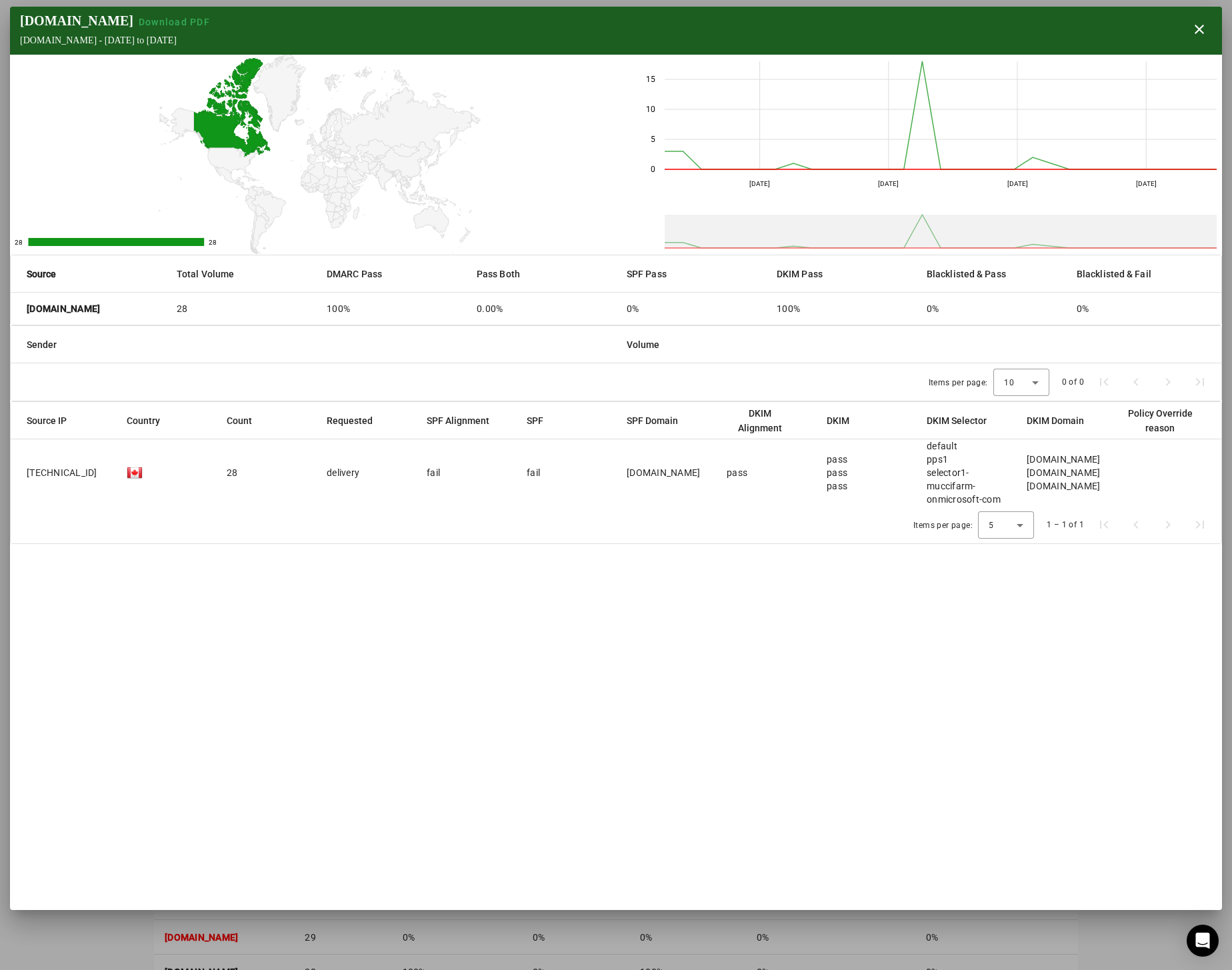
click at [1201, 28] on span "button" at bounding box center [1199, 29] width 32 height 32
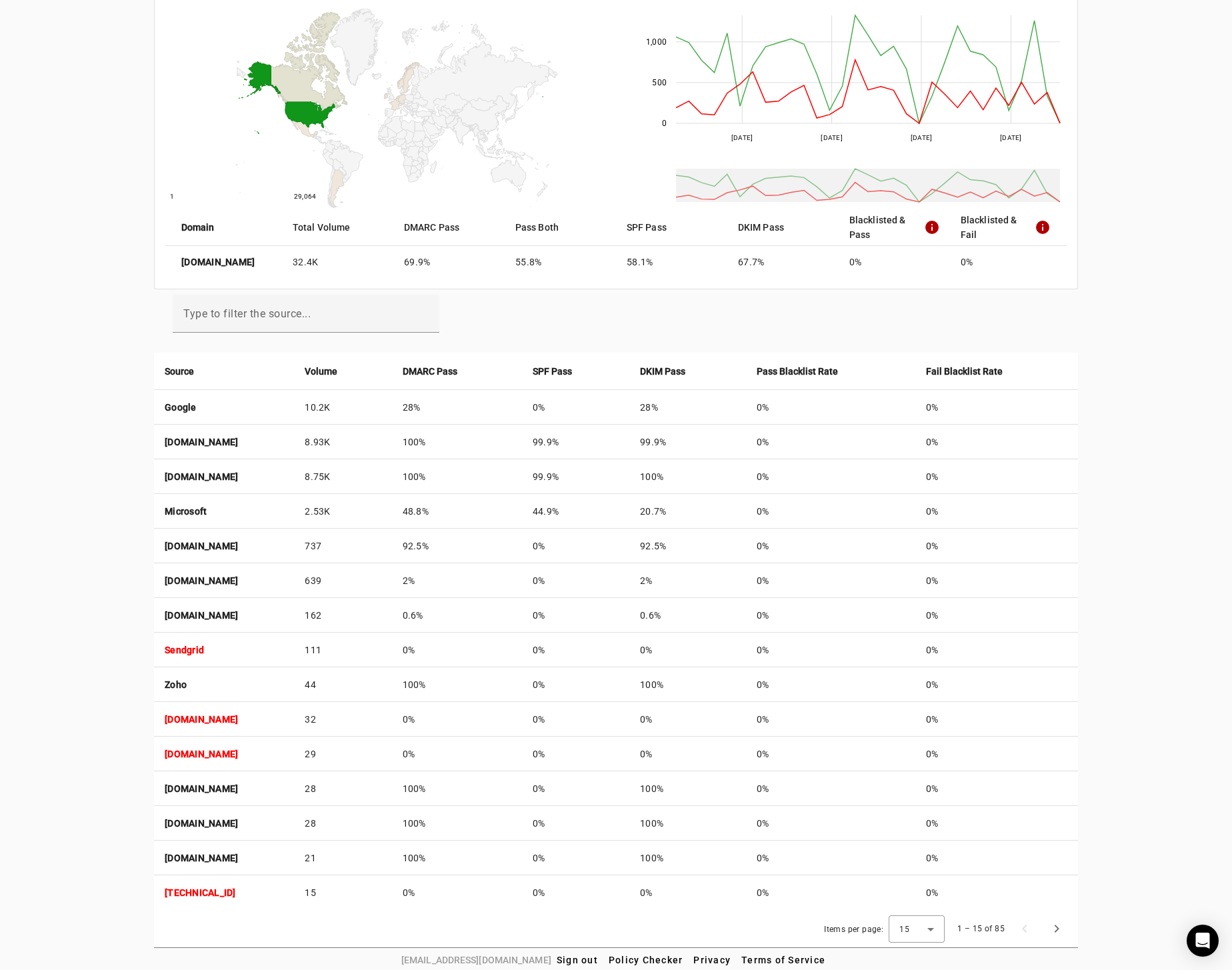
scroll to position [188, 0]
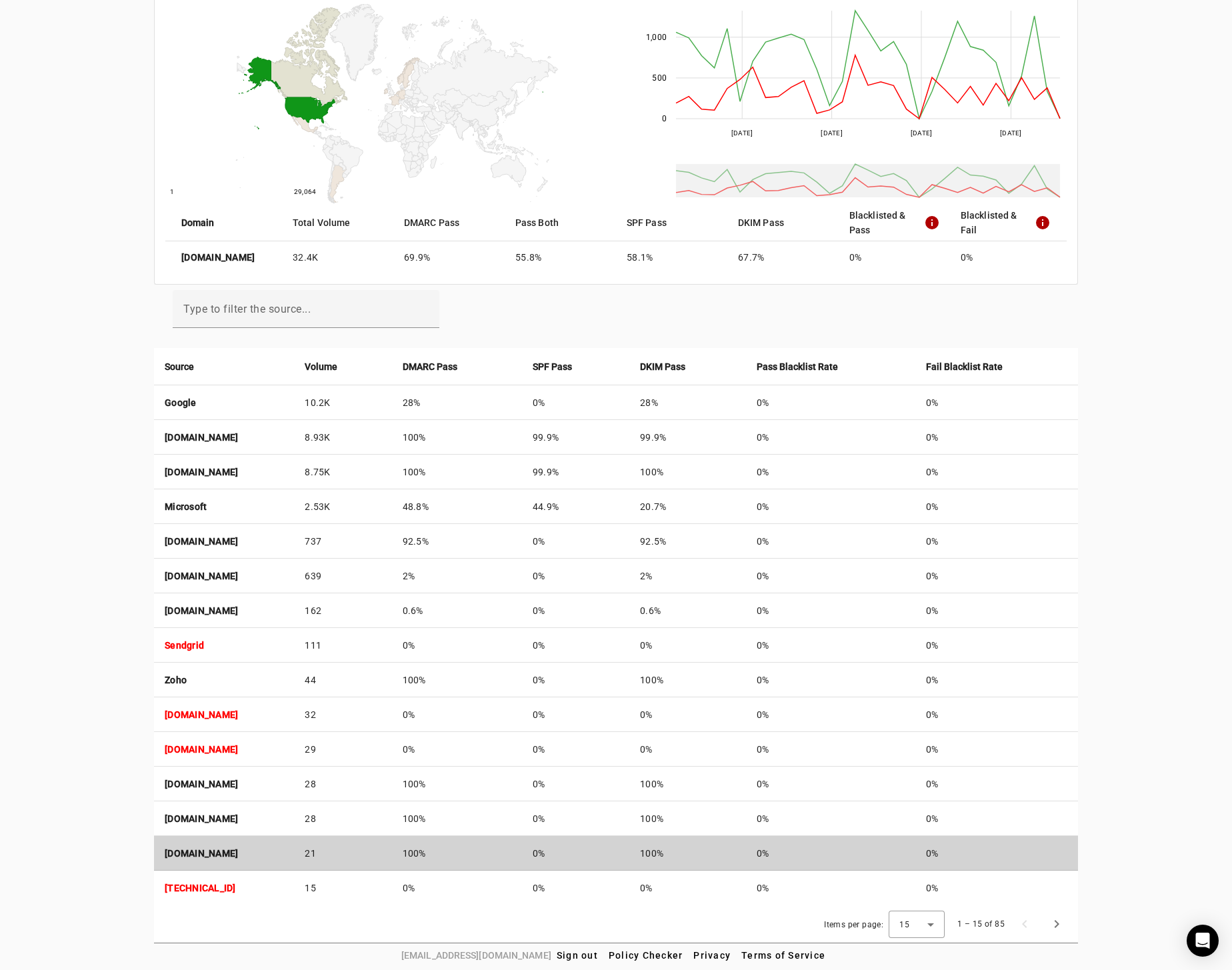
click at [187, 853] on strong "[DOMAIN_NAME]" at bounding box center [201, 853] width 73 height 11
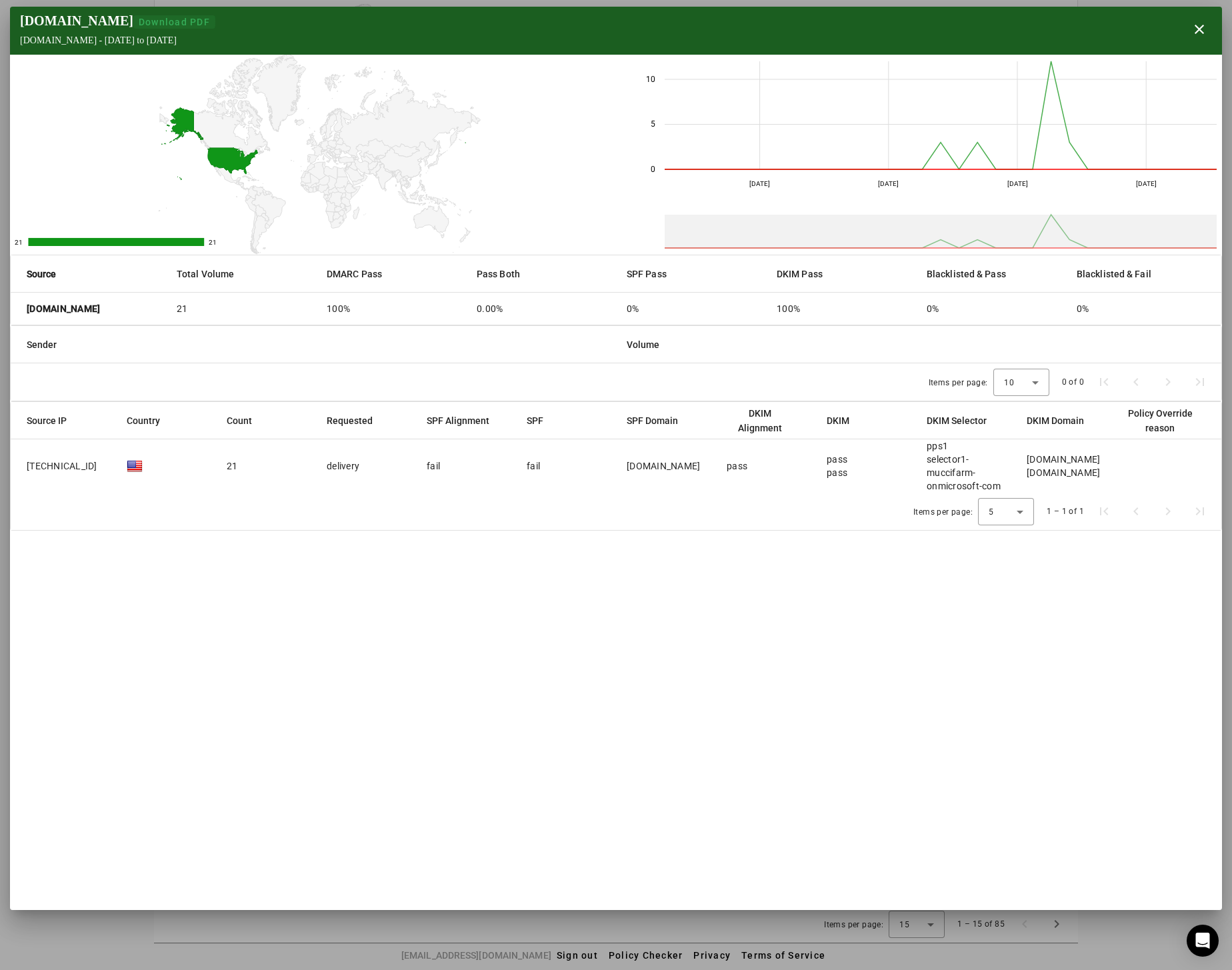
click at [151, 22] on span "Download PDF" at bounding box center [174, 22] width 71 height 11
click at [1199, 32] on span "button" at bounding box center [1199, 29] width 32 height 32
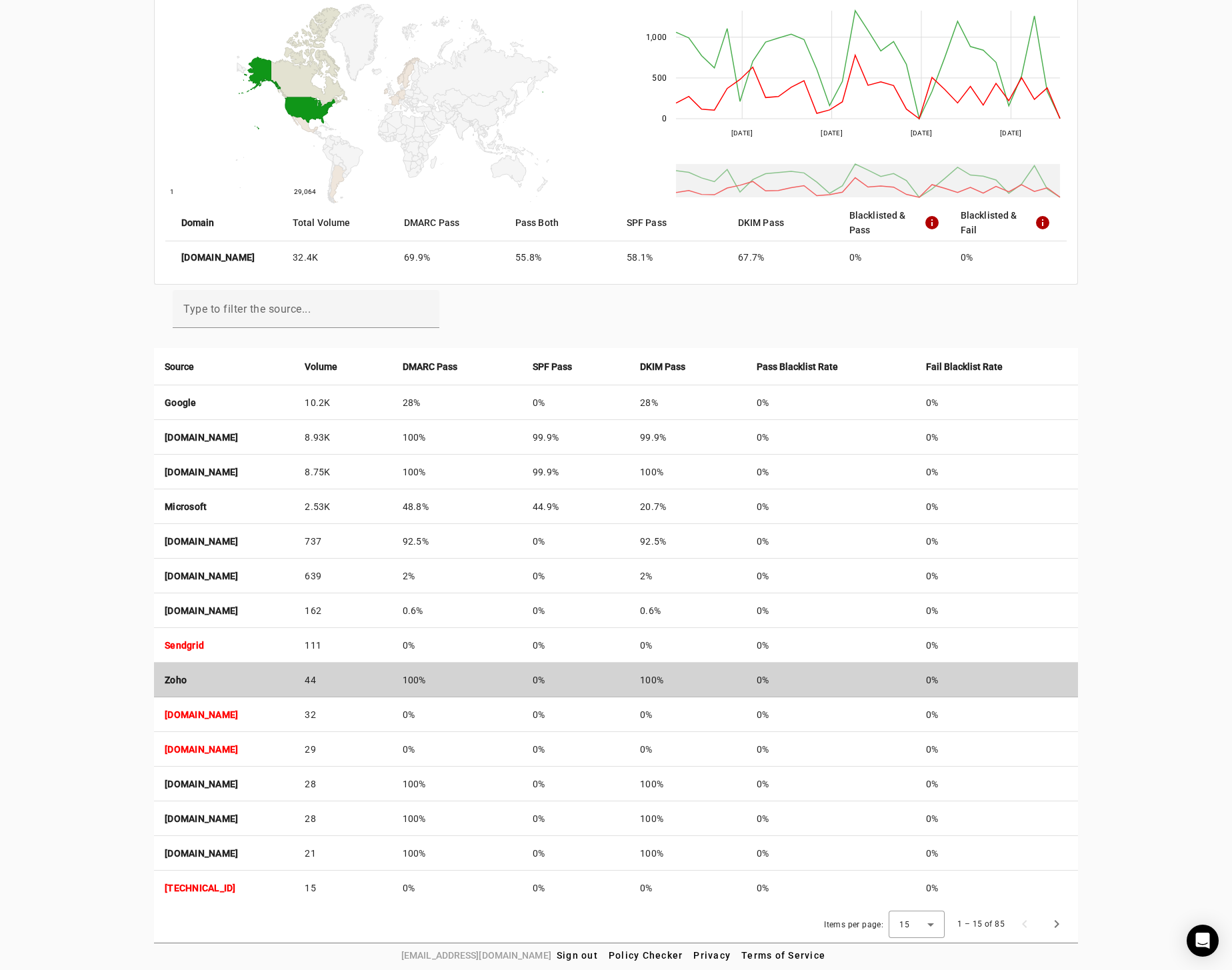
click at [207, 670] on td "Zoho" at bounding box center [223, 679] width 140 height 34
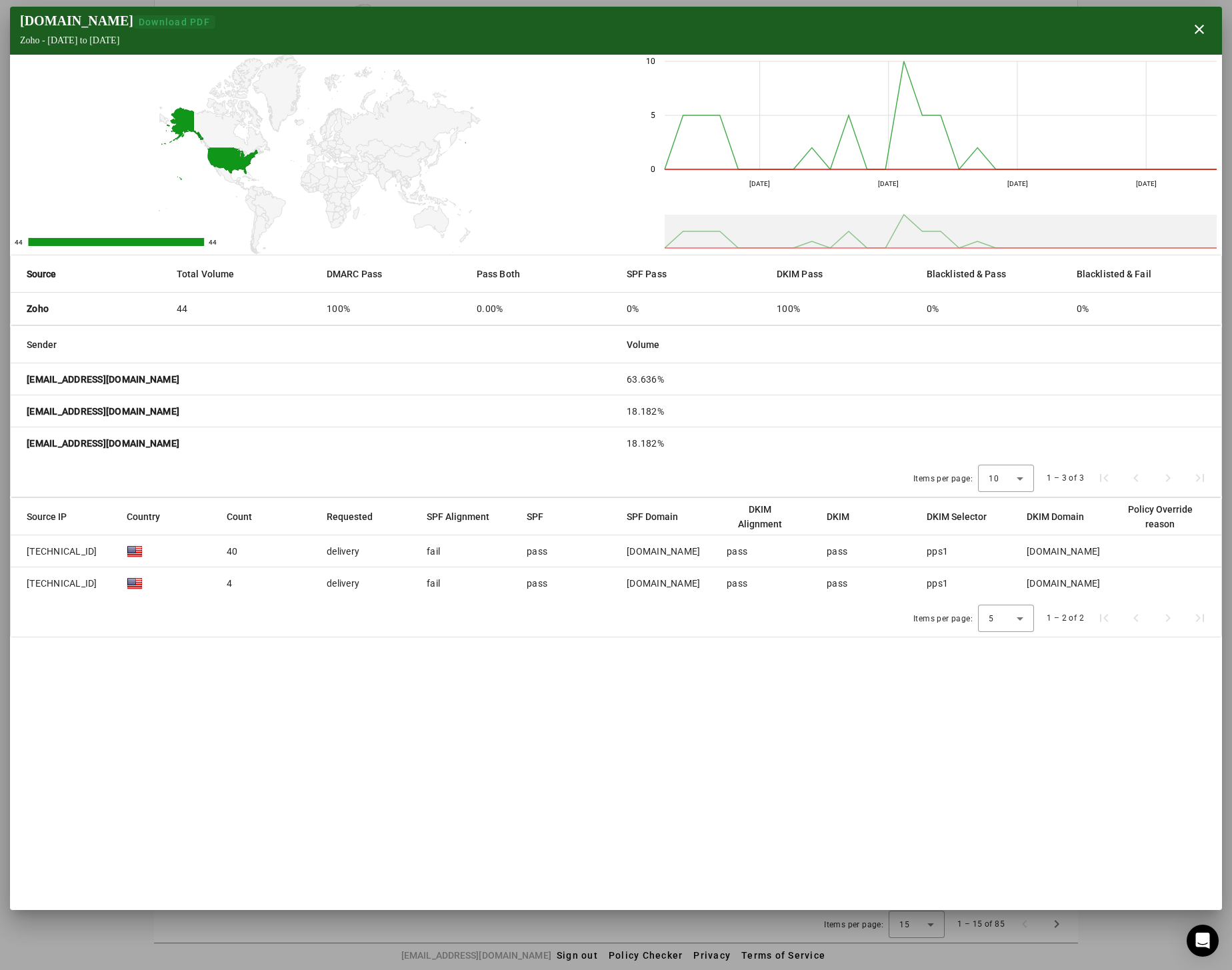
click at [151, 22] on span "Download PDF" at bounding box center [174, 22] width 71 height 11
click at [771, 468] on div "Items per page: 10 1 – 3 of 3" at bounding box center [616, 478] width 1210 height 37
click at [1205, 28] on span "button" at bounding box center [1199, 29] width 32 height 32
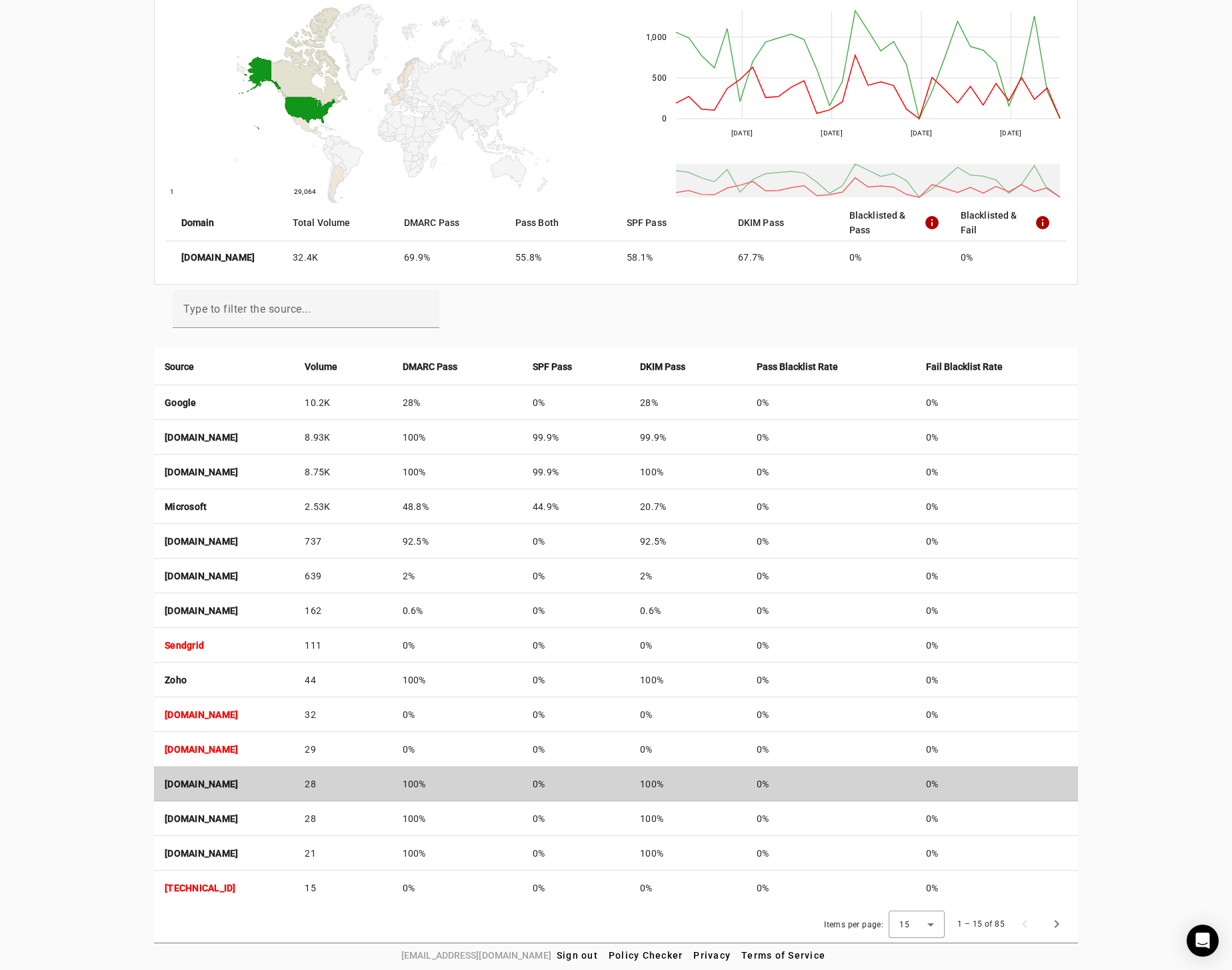
click at [232, 784] on strong "[DOMAIN_NAME]" at bounding box center [201, 784] width 73 height 11
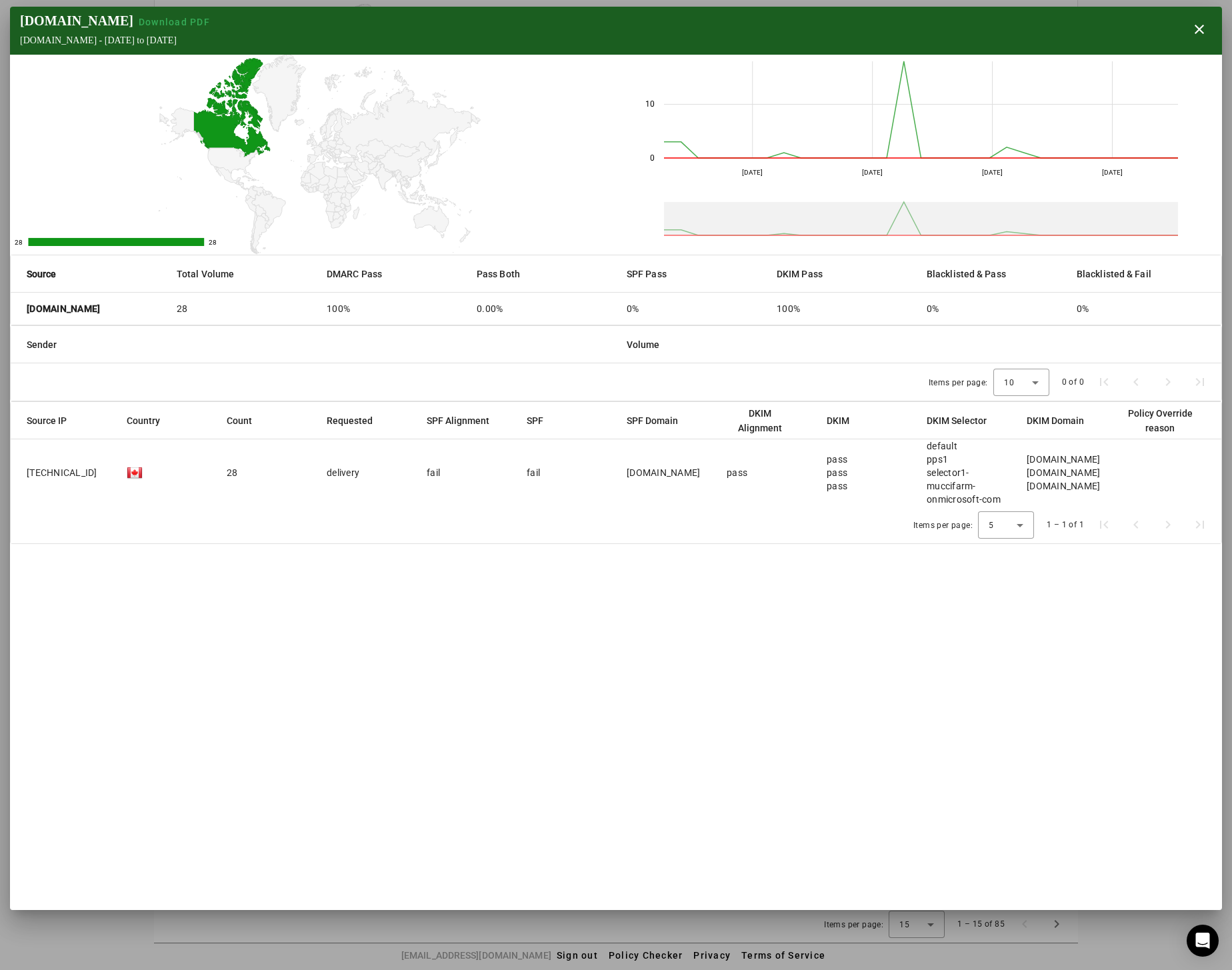
drag, startPoint x: 1026, startPoint y: 457, endPoint x: 1111, endPoint y: 458, distance: 85.0
click at [1111, 458] on mat-cell "[DOMAIN_NAME] [DOMAIN_NAME] [DOMAIN_NAME]" at bounding box center [1066, 473] width 100 height 67
drag, startPoint x: 443, startPoint y: 477, endPoint x: 420, endPoint y: 412, distance: 68.9
click at [414, 414] on mat-table "Source IP Country Count Requested SPF Alignment SPF SPF Domain DKIM Alignment D…" at bounding box center [616, 454] width 1210 height 104
click at [1205, 24] on span "button" at bounding box center [1199, 29] width 32 height 32
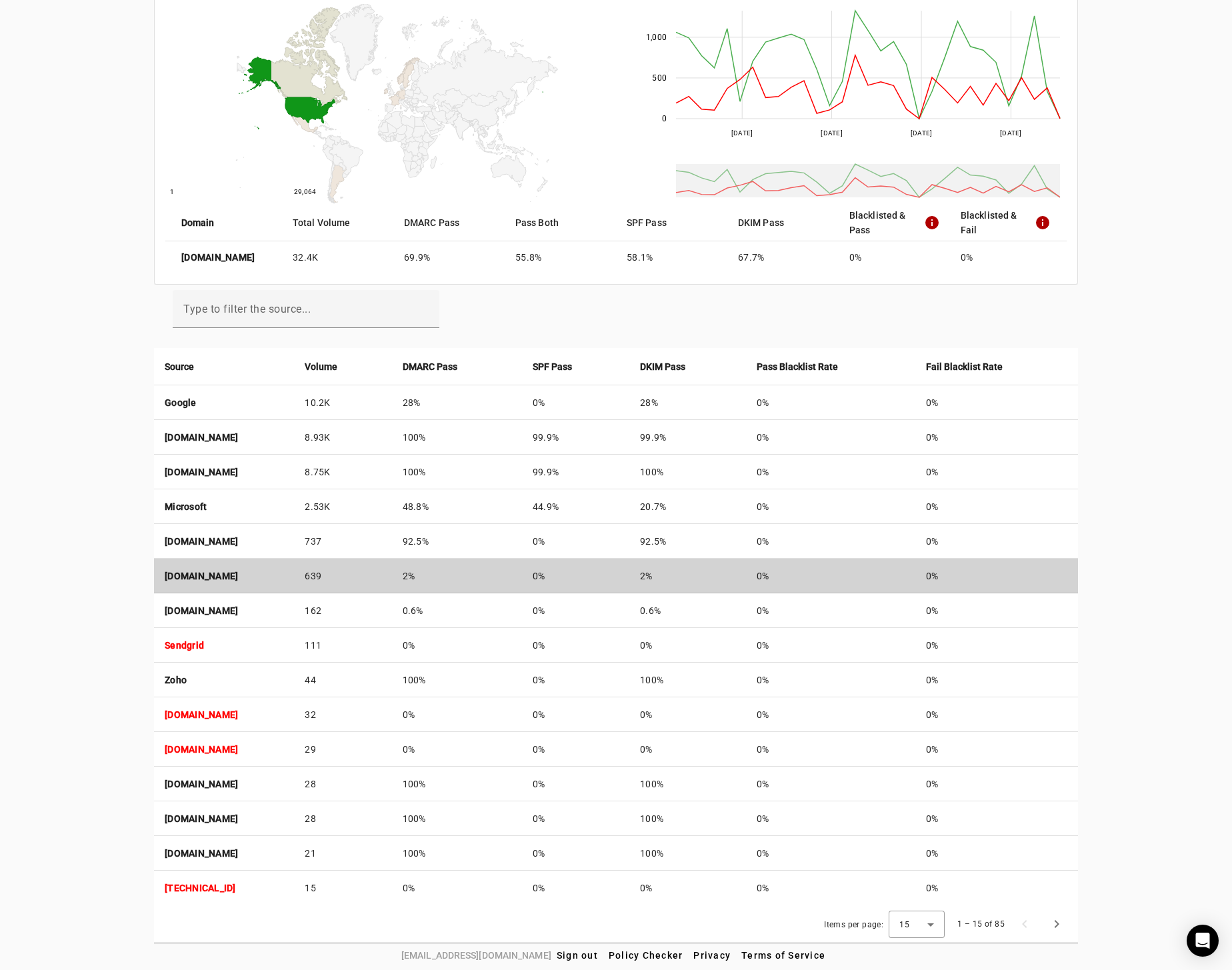
click at [217, 574] on strong "[DOMAIN_NAME]" at bounding box center [201, 576] width 73 height 11
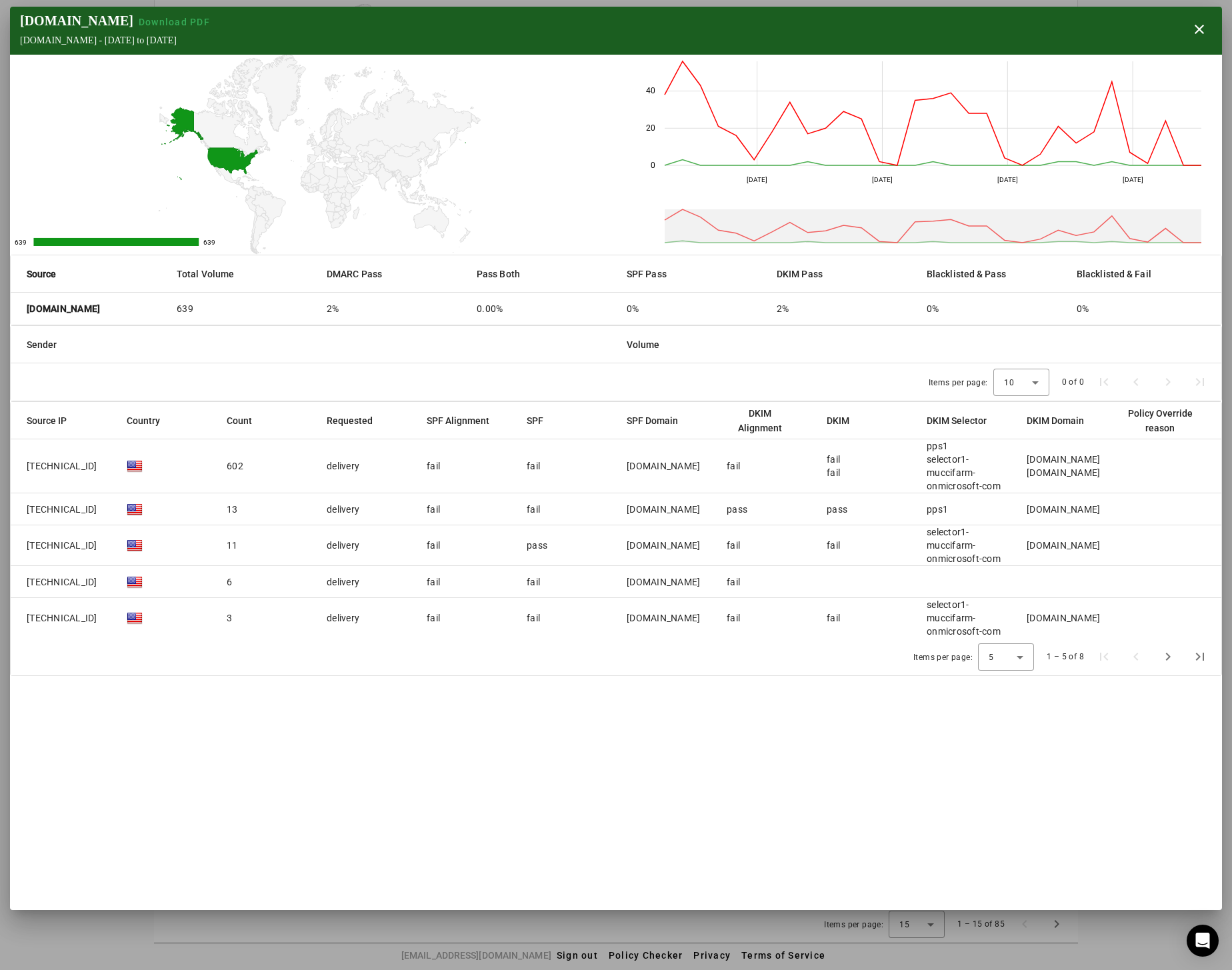
drag, startPoint x: 924, startPoint y: 605, endPoint x: 1000, endPoint y: 627, distance: 79.1
click at [1000, 627] on mat-cell "selector1-muccifarm-onmicrosoft-com" at bounding box center [966, 617] width 100 height 40
click at [785, 729] on section "[DOMAIN_NAME] Download PDF [DOMAIN_NAME] - [DATE] to [DATE] close 639 639 639 6…" at bounding box center [615, 459] width 1211 height 903
drag, startPoint x: 1070, startPoint y: 503, endPoint x: 12, endPoint y: 511, distance: 1058.0
click at [12, 511] on mat-row "[TECHNICAL_ID] 13 delivery fail fail [DOMAIN_NAME] [PERSON_NAME] pps1 [DOMAIN_N…" at bounding box center [616, 509] width 1210 height 32
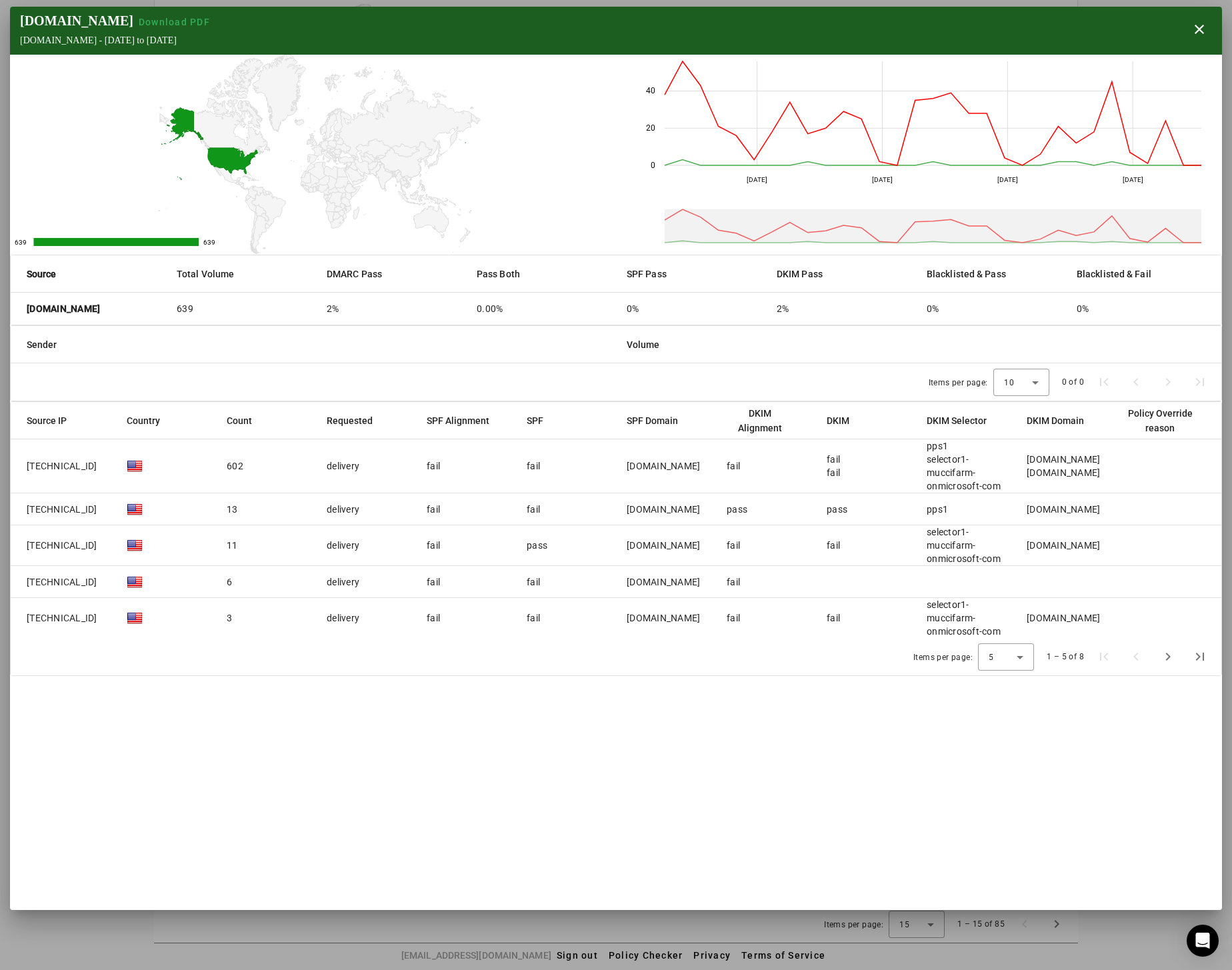
drag, startPoint x: 12, startPoint y: 511, endPoint x: 431, endPoint y: 483, distance: 419.9
click at [434, 485] on mat-cell "fail" at bounding box center [466, 466] width 100 height 54
click at [1195, 34] on span "button" at bounding box center [1199, 29] width 32 height 32
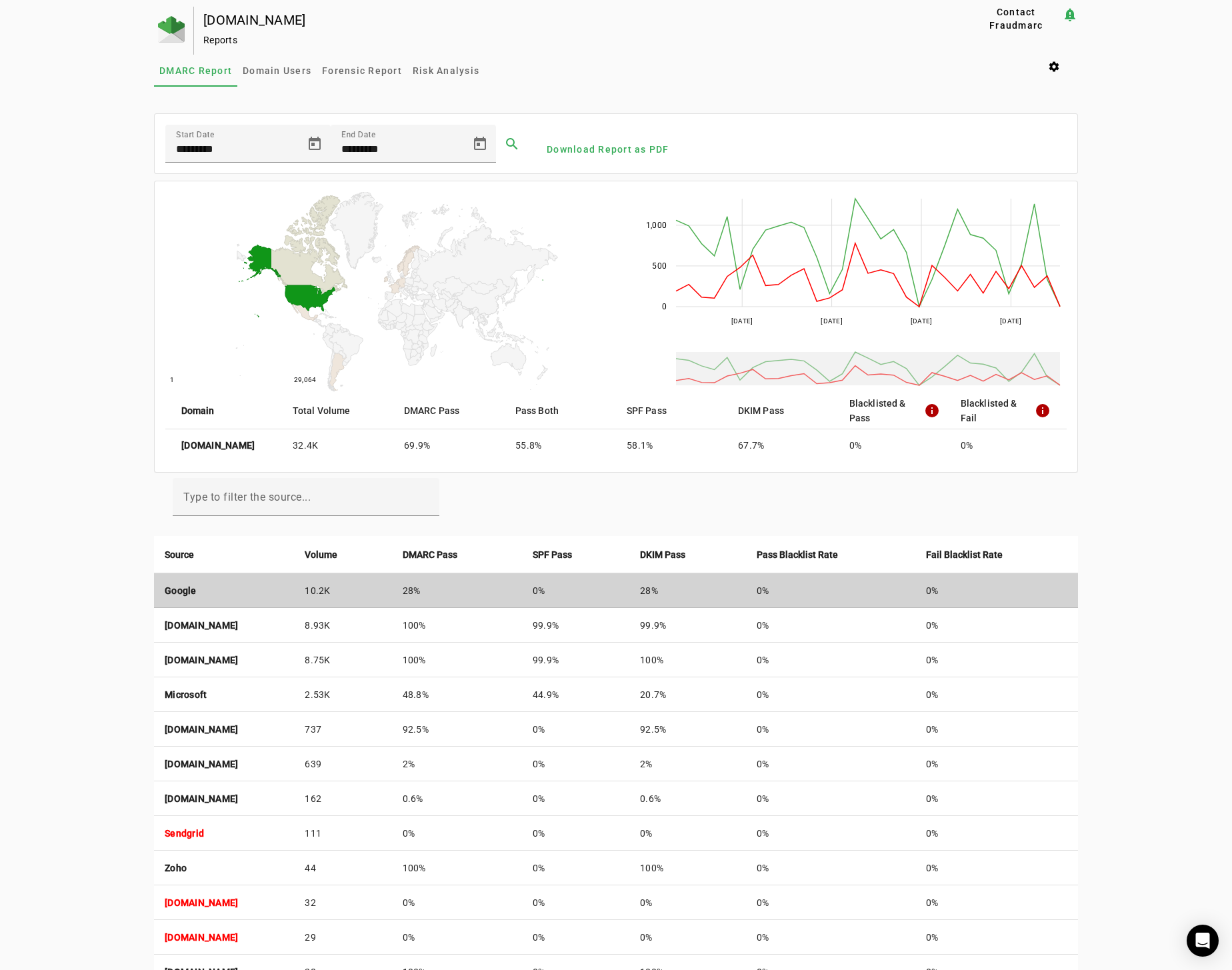
click at [222, 594] on td "Google" at bounding box center [223, 590] width 140 height 34
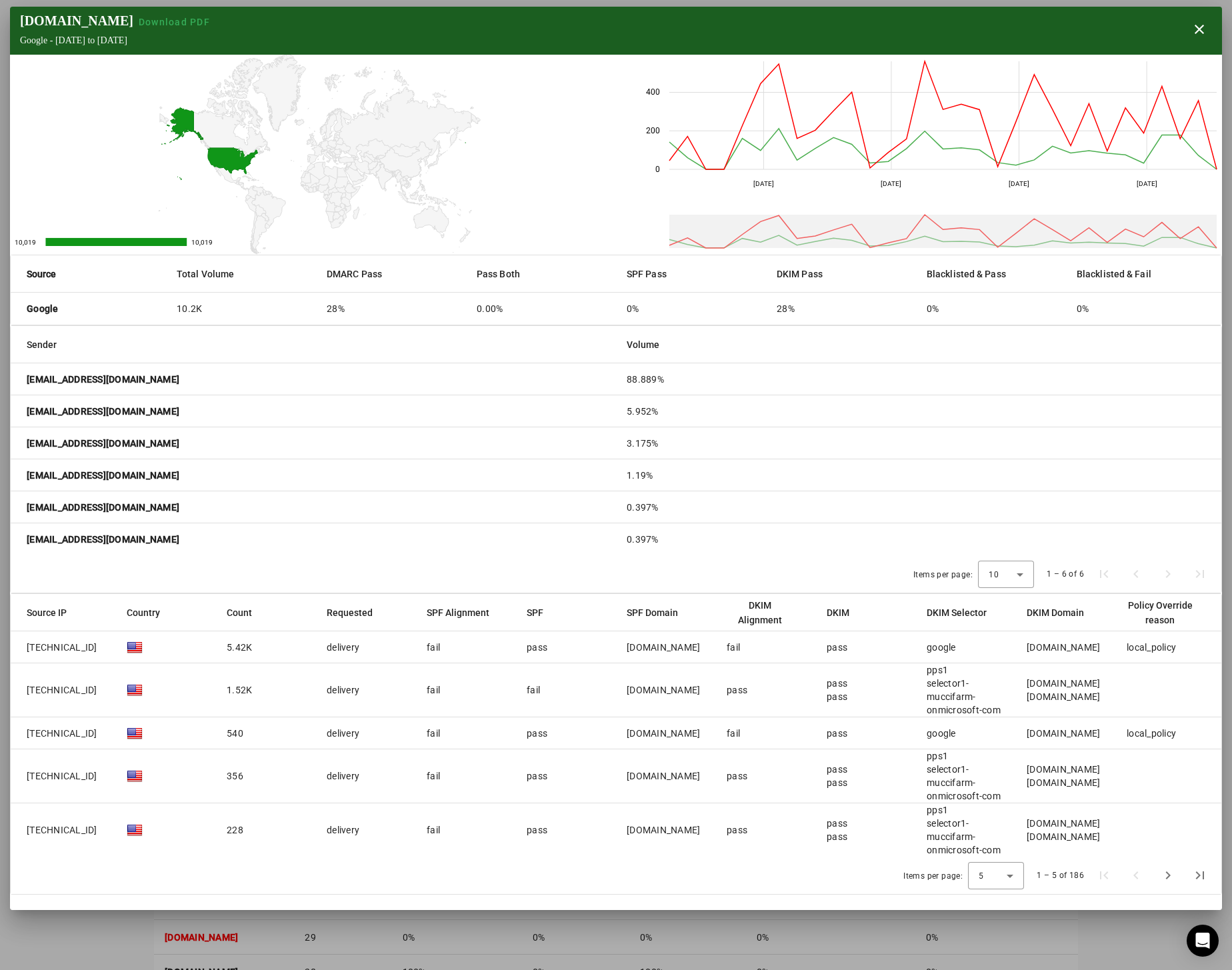
drag, startPoint x: 149, startPoint y: 379, endPoint x: 8, endPoint y: 383, distance: 141.1
click at [11, 383] on mat-cell "[EMAIL_ADDRESS][DOMAIN_NAME]" at bounding box center [313, 379] width 605 height 32
